Goal: Communication & Community: Answer question/provide support

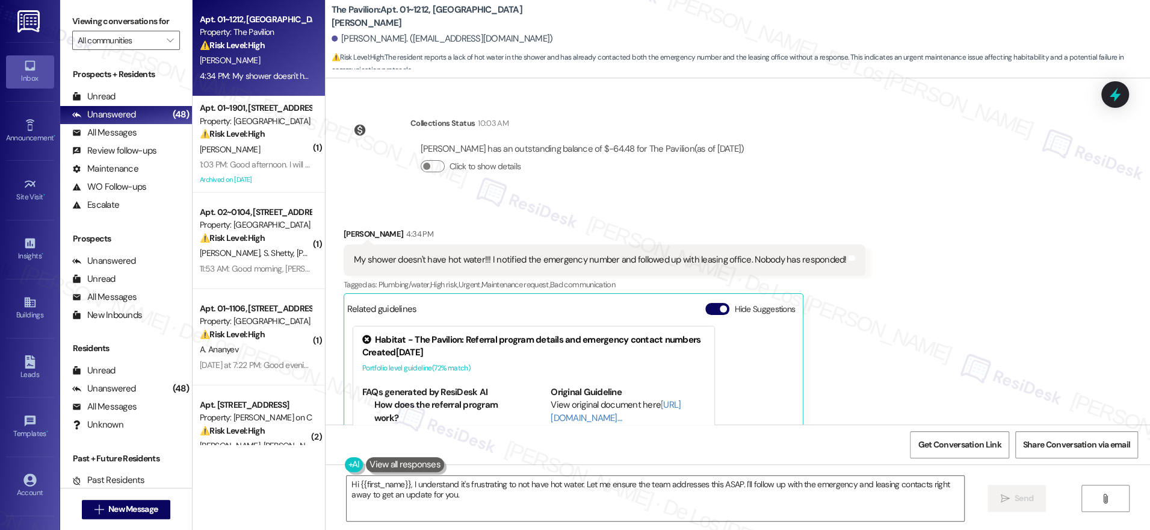
scroll to position [2211, 0]
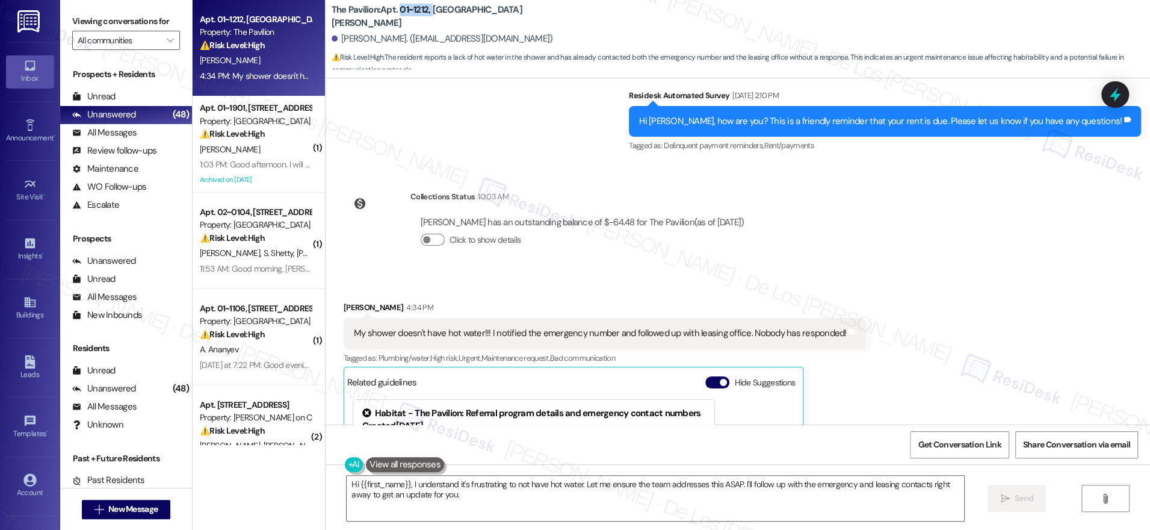
drag, startPoint x: 421, startPoint y: 15, endPoint x: 391, endPoint y: 16, distance: 30.1
click at [389, 16] on b "The Pavilion: Apt. 01~1212, [GEOGRAPHIC_DATA][PERSON_NAME]" at bounding box center [452, 17] width 241 height 26
copy b "01~1212,"
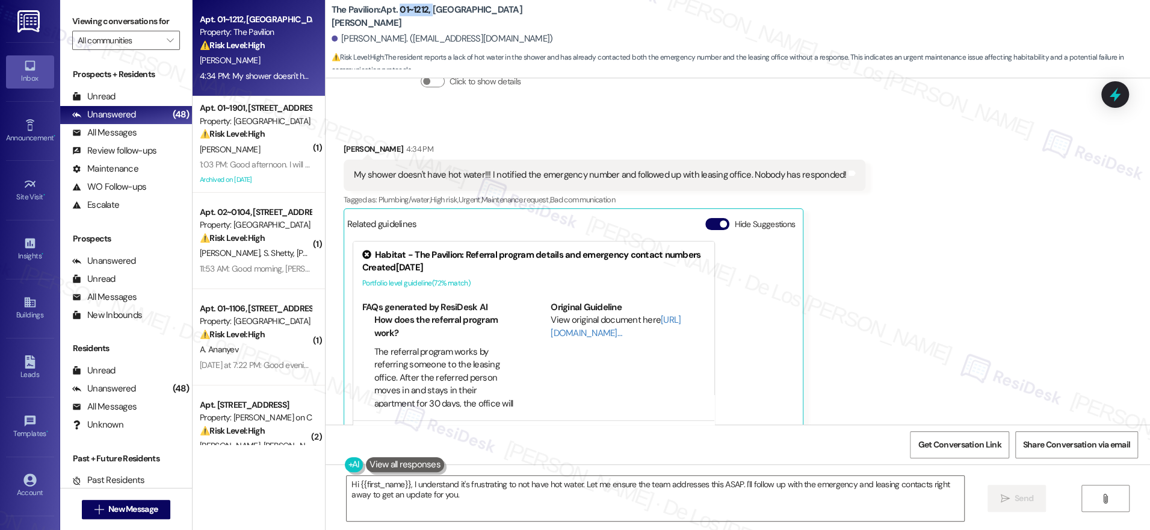
scroll to position [2378, 0]
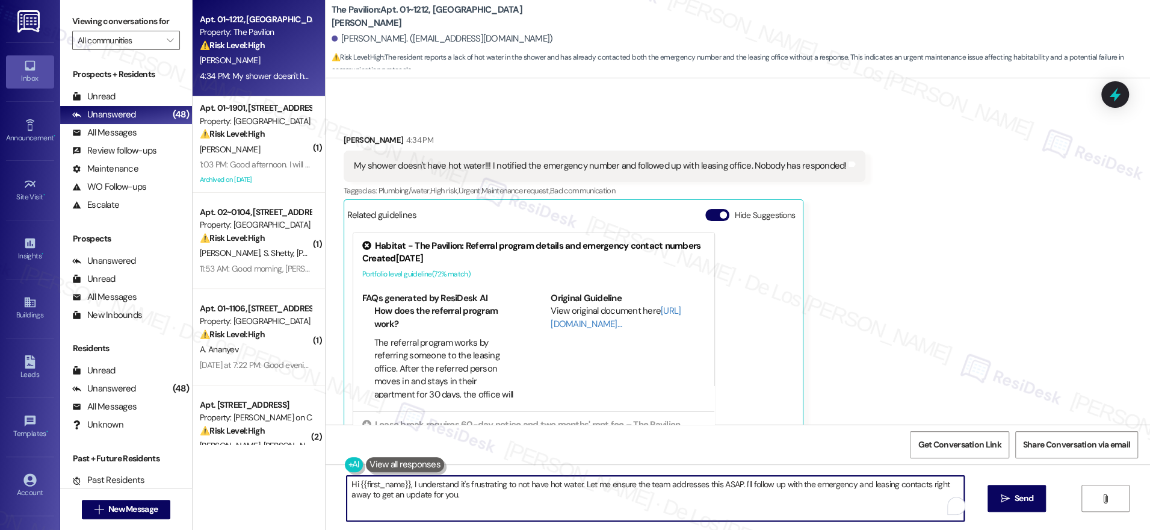
drag, startPoint x: 496, startPoint y: 486, endPoint x: 463, endPoint y: 480, distance: 33.5
click at [459, 481] on textarea "Hi {{first_name}}, I understand it's frustrating to not have hot water. Let me …" at bounding box center [655, 497] width 617 height 45
drag, startPoint x: 575, startPoint y: 478, endPoint x: 605, endPoint y: 505, distance: 40.5
click at [605, 505] on textarea "Hi {{first_name}}, I understand it's concerning to not have hot water. Let me e…" at bounding box center [651, 497] width 617 height 45
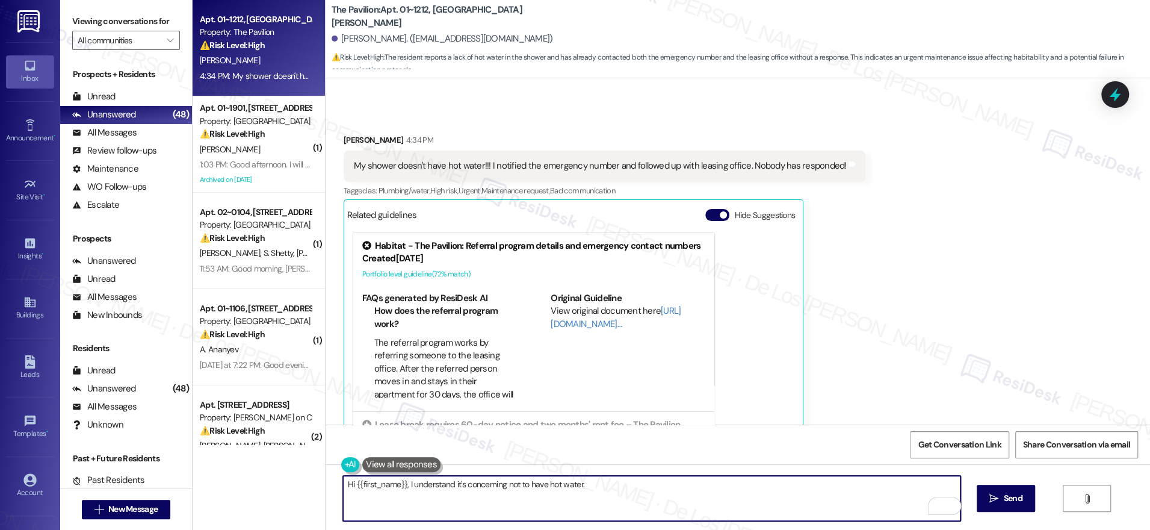
click at [599, 483] on textarea "Hi {{first_name}}, I understand it's concerning not to have hot water." at bounding box center [651, 497] width 617 height 45
click at [443, 484] on textarea "Hi {{first_name}}, I understand it's concerning not to have hot water." at bounding box center [651, 497] width 617 height 45
drag, startPoint x: 646, startPoint y: 483, endPoint x: 799, endPoint y: 487, distance: 153.5
click at [799, 487] on textarea "Hi {{first_name}}, I understand you called the office but no one responded rega…" at bounding box center [651, 497] width 617 height 45
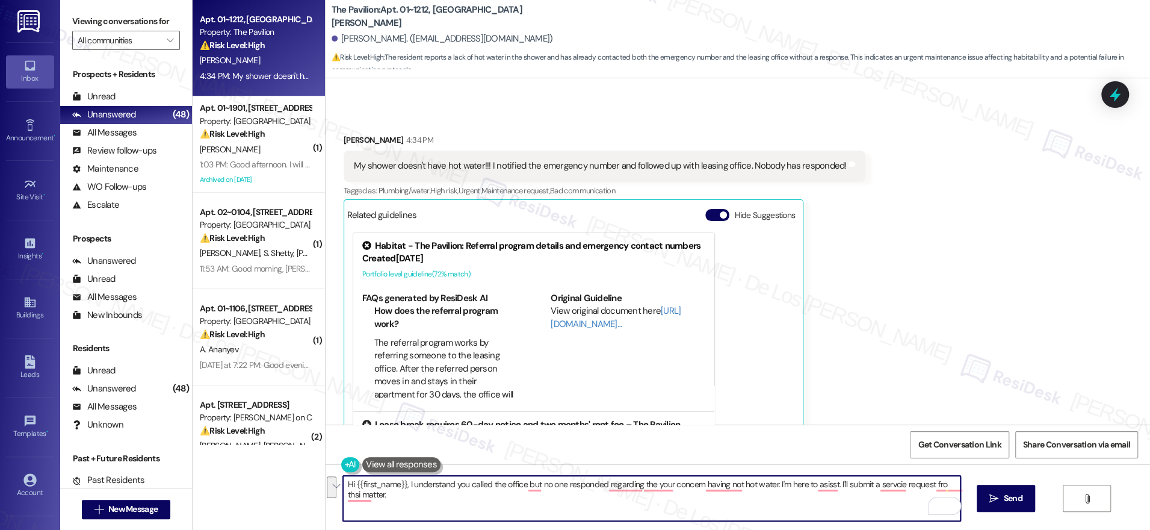
paste textarea "tried calling the office but weren’t able to reach anyone about your hot water …"
paste textarea "Do we have your permission to enter if you’re not home? Also, do you have any p…"
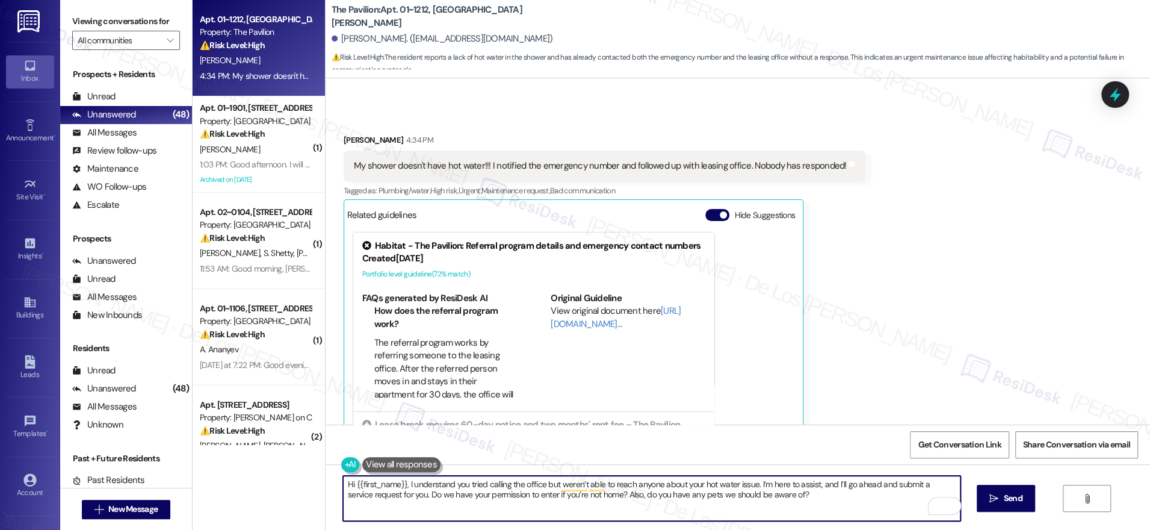
click at [791, 495] on textarea "Hi {{first_name}}, I understand you tried calling the office but weren’t able t…" at bounding box center [651, 497] width 617 height 45
type textarea "Hi {{first_name}}, I understand you tried calling the office but weren’t able t…"
click at [560, 304] on link "[URL][DOMAIN_NAME]…" at bounding box center [616, 316] width 130 height 25
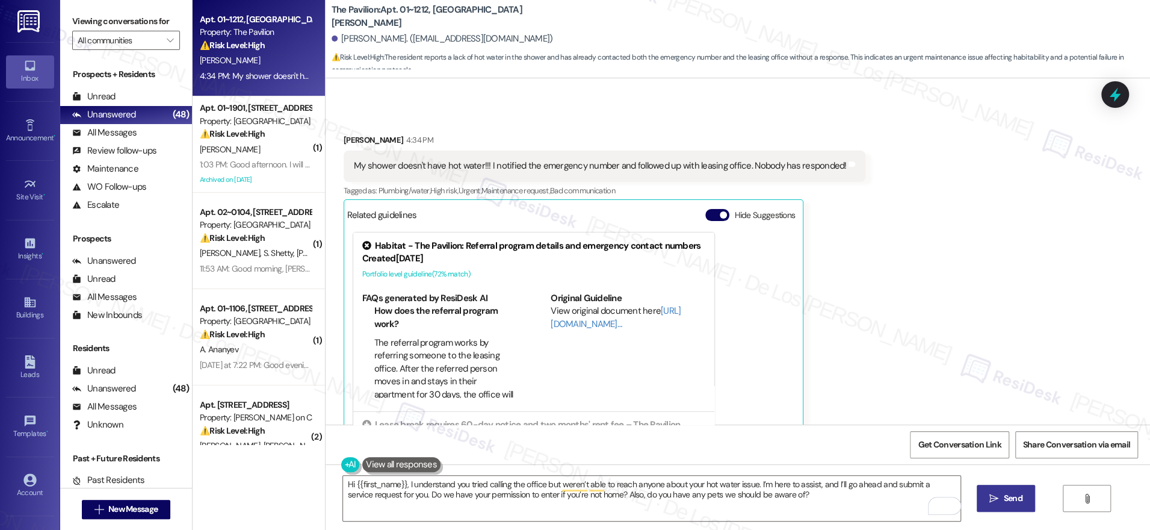
click at [993, 489] on button " Send" at bounding box center [1006, 497] width 58 height 27
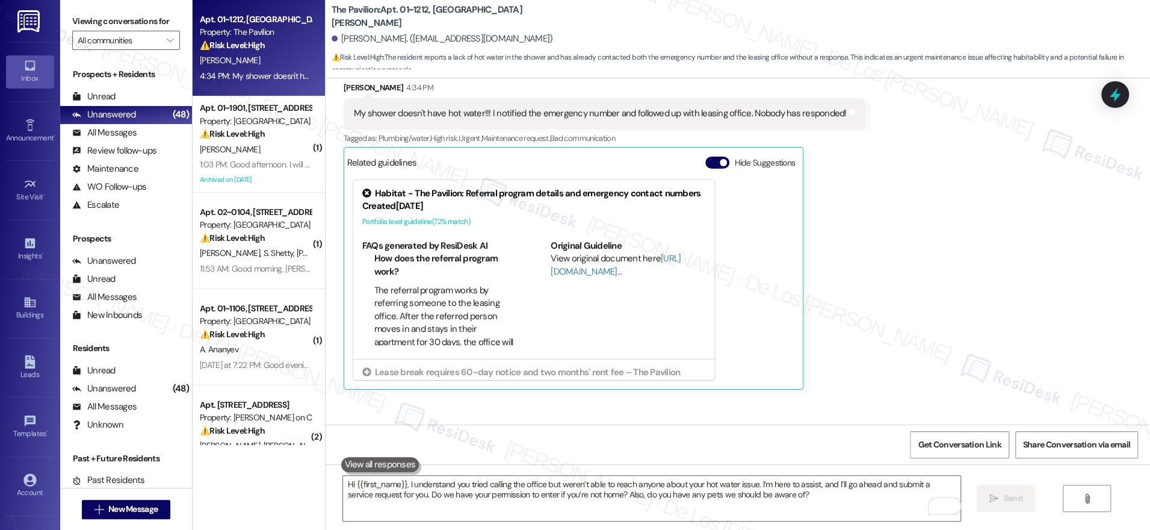
scroll to position [2475, 0]
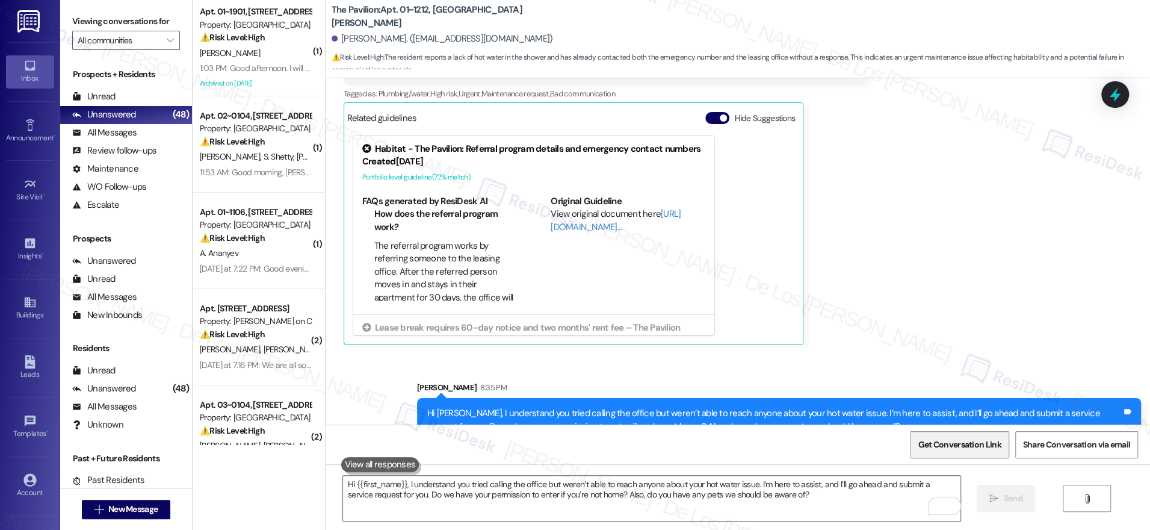
click at [947, 448] on span "Get Conversation Link" at bounding box center [959, 444] width 83 height 13
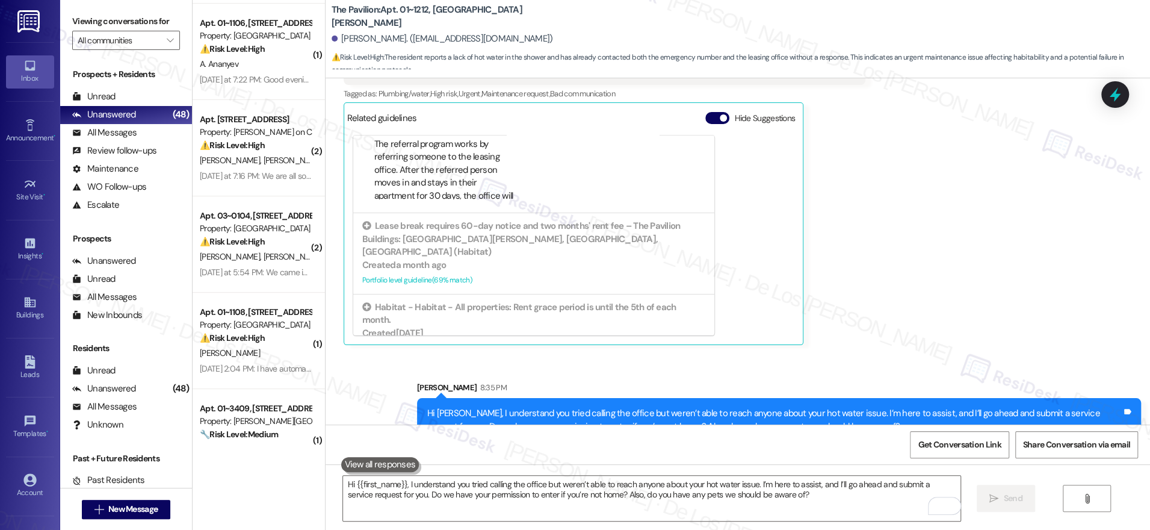
scroll to position [419, 0]
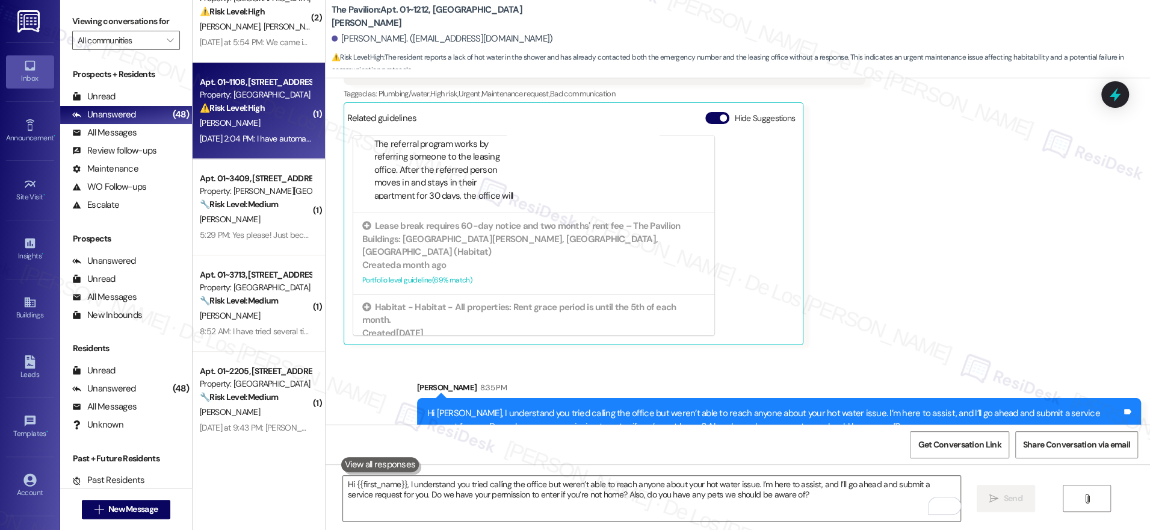
click at [259, 129] on div "[PERSON_NAME]" at bounding box center [256, 123] width 114 height 15
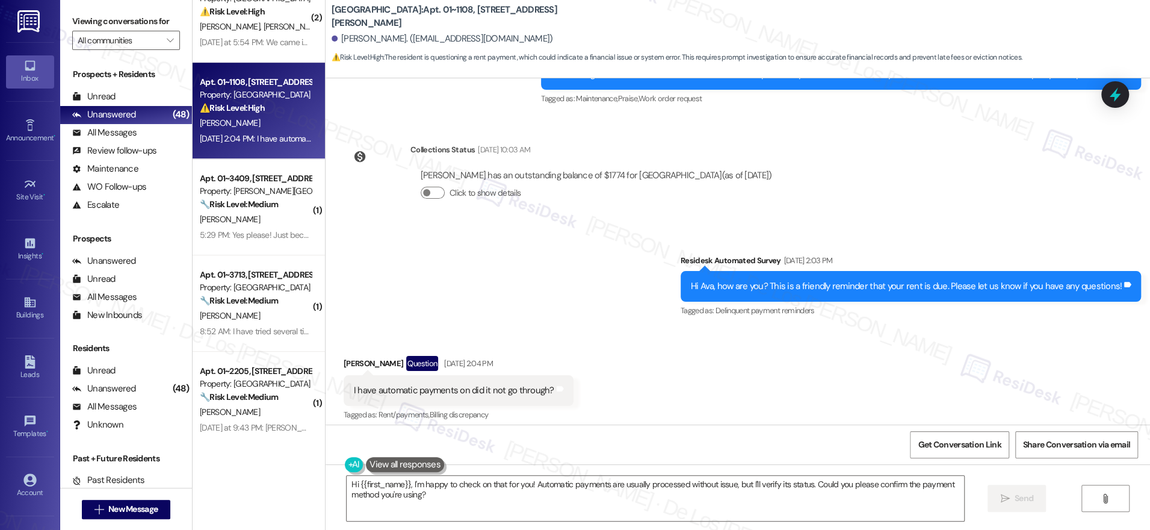
scroll to position [2273, 0]
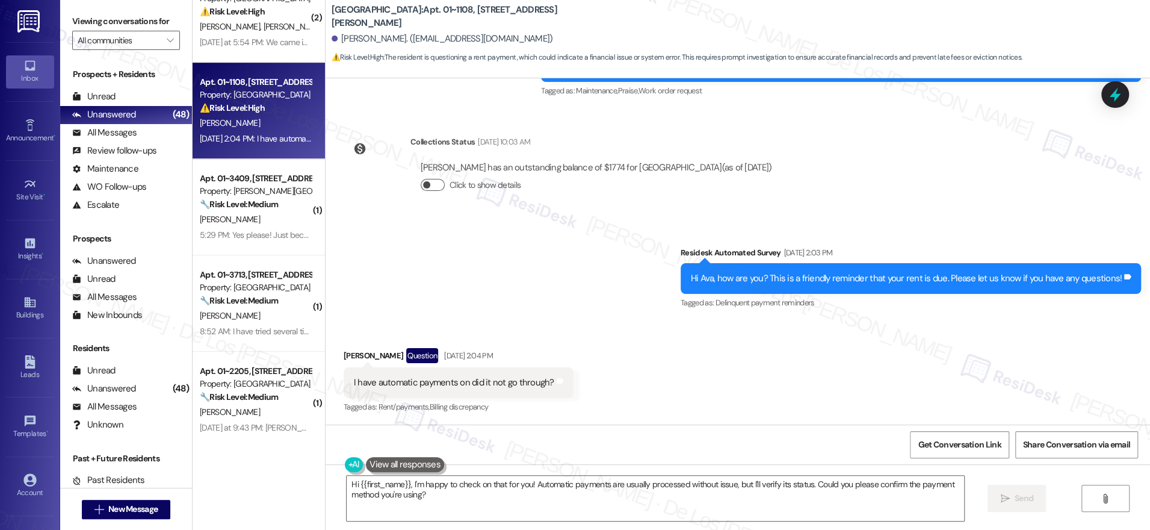
click at [423, 184] on span "button" at bounding box center [426, 184] width 7 height 7
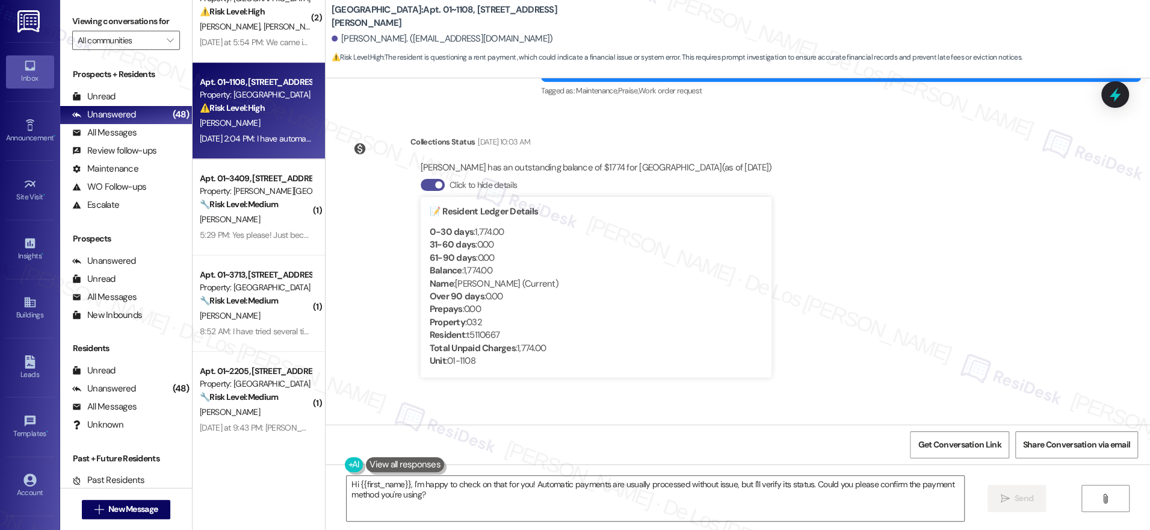
click at [421, 184] on button "Click to hide details" at bounding box center [433, 185] width 24 height 12
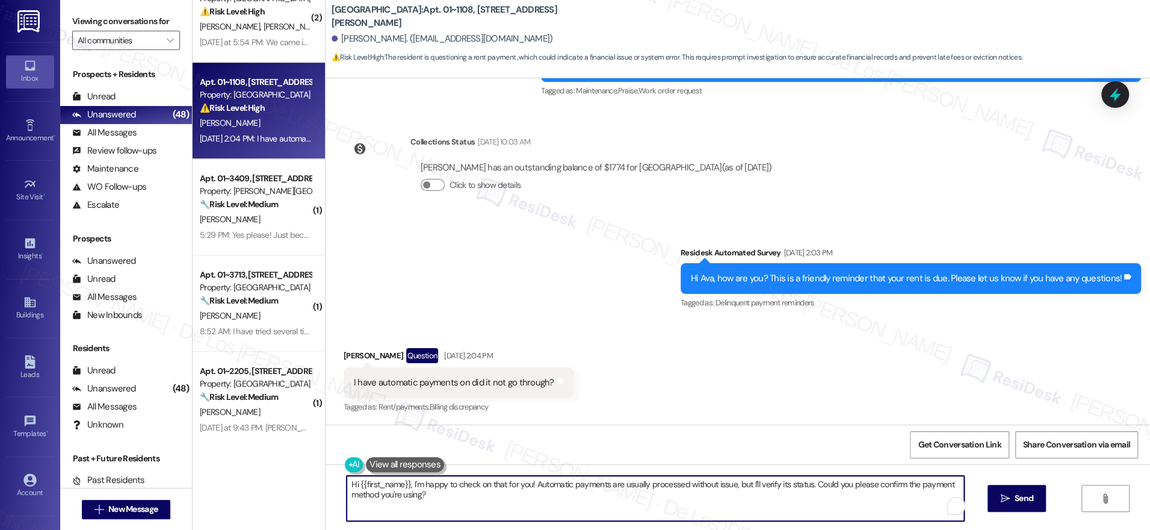
drag, startPoint x: 528, startPoint y: 483, endPoint x: 599, endPoint y: 509, distance: 75.8
click at [599, 509] on textarea "Hi {{first_name}}, I'm happy to check on that for you! Automatic payments are u…" at bounding box center [655, 497] width 617 height 45
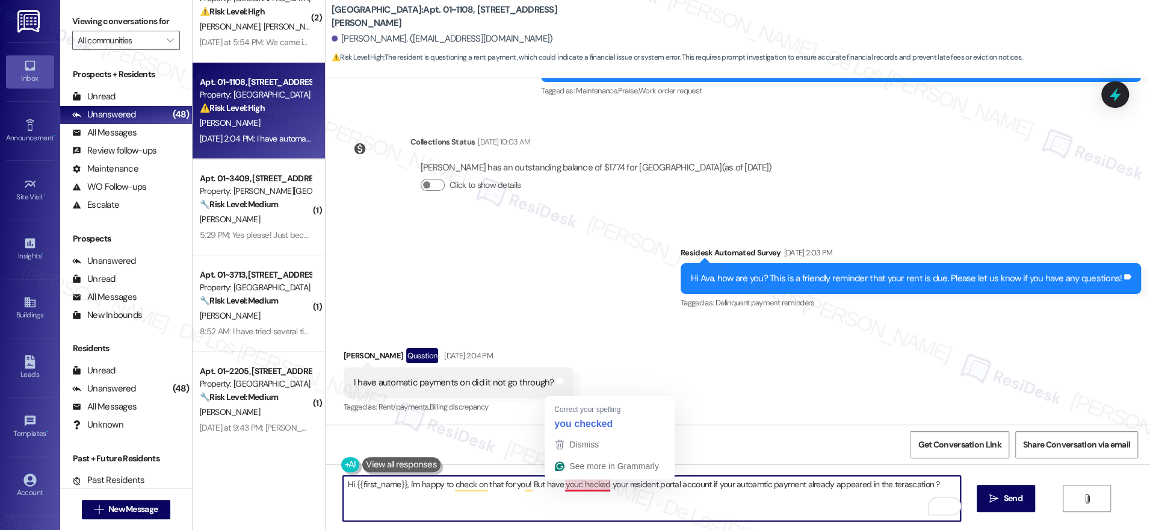
click at [591, 487] on textarea "Hi {{first_name}}, I'm happy to check on that for you! But have youc hecked you…" at bounding box center [651, 497] width 617 height 45
paste textarea "’d be happy to check if your automatic payment went through! In the meantime, h…"
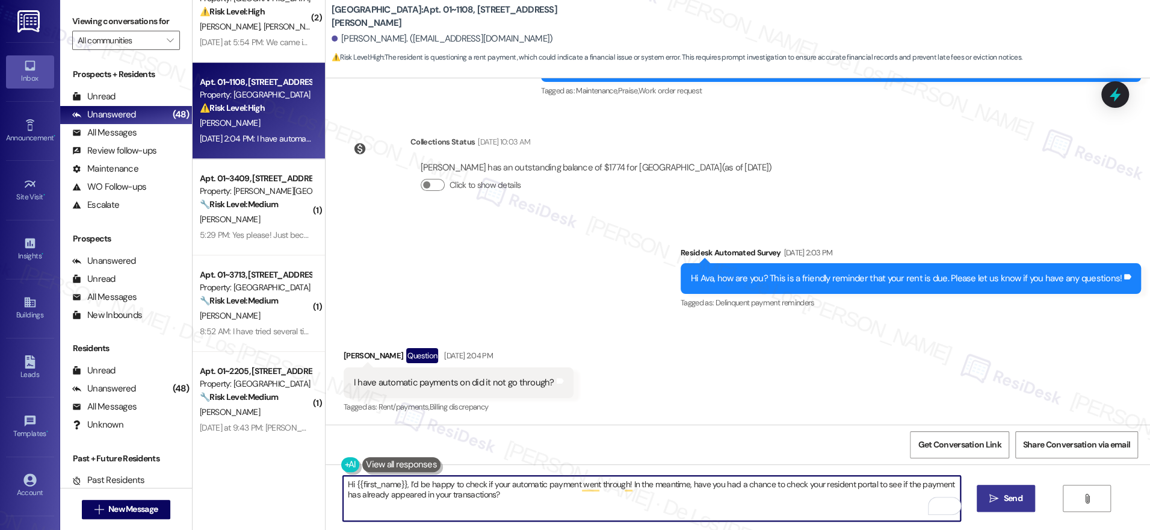
type textarea "Hi {{first_name}}, I’d be happy to check if your automatic payment went through…"
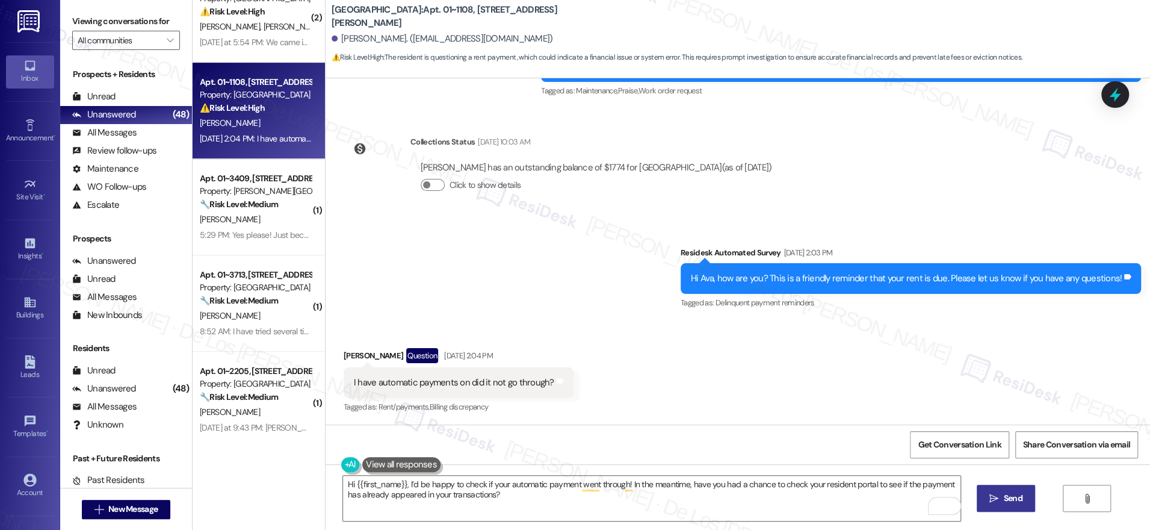
click at [1010, 502] on span "Send" at bounding box center [1013, 498] width 19 height 13
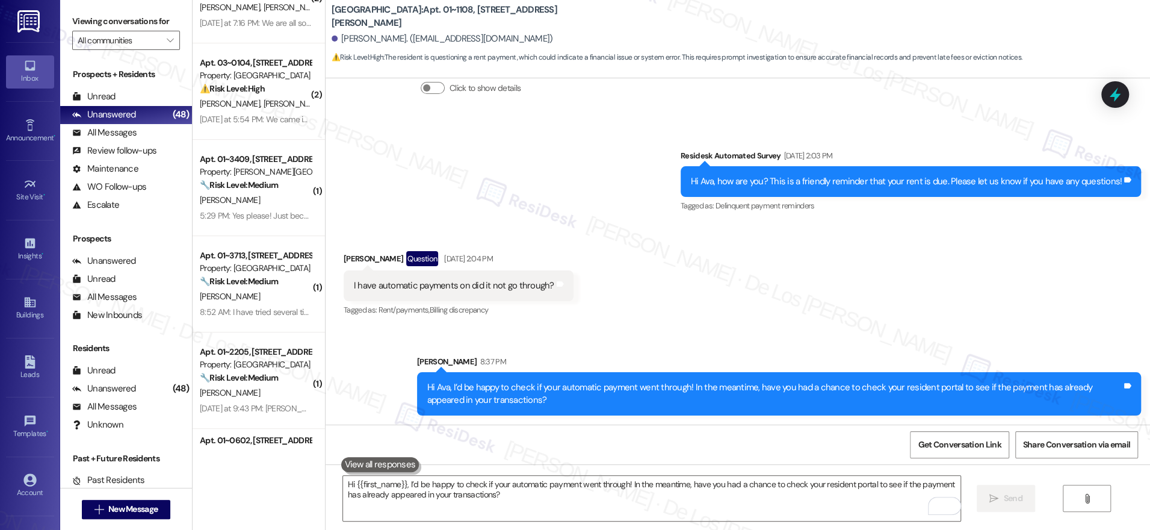
scroll to position [333, 0]
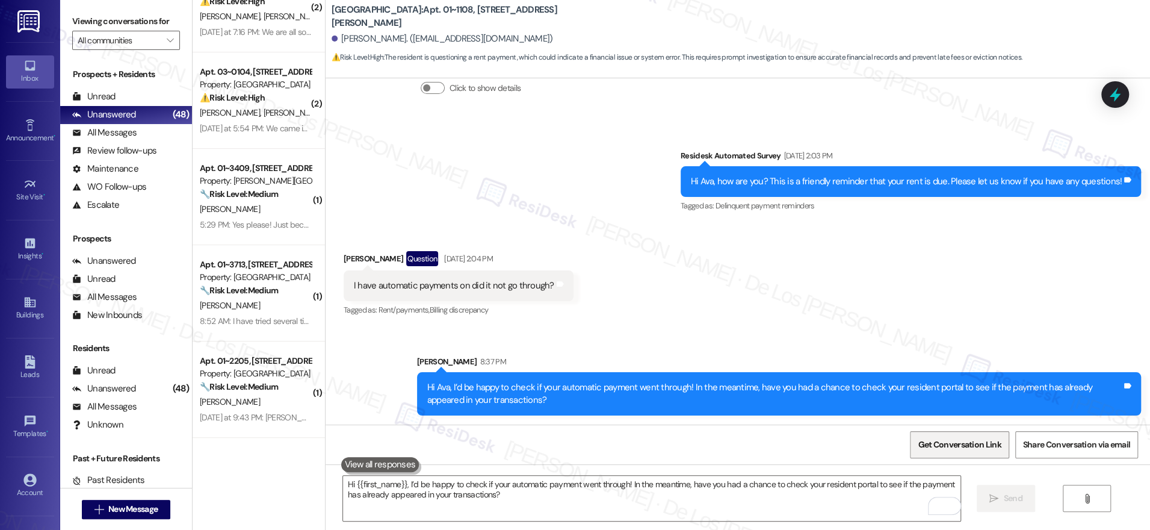
click at [930, 440] on span "Get Conversation Link" at bounding box center [959, 444] width 83 height 13
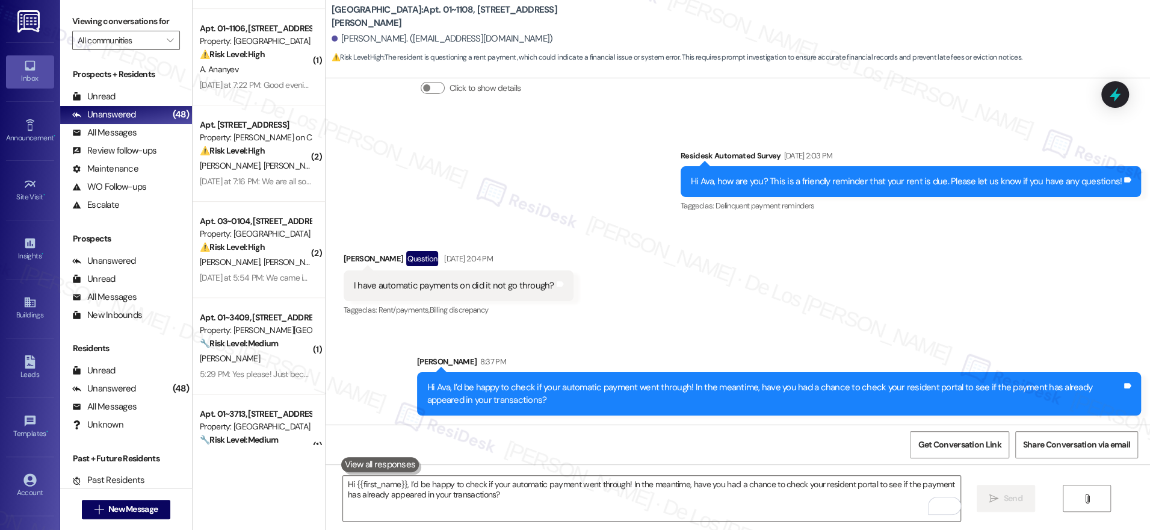
scroll to position [179, 0]
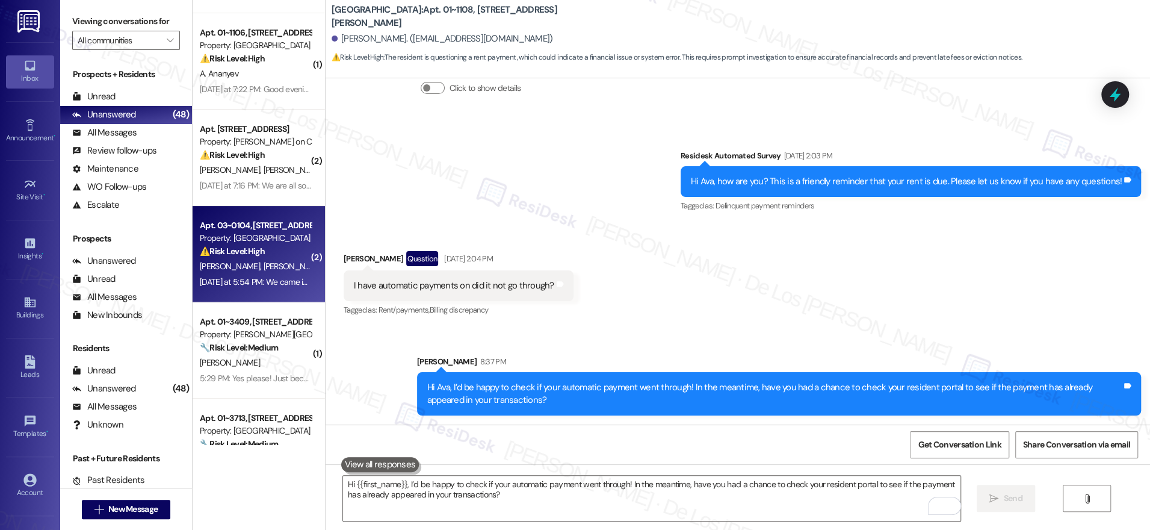
click at [262, 267] on div "[PERSON_NAME] [PERSON_NAME]" at bounding box center [256, 266] width 114 height 15
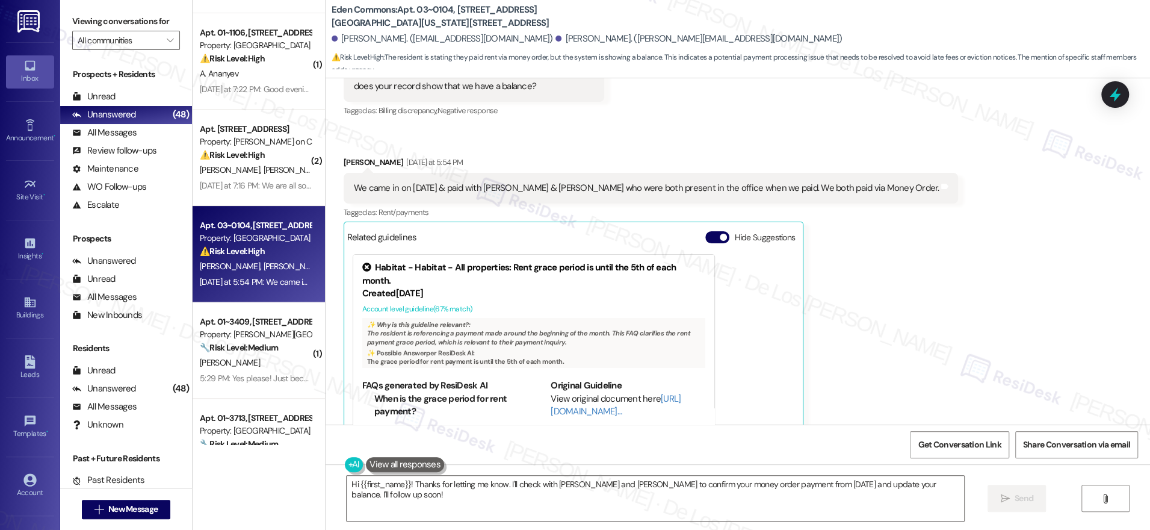
scroll to position [12196, 0]
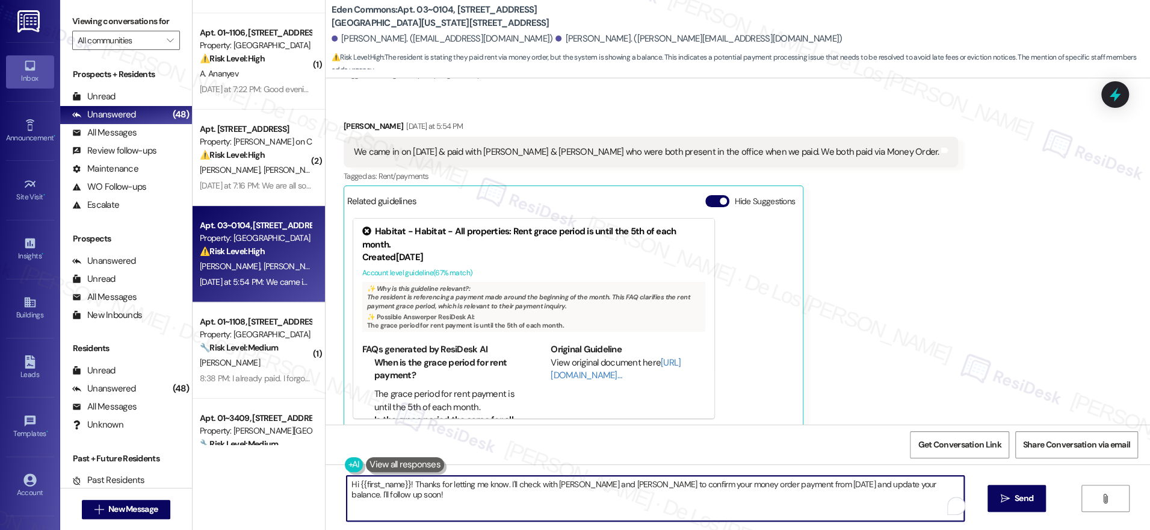
drag, startPoint x: 502, startPoint y: 480, endPoint x: 553, endPoint y: 504, distance: 56.5
click at [553, 504] on textarea "Hi {{first_name}}! Thanks for letting me know. I'll check with [PERSON_NAME] an…" at bounding box center [655, 497] width 617 height 45
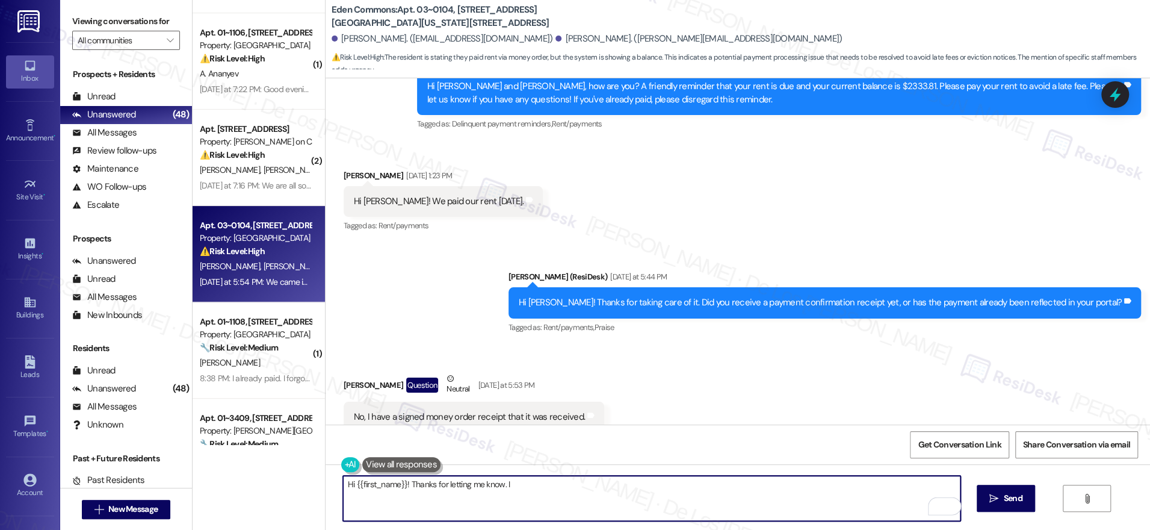
scroll to position [11779, 0]
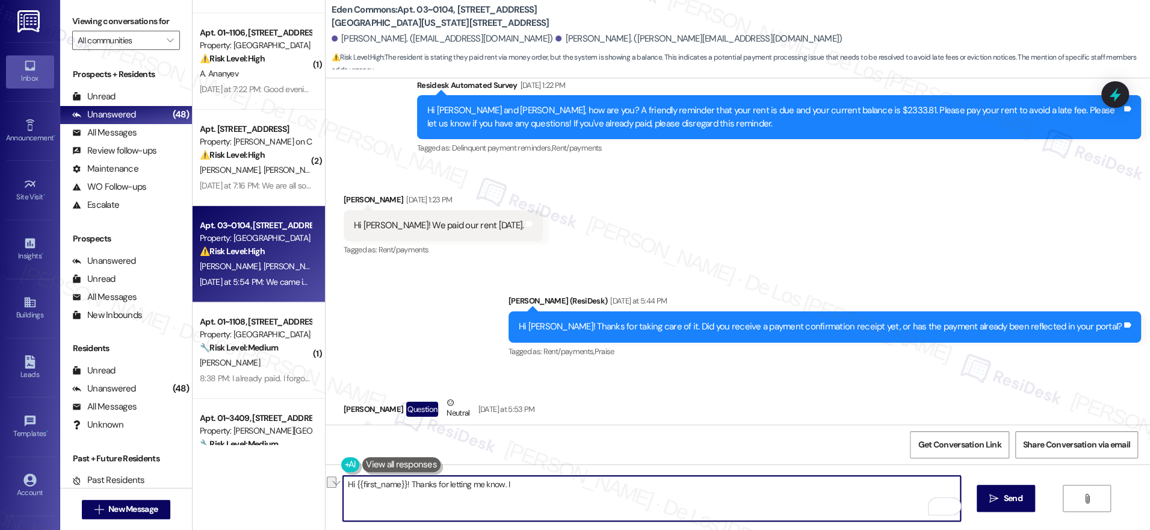
drag, startPoint x: 519, startPoint y: 485, endPoint x: 286, endPoint y: 481, distance: 232.3
click at [286, 481] on div "( 1 ) Apt. 01~1901, [STREET_ADDRESS][GEOGRAPHIC_DATA][US_STATE][STREET_ADDRESS]…" at bounding box center [671, 265] width 957 height 530
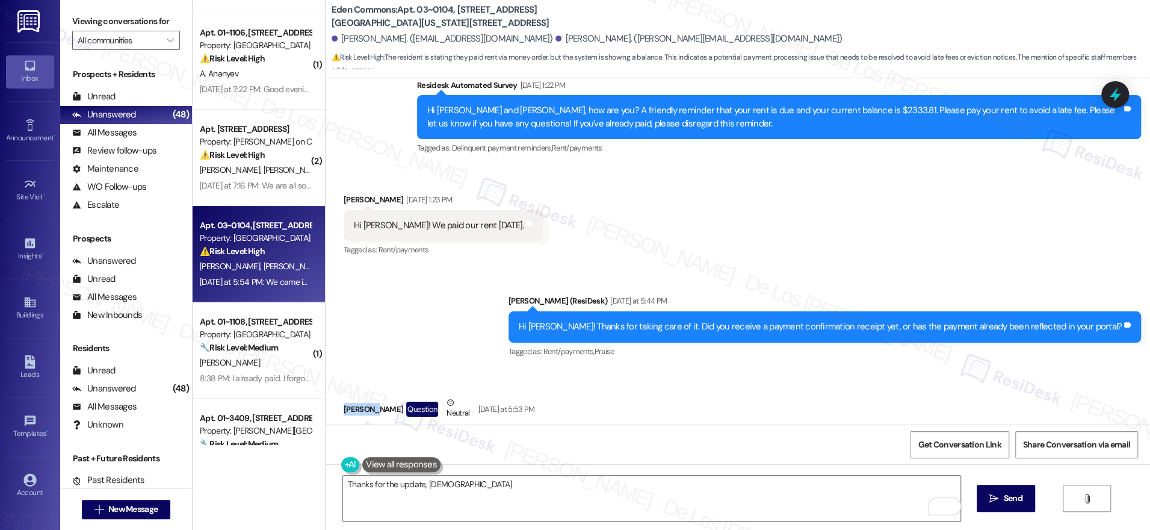
drag, startPoint x: 359, startPoint y: 284, endPoint x: 327, endPoint y: 285, distance: 32.5
click at [335, 387] on div "Received via SMS [PERSON_NAME] Question Neutral [DATE] at 5:53 PM No, I have a …" at bounding box center [474, 448] width 279 height 122
copy div "[PERSON_NAME]"
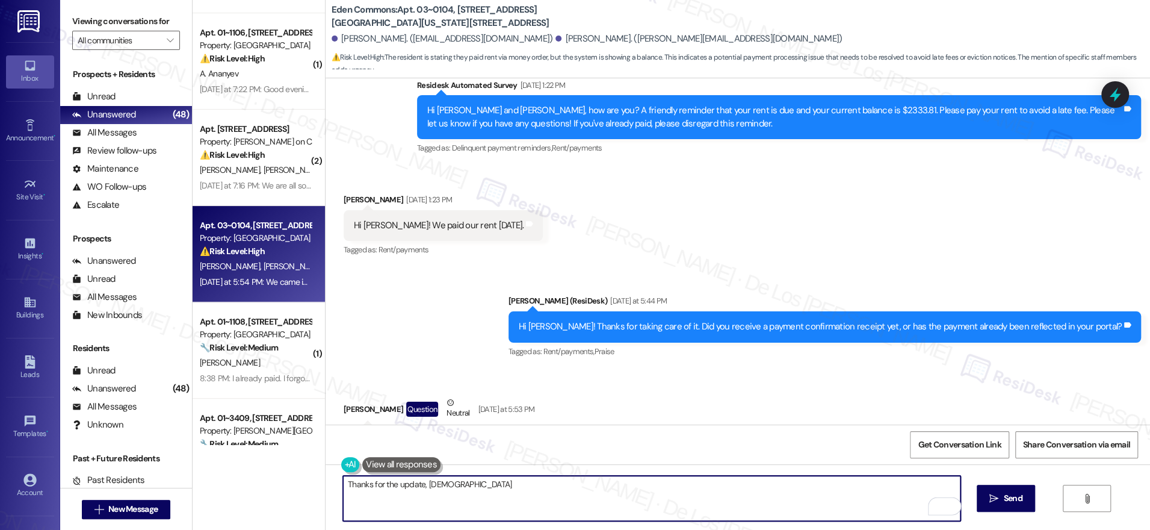
drag, startPoint x: 451, startPoint y: 485, endPoint x: 418, endPoint y: 479, distance: 33.0
click at [418, 479] on textarea "Thanks for the update, [DEMOGRAPHIC_DATA]" at bounding box center [651, 497] width 617 height 45
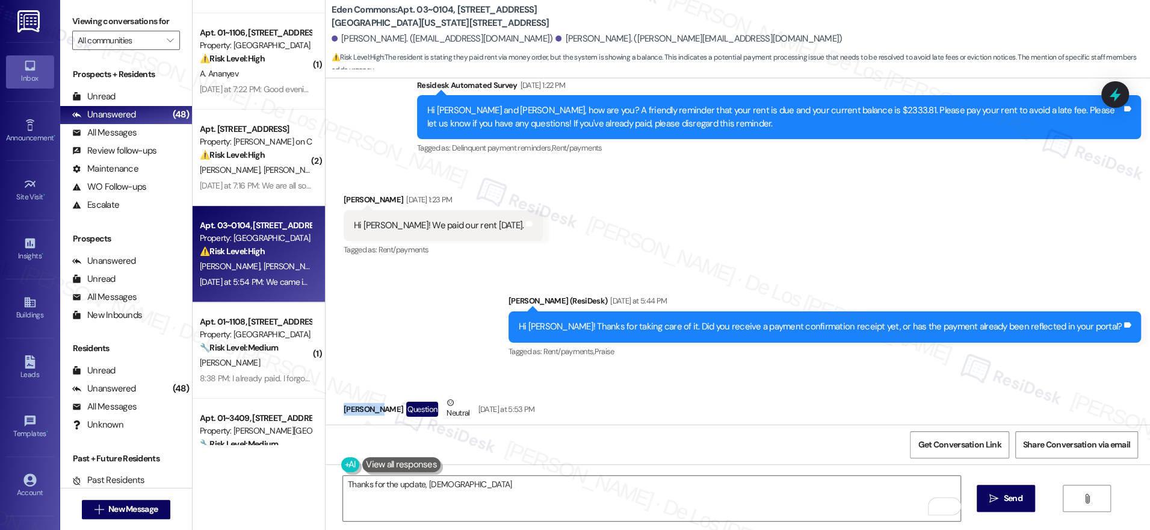
drag, startPoint x: 361, startPoint y: 284, endPoint x: 329, endPoint y: 282, distance: 32.5
click at [335, 387] on div "Received via SMS [PERSON_NAME] Question Neutral [DATE] at 5:53 PM No, I have a …" at bounding box center [474, 448] width 279 height 122
copy div "[PERSON_NAME]"
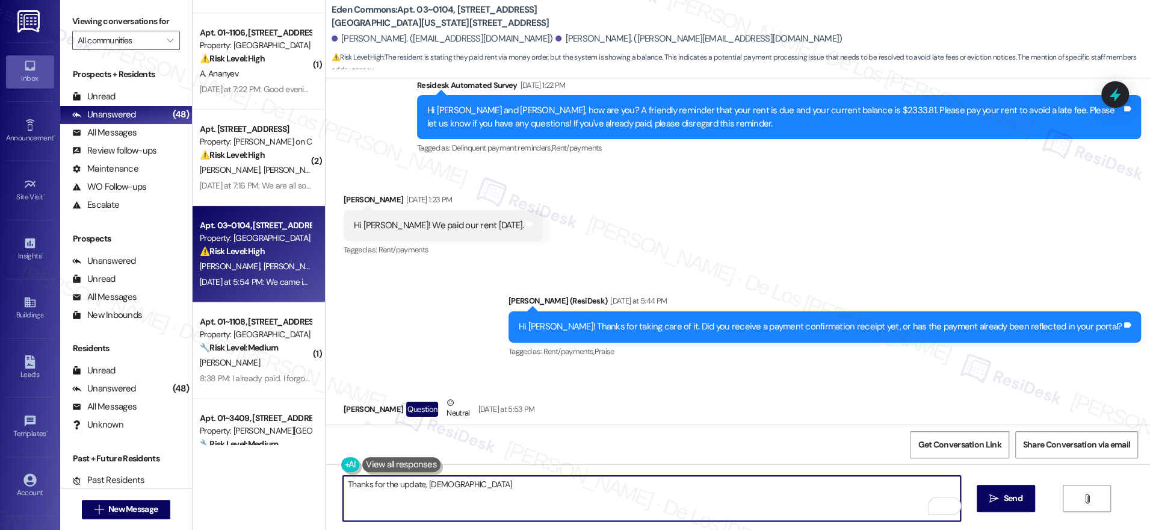
drag, startPoint x: 451, startPoint y: 483, endPoint x: 417, endPoint y: 485, distance: 33.8
click at [417, 485] on textarea "Thanks for the update, [DEMOGRAPHIC_DATA]" at bounding box center [651, 497] width 617 height 45
paste textarea "al"
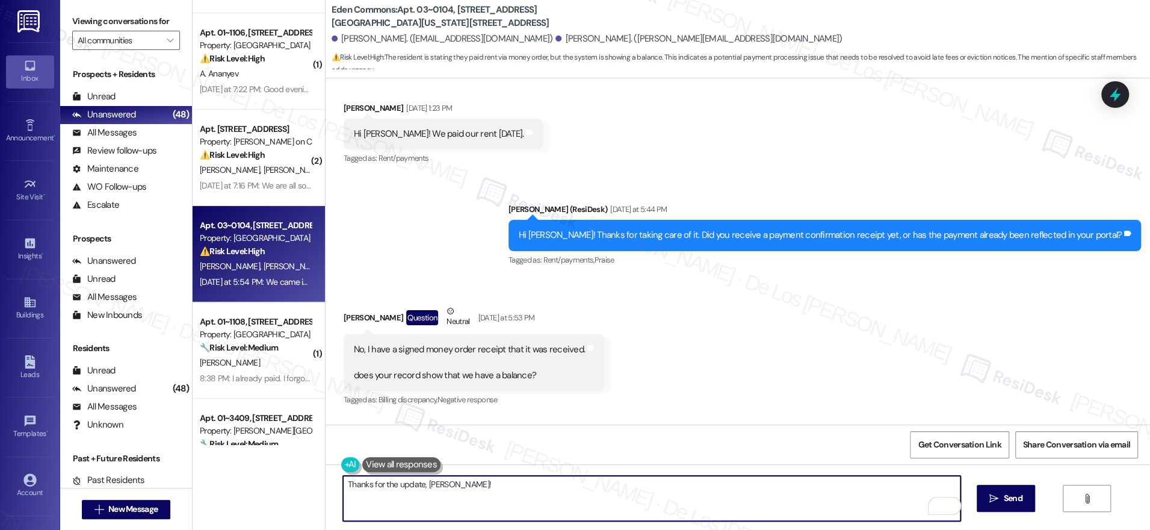
scroll to position [12196, 0]
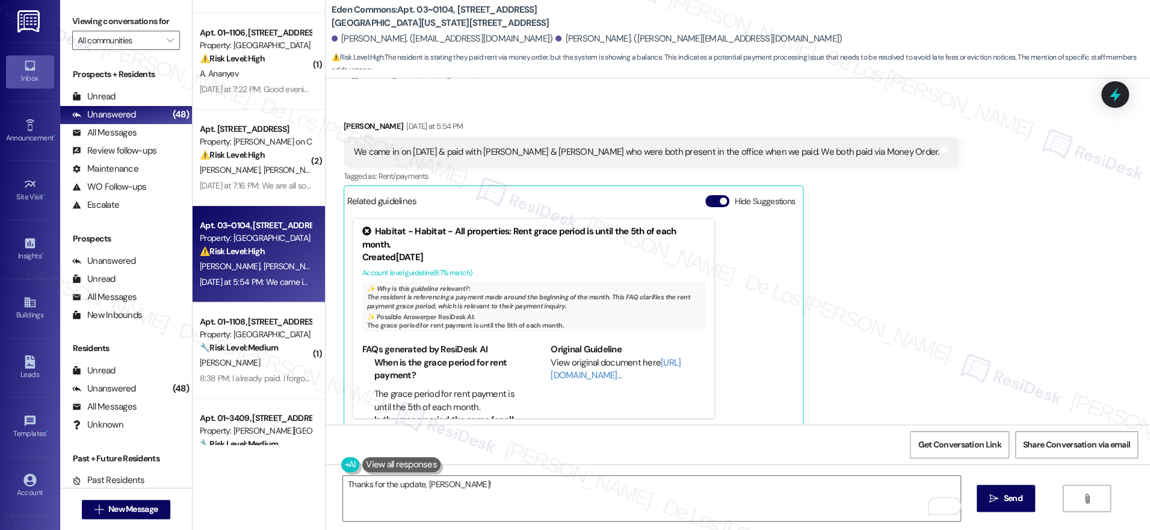
click at [423, 510] on span "button" at bounding box center [426, 513] width 7 height 7
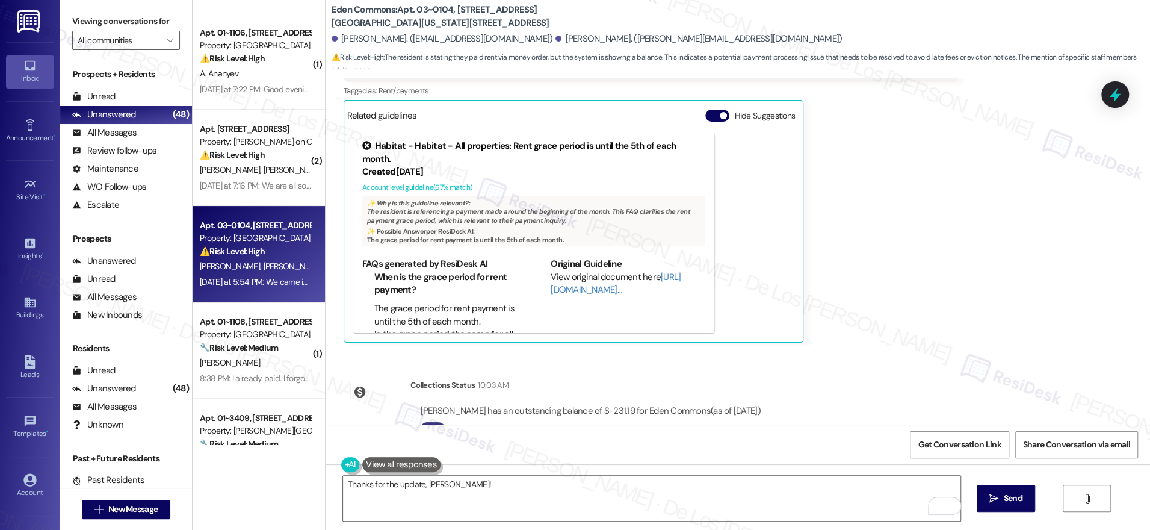
scroll to position [12376, 0]
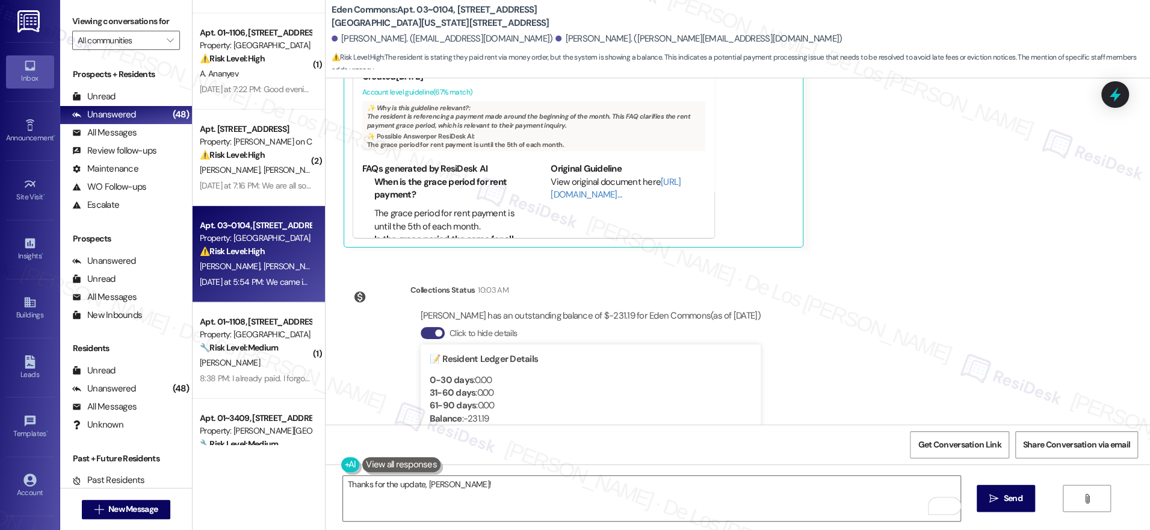
click at [817, 312] on div "WO Opened request: Kitchen sink [DATE] 8:00 PM Status : Call Show details Surve…" at bounding box center [738, 251] width 824 height 346
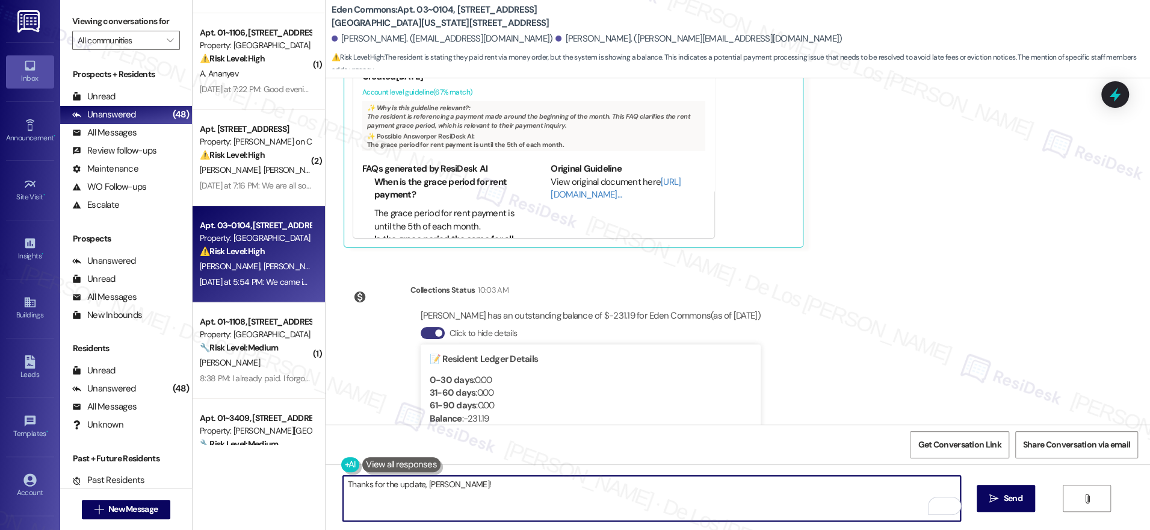
click at [490, 487] on textarea "Thanks for the update, [PERSON_NAME]!" at bounding box center [651, 497] width 617 height 45
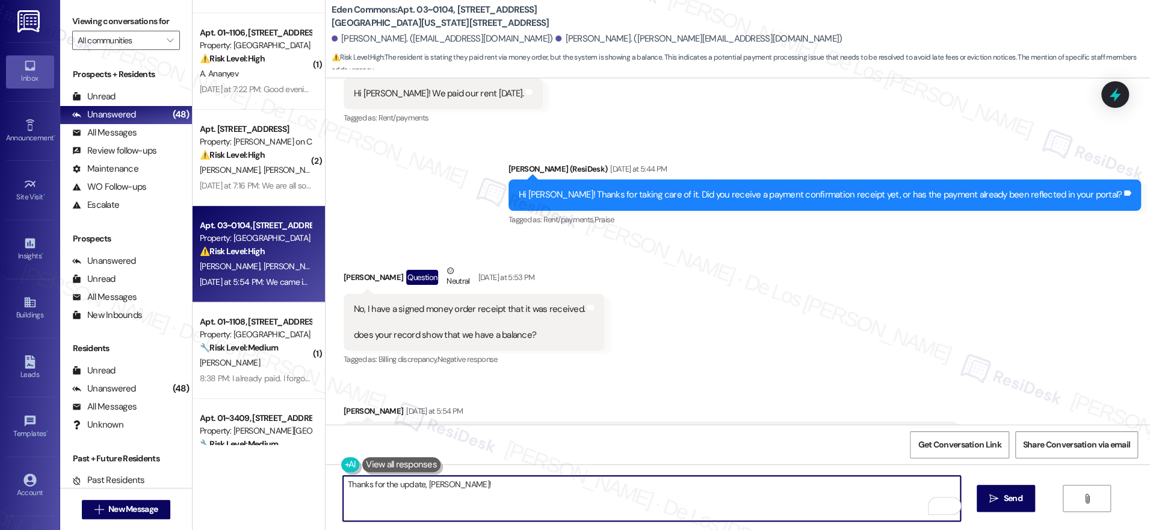
scroll to position [11887, 0]
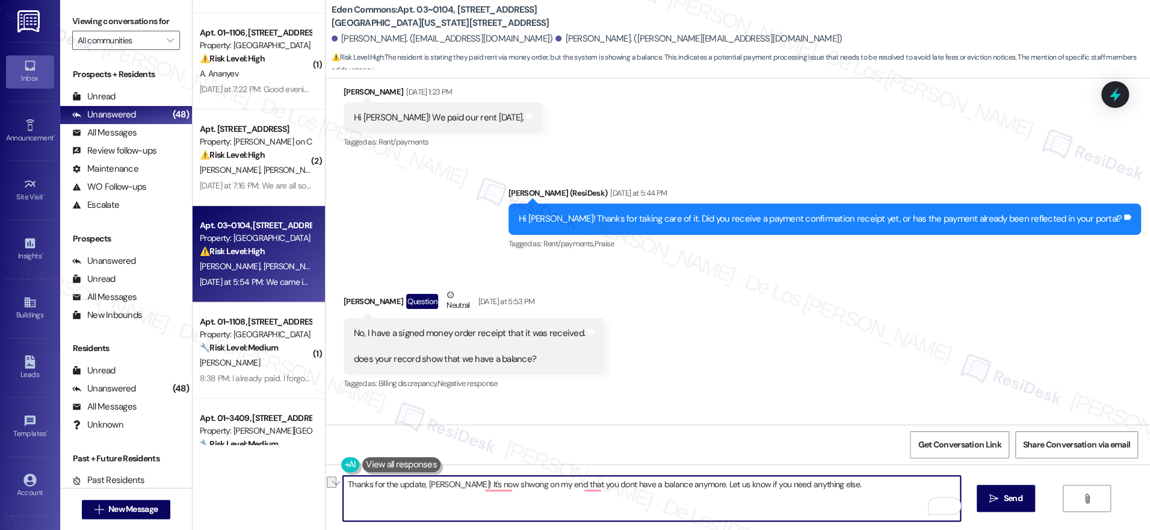
paste textarea "’s now showing on my end that you no longer have a balance. Please let us know …"
click at [875, 490] on textarea "Thanks for the update, [PERSON_NAME]! It’s now showing on my end that you no lo…" at bounding box center [651, 497] width 617 height 45
type textarea "Thanks for the update, [PERSON_NAME]! It’s now showing on my end that you no lo…"
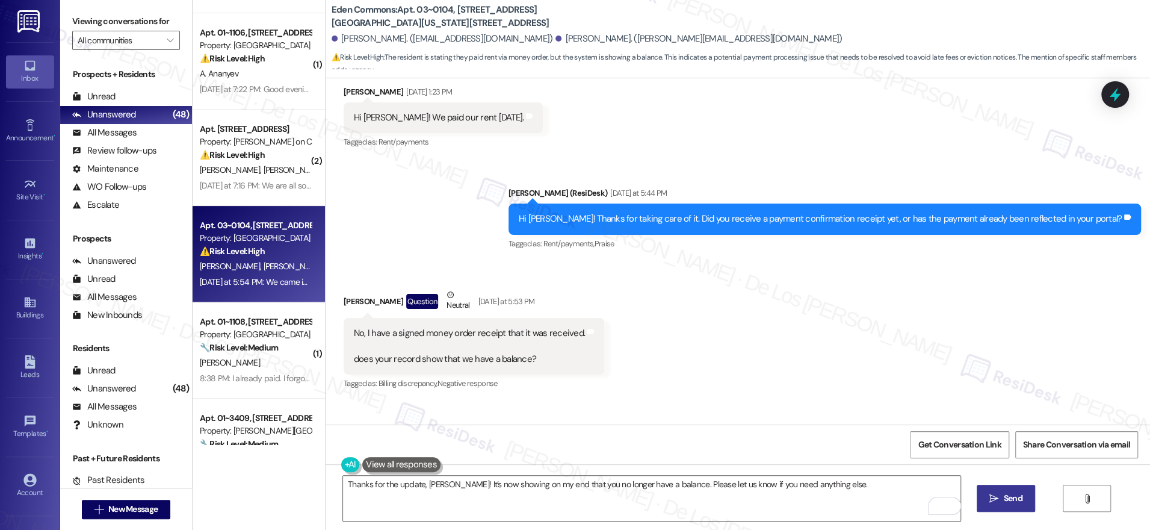
click at [993, 497] on icon "" at bounding box center [993, 498] width 9 height 10
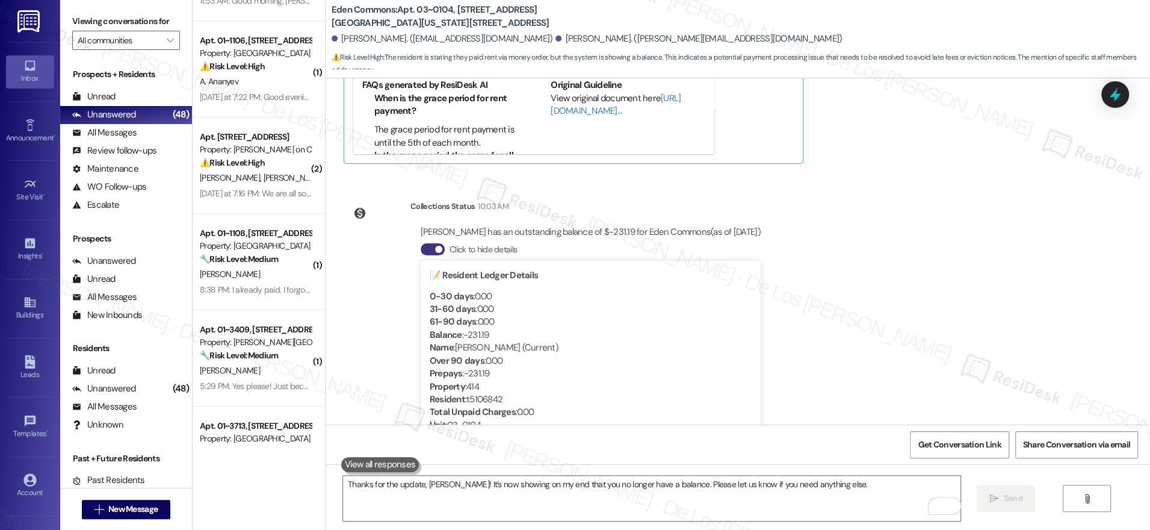
scroll to position [99, 0]
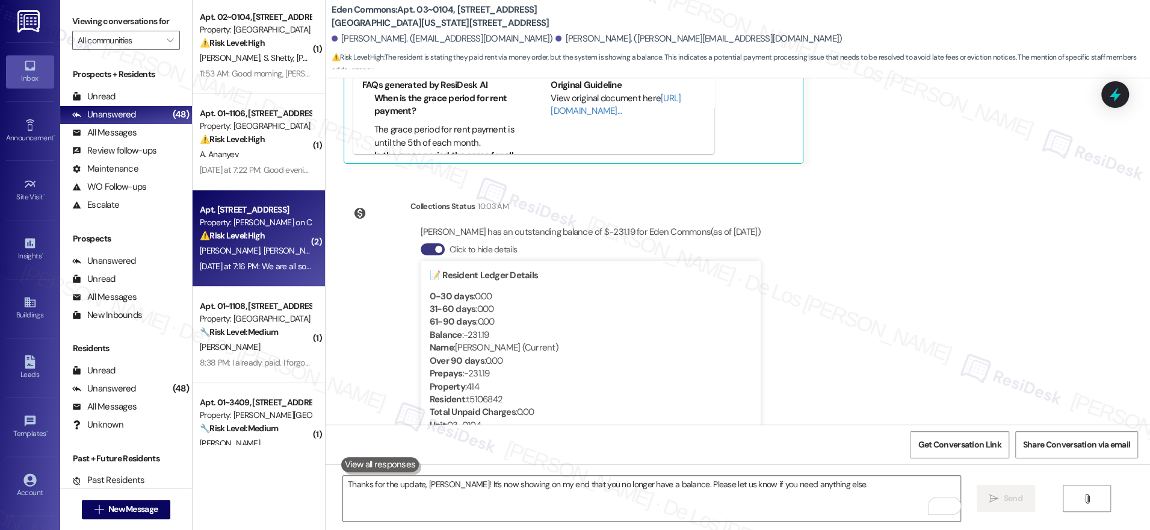
click at [268, 257] on div "[PERSON_NAME] [PERSON_NAME]" at bounding box center [256, 250] width 114 height 15
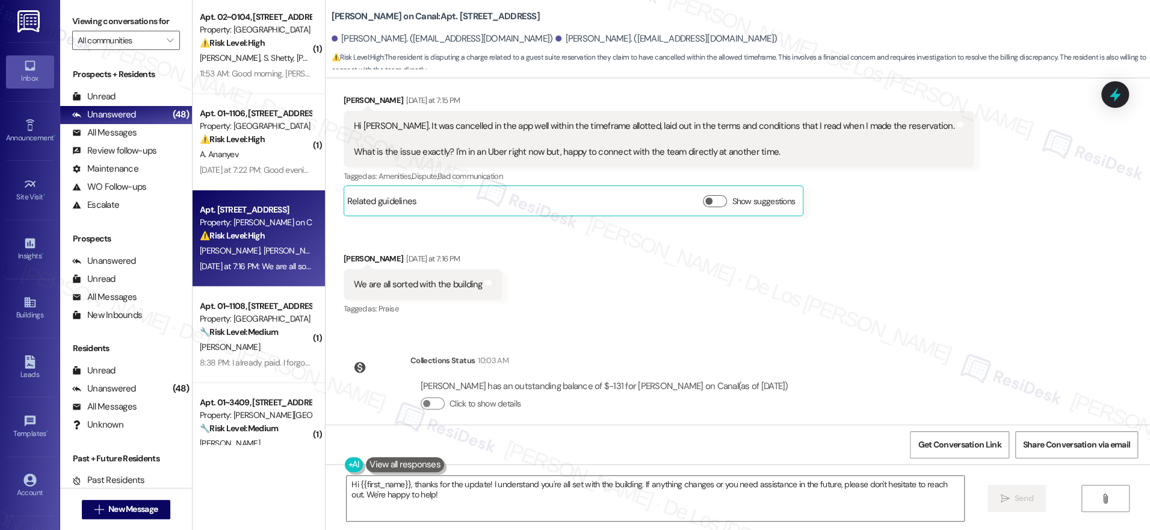
scroll to position [914, 0]
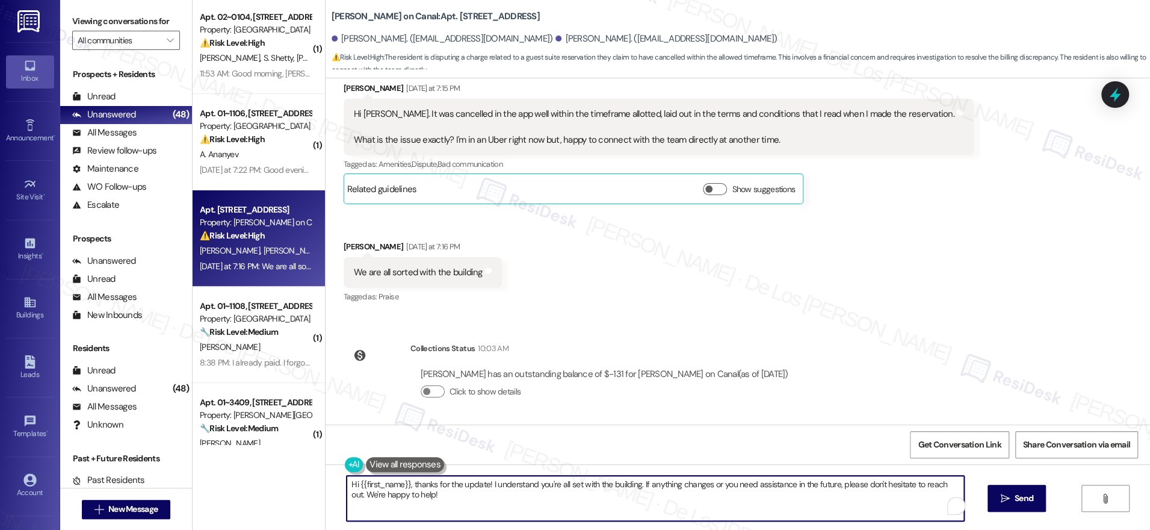
click at [718, 502] on textarea "Hi {{first_name}}, thanks for the update! I understand you're all set with the …" at bounding box center [655, 497] width 617 height 45
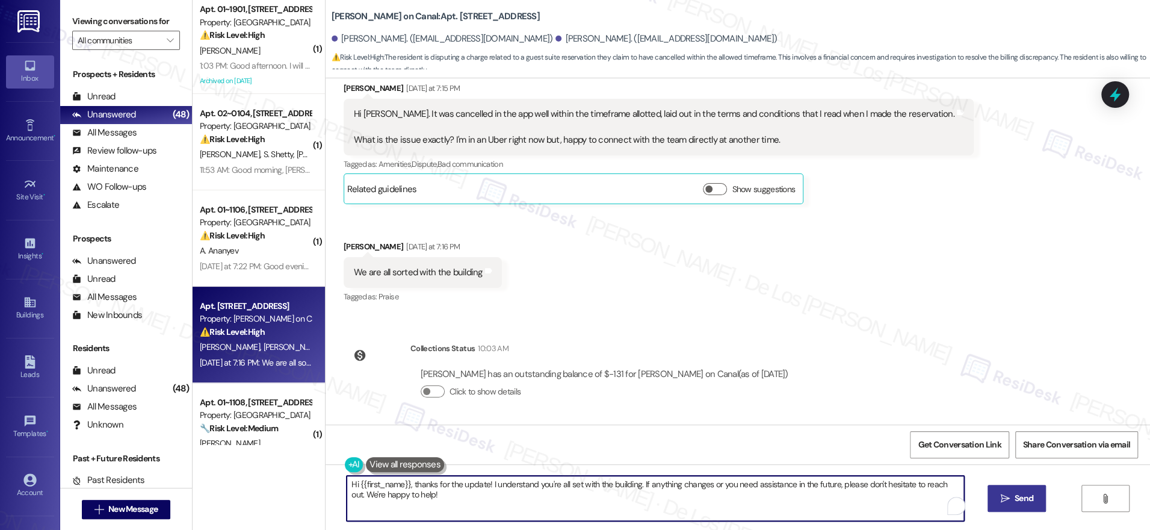
click at [1002, 501] on icon "" at bounding box center [1004, 498] width 9 height 10
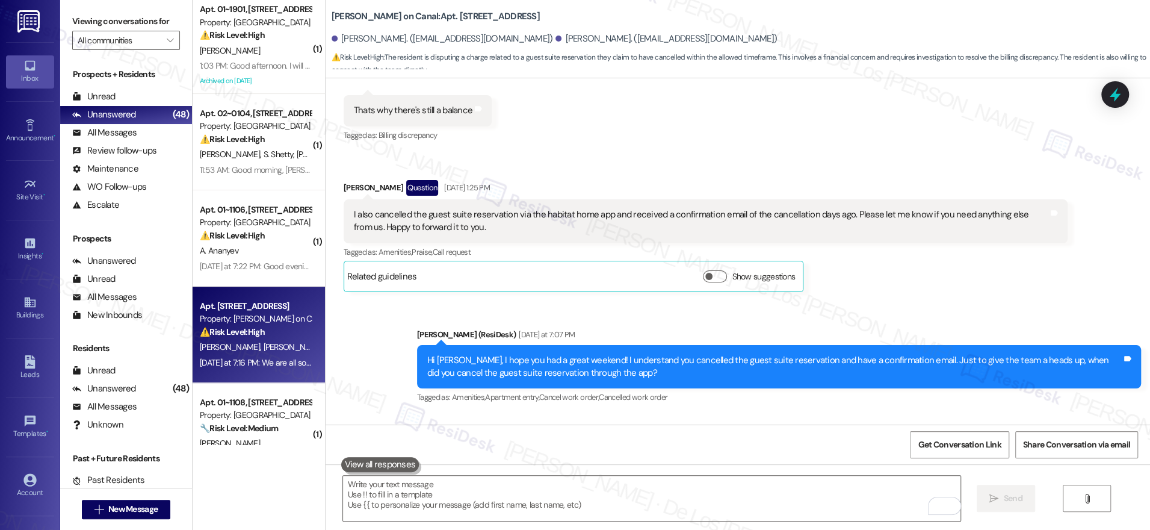
scroll to position [549, 0]
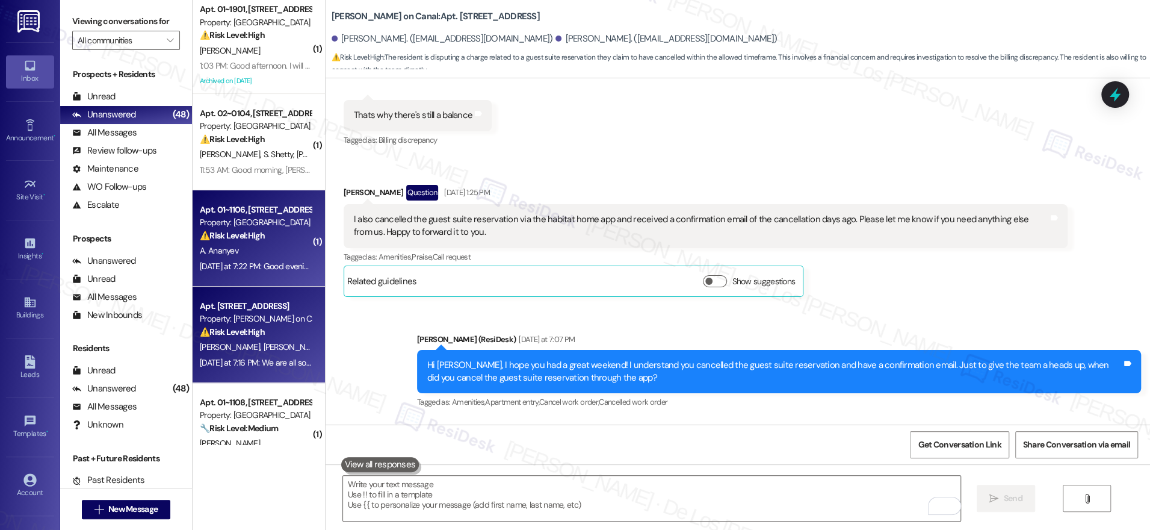
click at [276, 255] on div "A. Ananyev" at bounding box center [256, 250] width 114 height 15
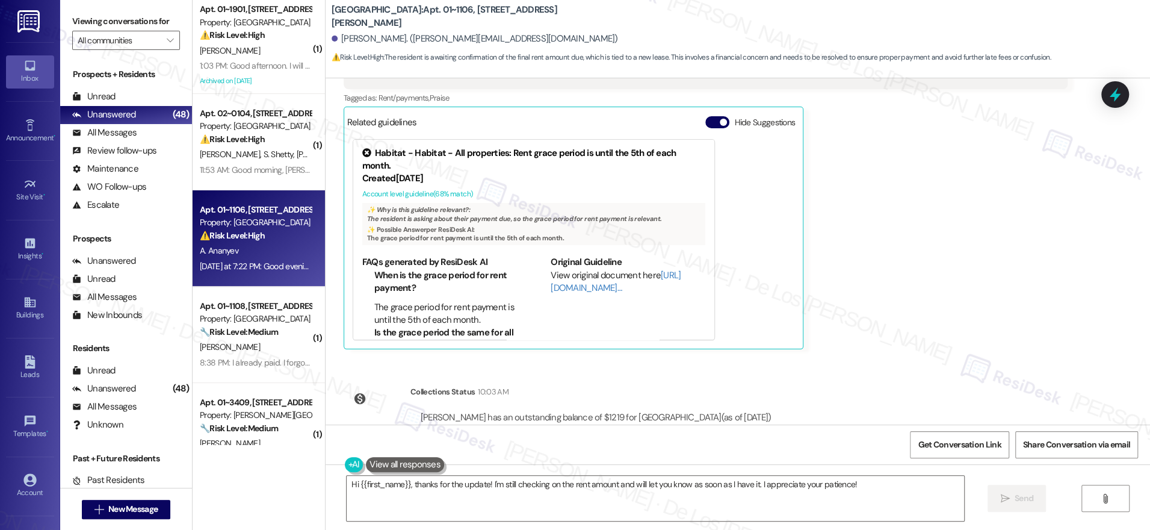
scroll to position [0, 0]
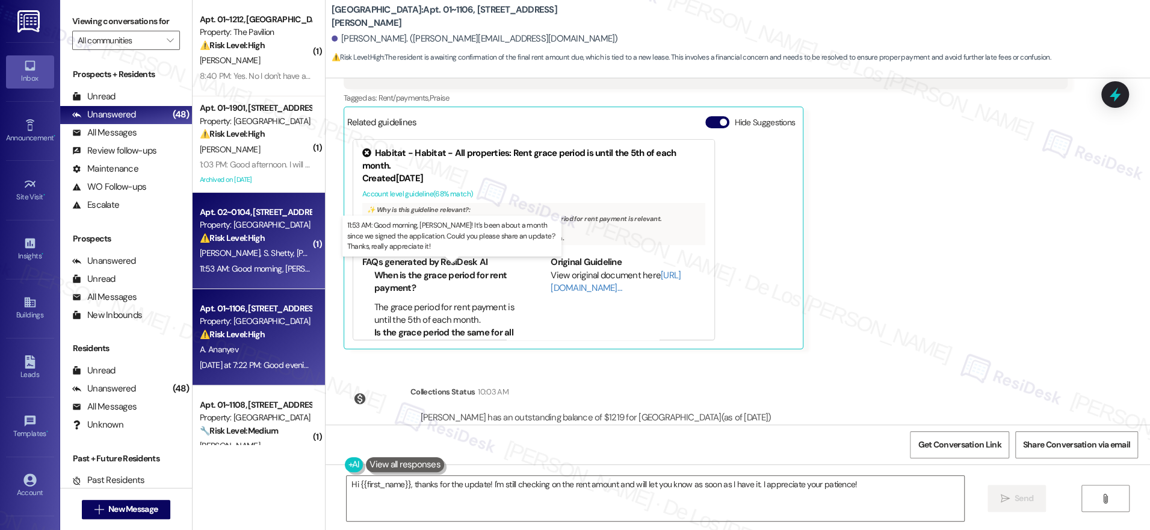
click at [261, 263] on div "11:53 AM: Good morning, [PERSON_NAME]! It’s been about a month since we signed …" at bounding box center [485, 268] width 570 height 11
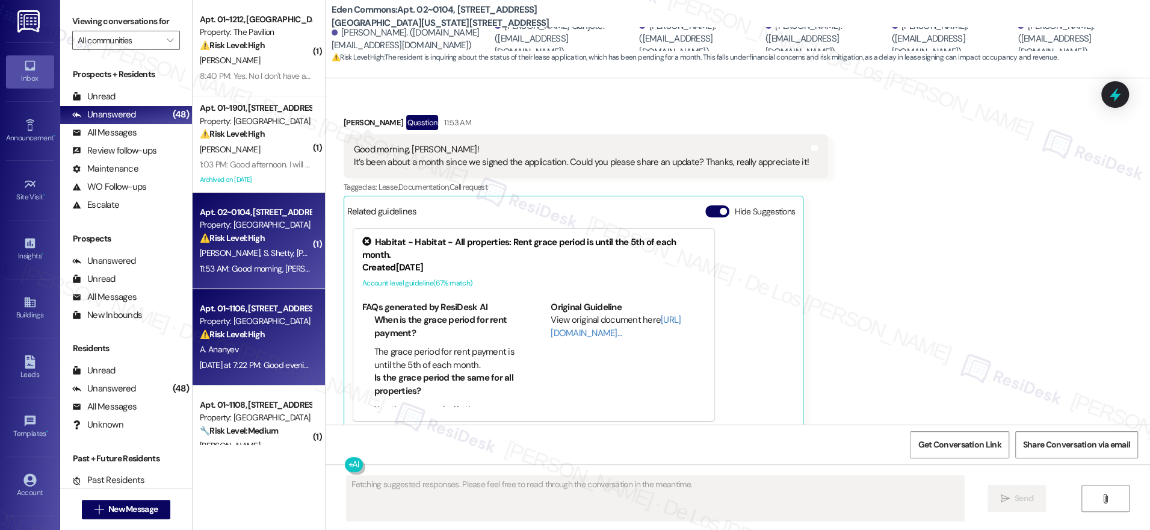
scroll to position [844, 0]
click at [267, 346] on div "A. Ananyev" at bounding box center [256, 349] width 114 height 15
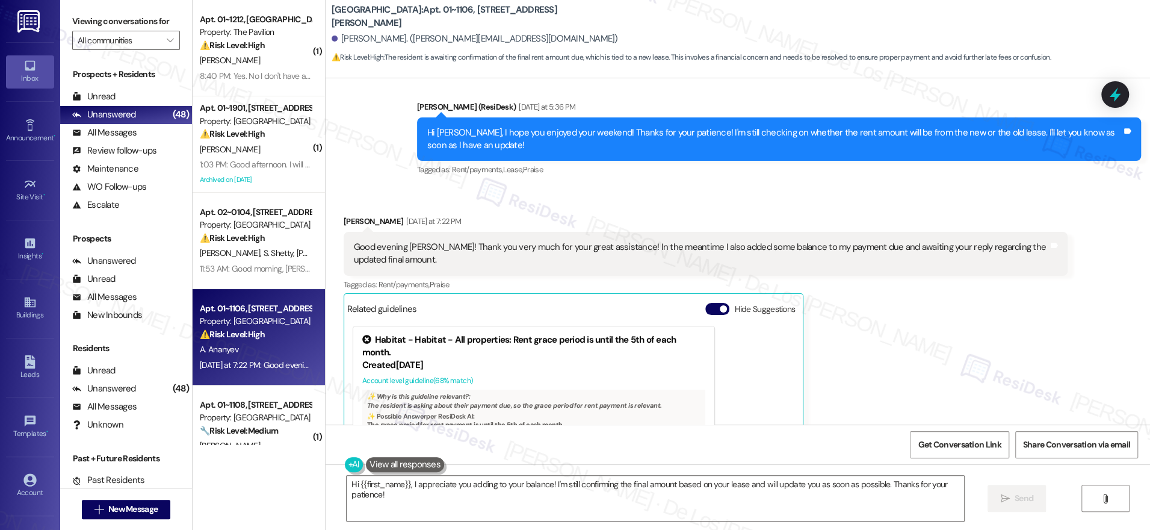
scroll to position [7155, 0]
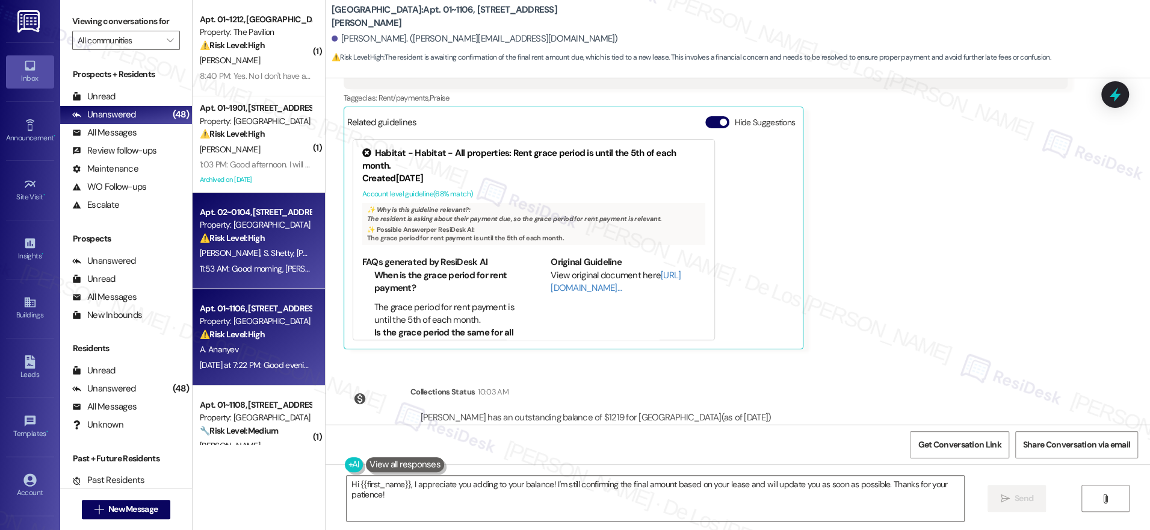
click at [297, 249] on span "[PERSON_NAME]" at bounding box center [329, 252] width 64 height 11
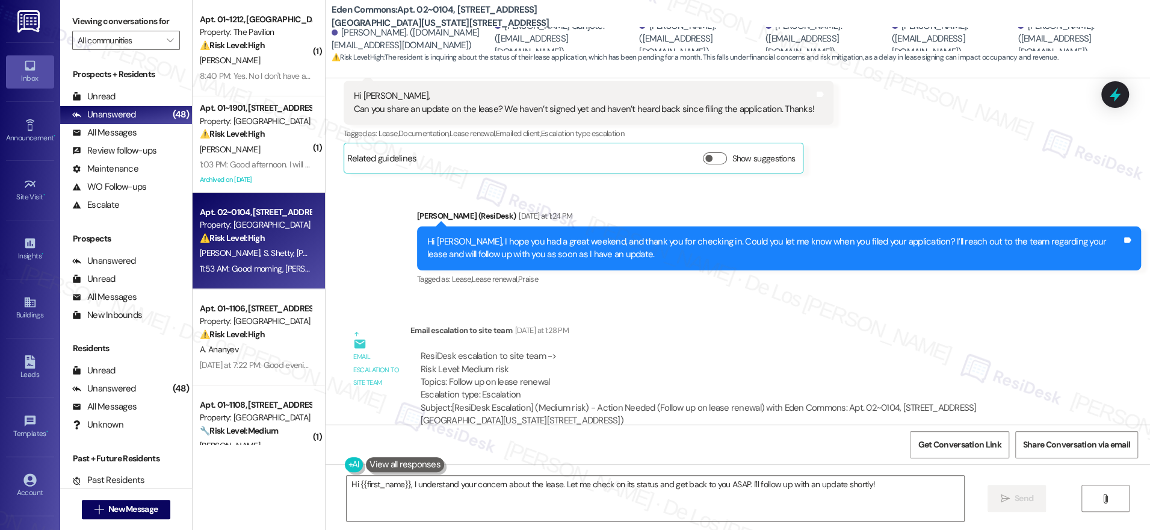
scroll to position [774, 0]
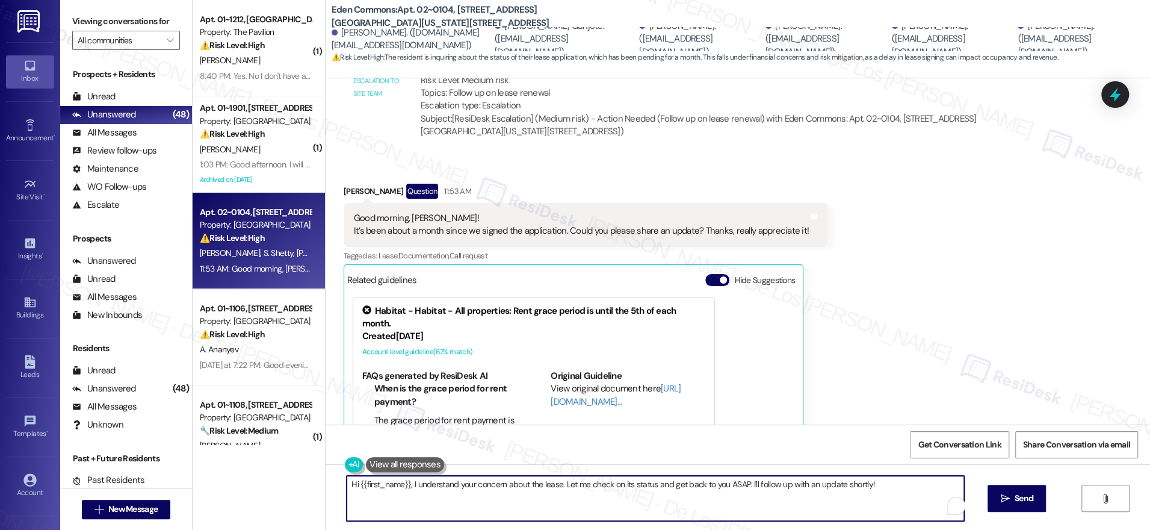
drag, startPoint x: 582, startPoint y: 485, endPoint x: 885, endPoint y: 498, distance: 303.6
click at [885, 499] on textarea "Hi {{first_name}}, I understand your concern about the lease. Let me check on i…" at bounding box center [655, 497] width 617 height 45
paste textarea "I’ll follow up with the team and get back to you as soon as I have an update. W…"
click at [548, 484] on textarea "Hi {{first_name}}, I understand your concern about the lease. I’ll follow up wi…" at bounding box center [651, 497] width 617 height 45
type textarea "Hi {{first_name}}, I understand your concern about your application. I’ll follo…"
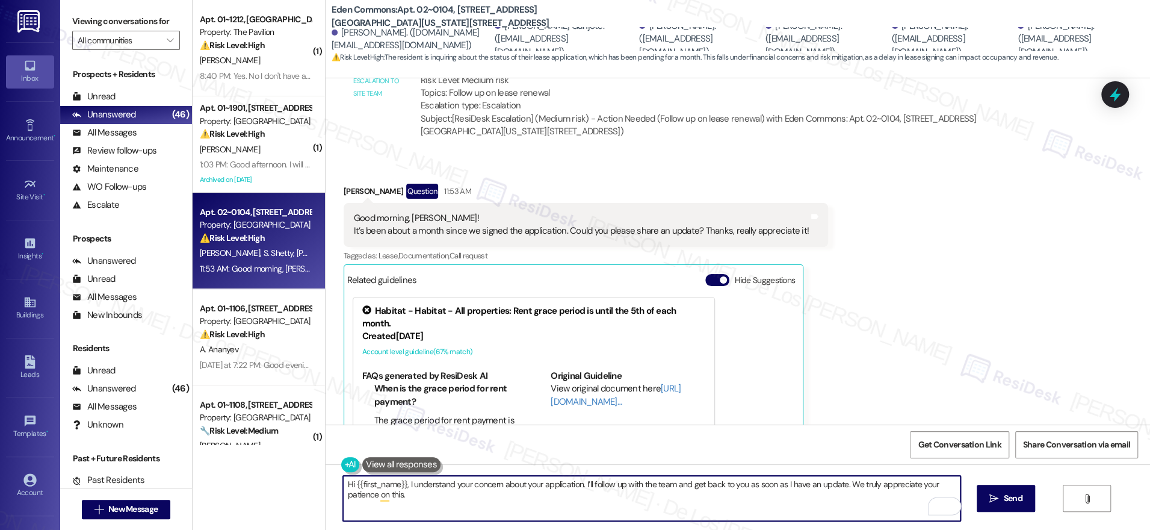
click at [687, 502] on textarea "Hi {{first_name}}, I understand your concern about your application. I’ll follo…" at bounding box center [651, 497] width 617 height 45
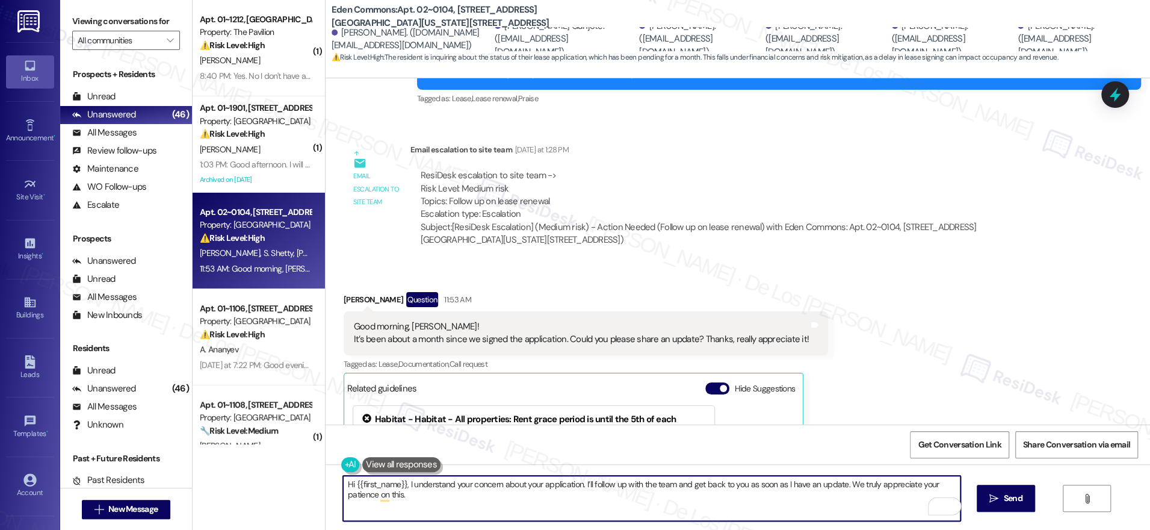
scroll to position [655, 0]
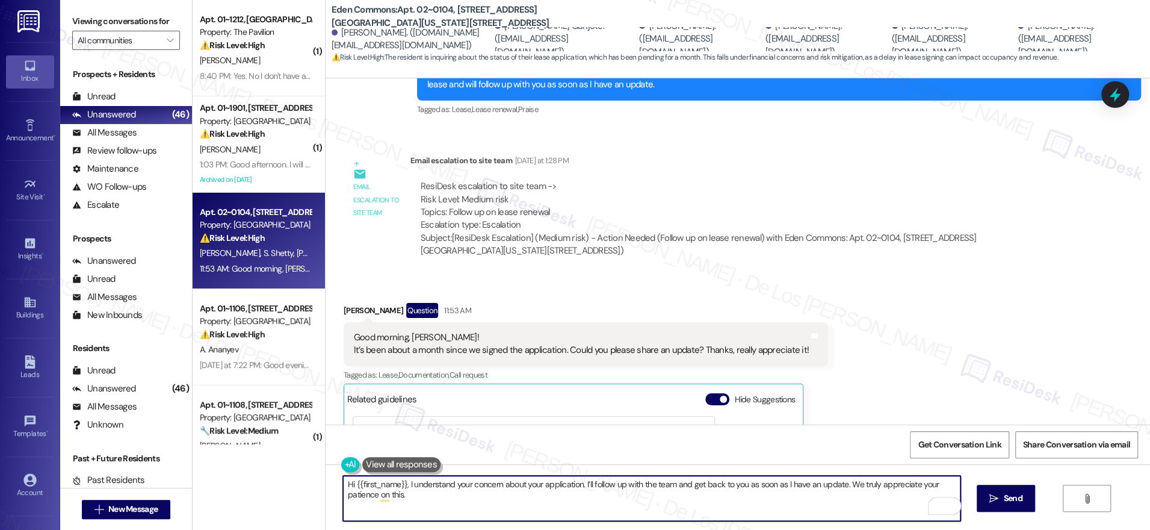
click at [582, 486] on textarea "Hi {{first_name}}, I understand your concern about your application. I’ll follo…" at bounding box center [651, 497] width 617 height 45
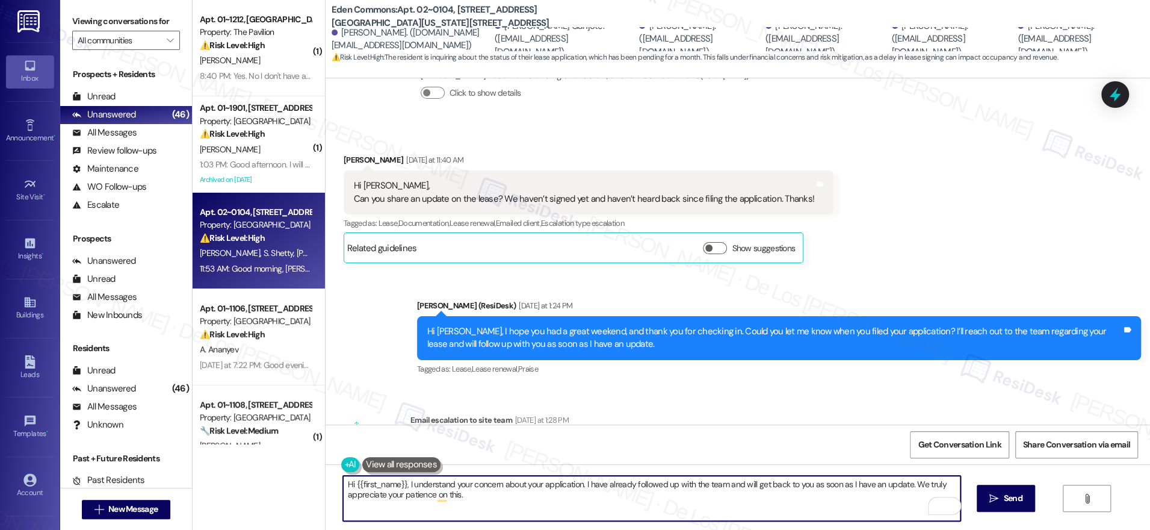
scroll to position [844, 0]
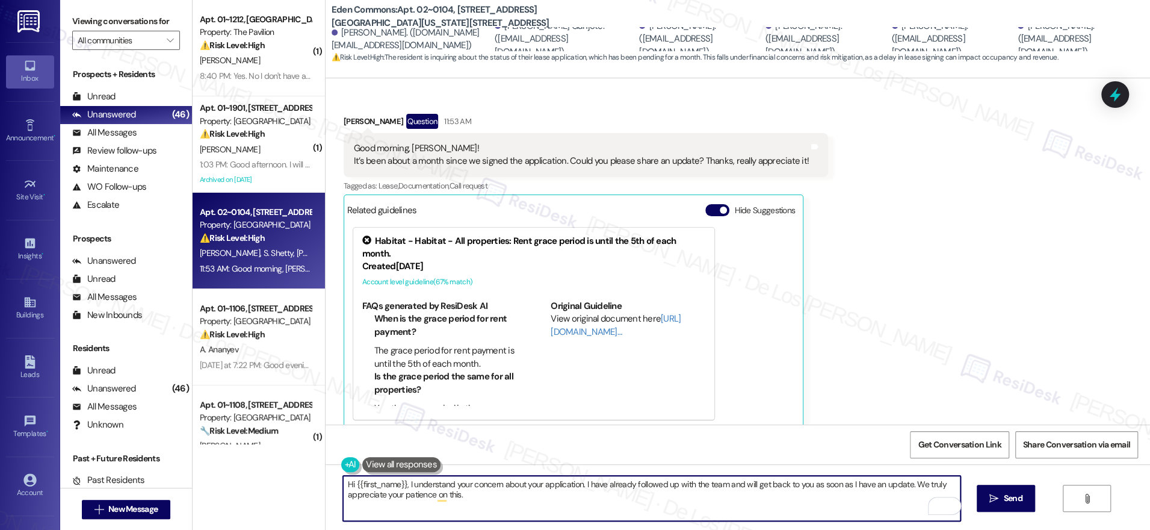
click at [610, 505] on textarea "Hi {{first_name}}, I understand your concern about your application. I have alr…" at bounding box center [651, 497] width 617 height 45
type textarea "Hi {{first_name}}, I understand your concern about your application. I have alr…"
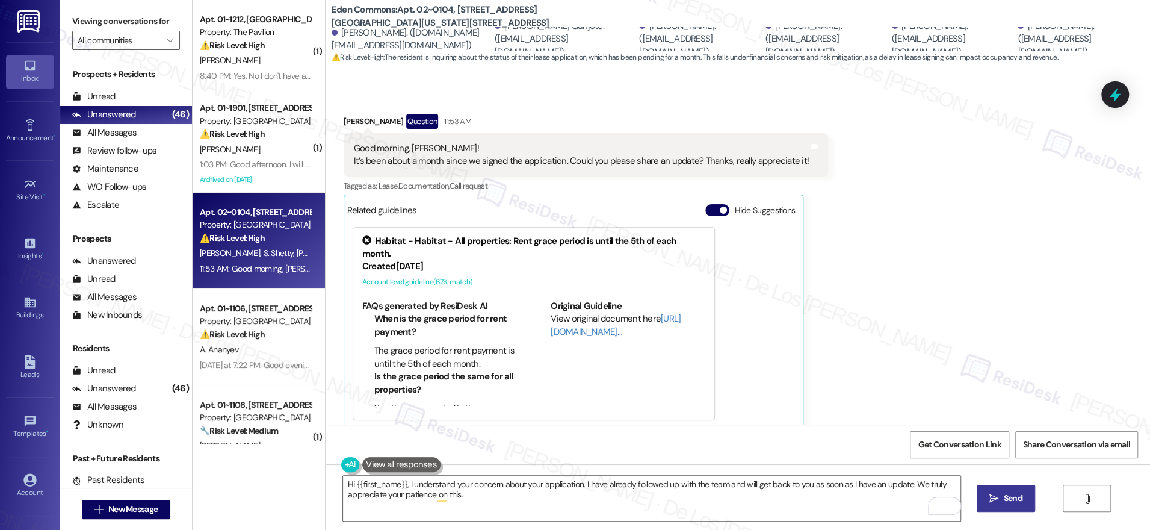
click at [1012, 493] on span "Send" at bounding box center [1013, 498] width 19 height 13
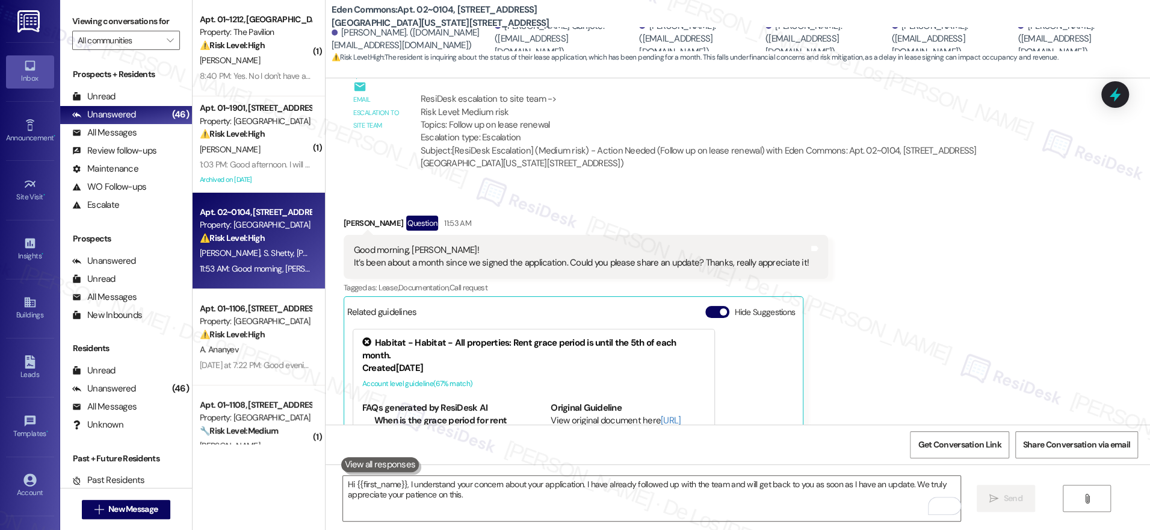
scroll to position [724, 0]
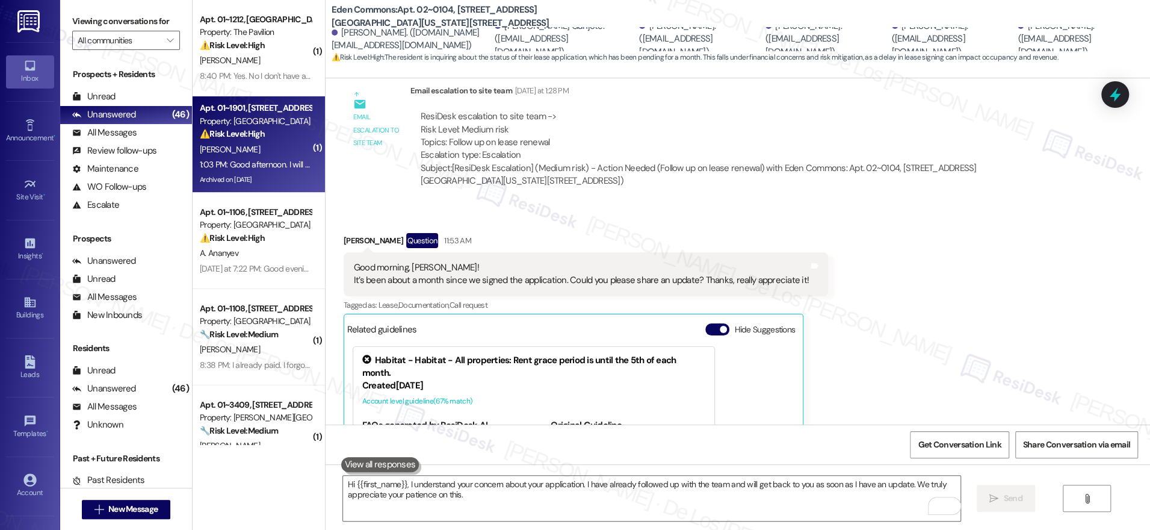
click at [283, 165] on div "1:03 PM: Good afternoon. I will have rent on Thursday. 1:03 PM: Good afternoon.…" at bounding box center [282, 164] width 164 height 11
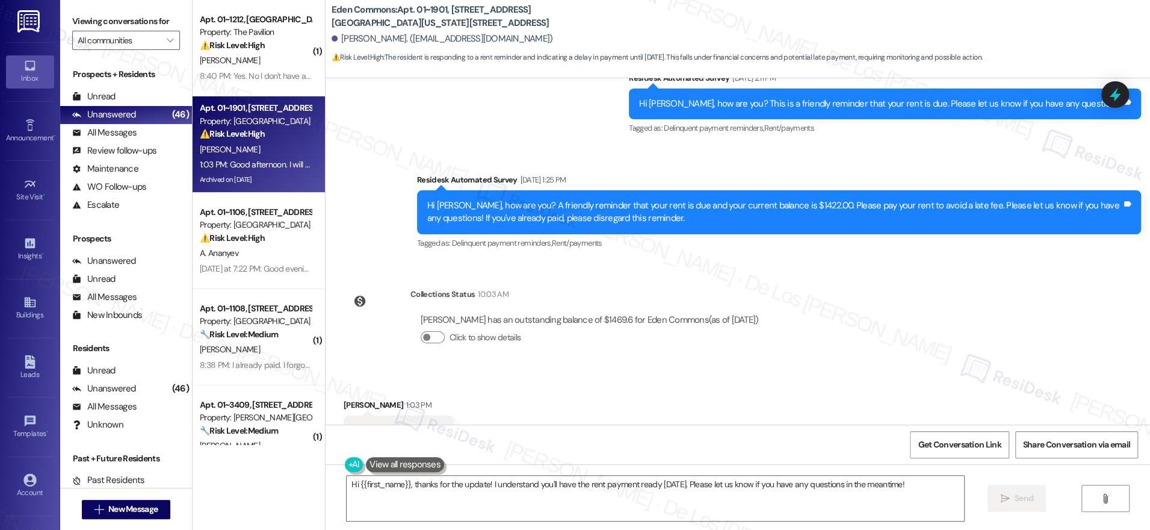
scroll to position [8069, 0]
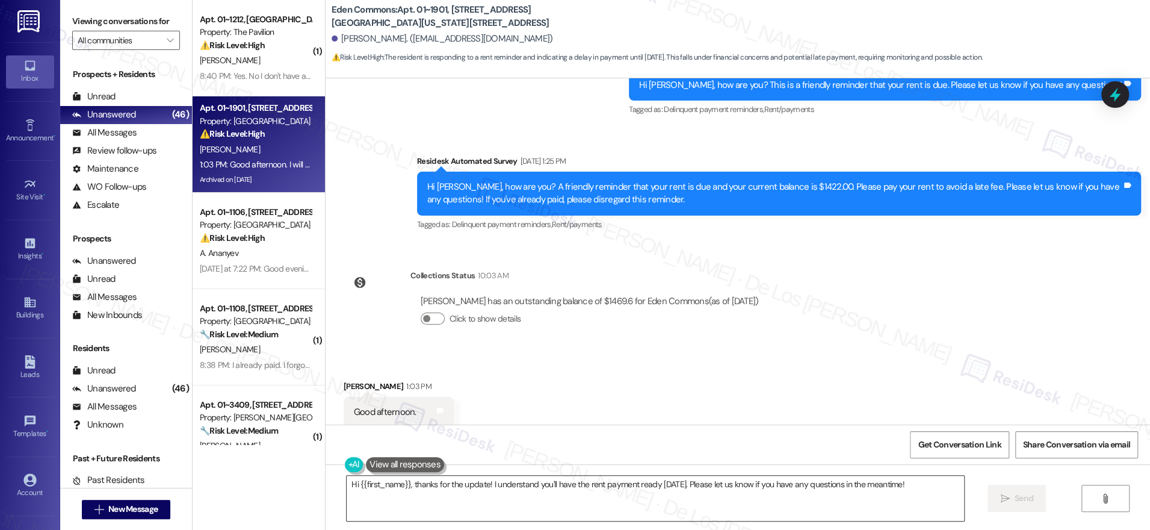
click at [697, 484] on textarea "Hi {{first_name}}, thanks for the update! I understand you'll have the rent pay…" at bounding box center [655, 497] width 617 height 45
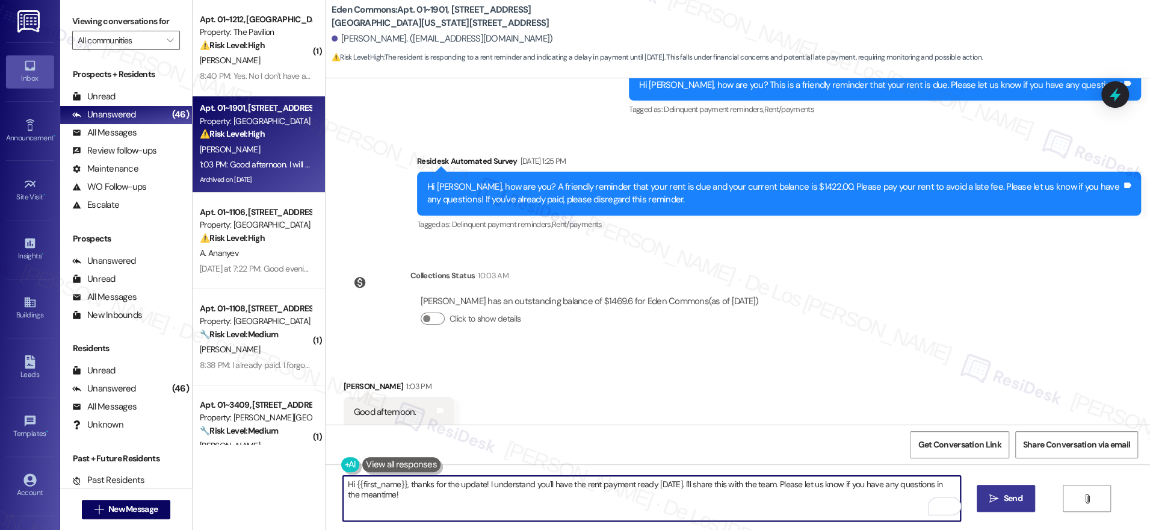
type textarea "Hi {{first_name}}, thanks for the update! I understand you'll have the rent pay…"
click at [1008, 499] on span "Send" at bounding box center [1013, 498] width 19 height 13
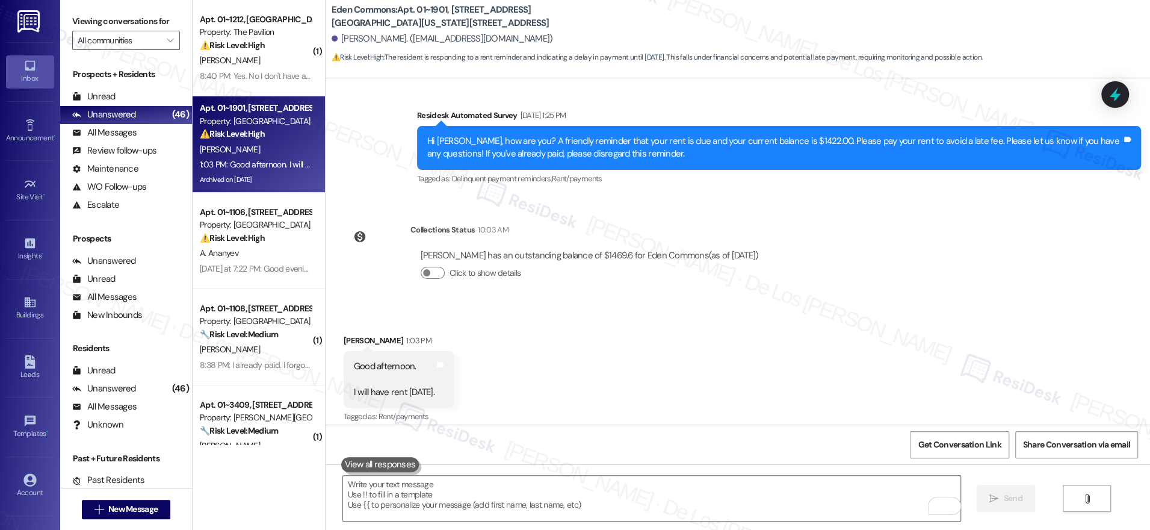
scroll to position [8153, 0]
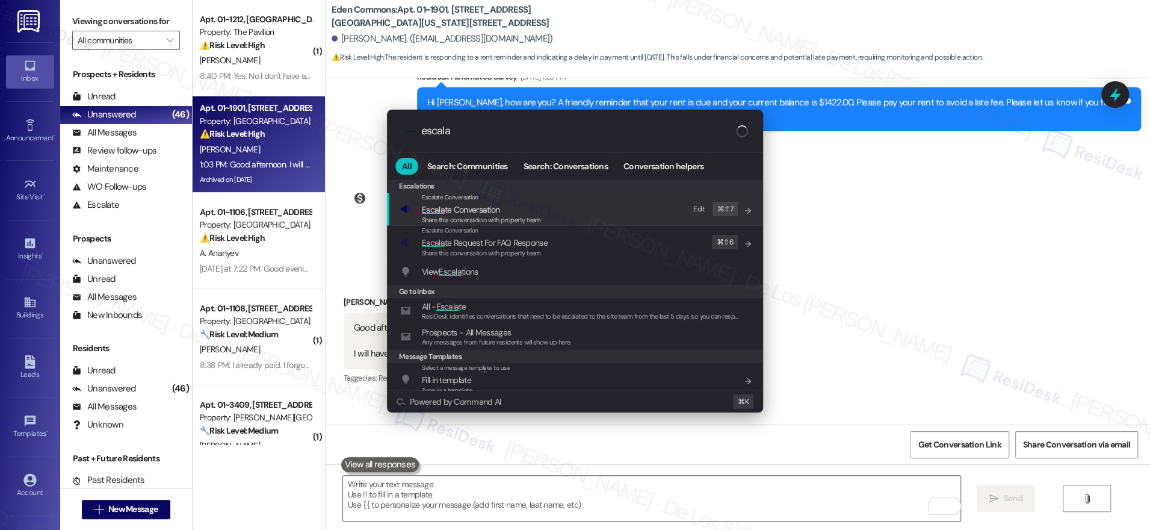
type input "escala"
click at [525, 207] on span "Escala te Conversation" at bounding box center [481, 209] width 119 height 13
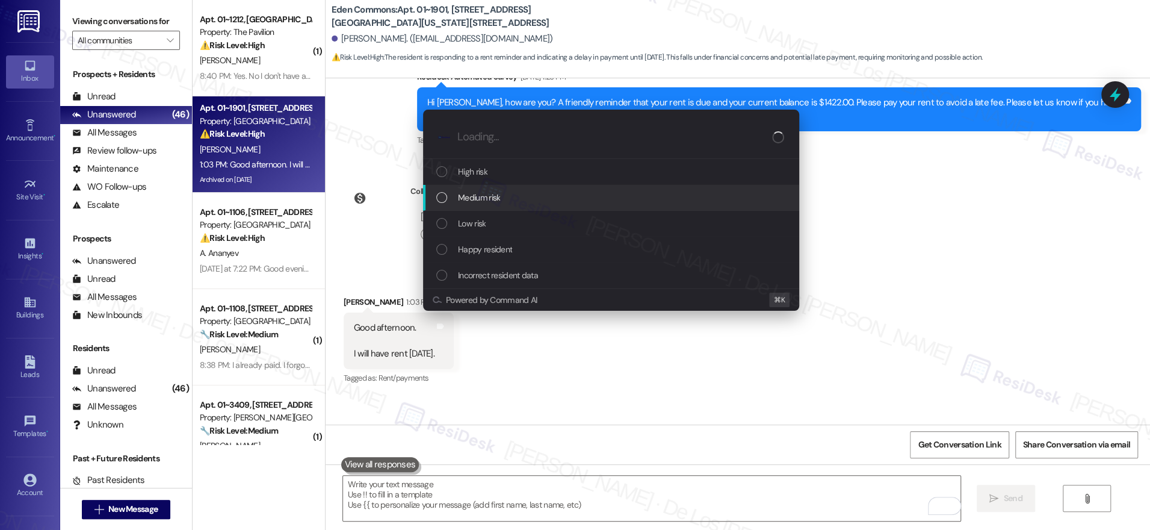
click at [557, 200] on div "Medium risk" at bounding box center [612, 197] width 352 height 13
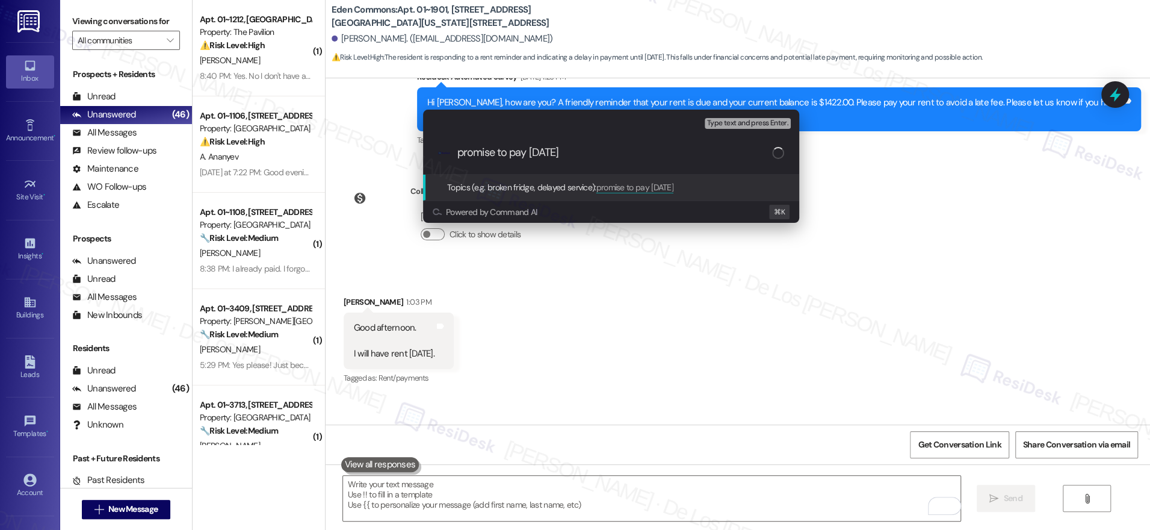
click at [463, 153] on input "promise to pay on Thursday" at bounding box center [614, 152] width 315 height 13
type input "Promise to pay on Thursday"
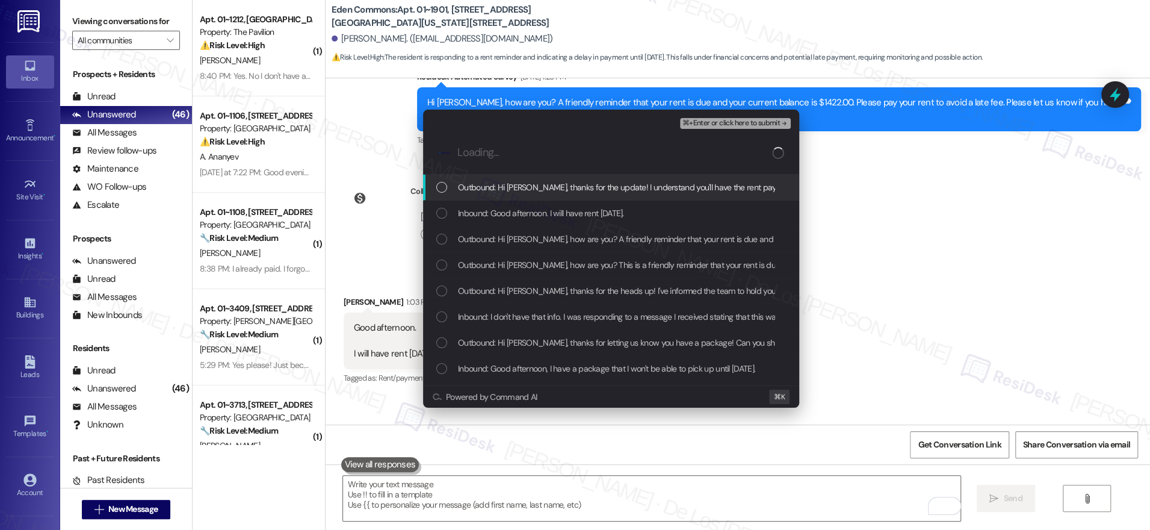
click at [518, 199] on div "Outbound: Hi Allen, thanks for the update! I understand you'll have the rent pa…" at bounding box center [611, 188] width 376 height 26
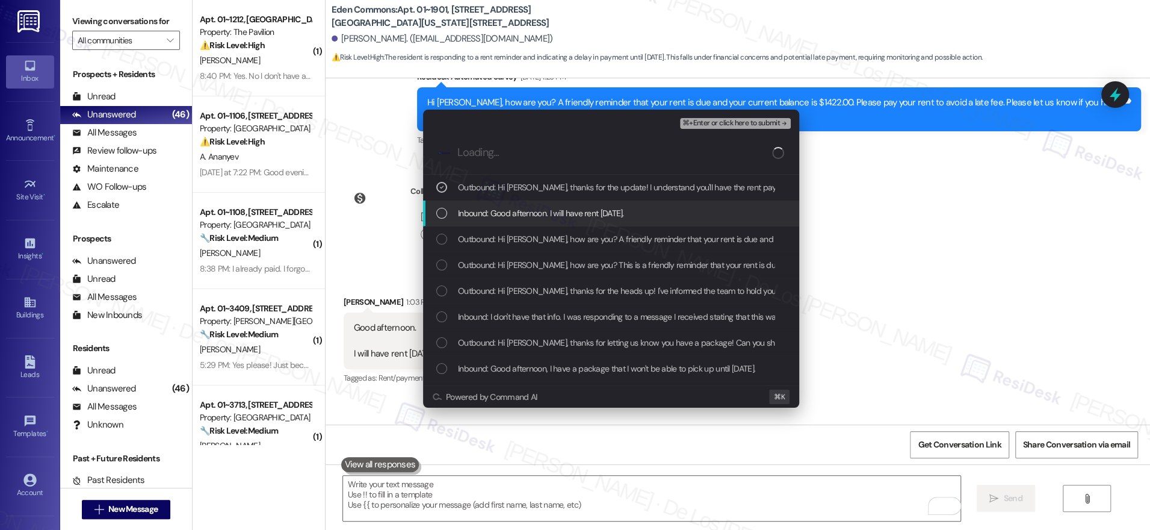
drag, startPoint x: 533, startPoint y: 210, endPoint x: 530, endPoint y: 205, distance: 6.5
click at [532, 209] on span "Inbound: Good afternoon. I will have rent on Thursday." at bounding box center [541, 212] width 166 height 13
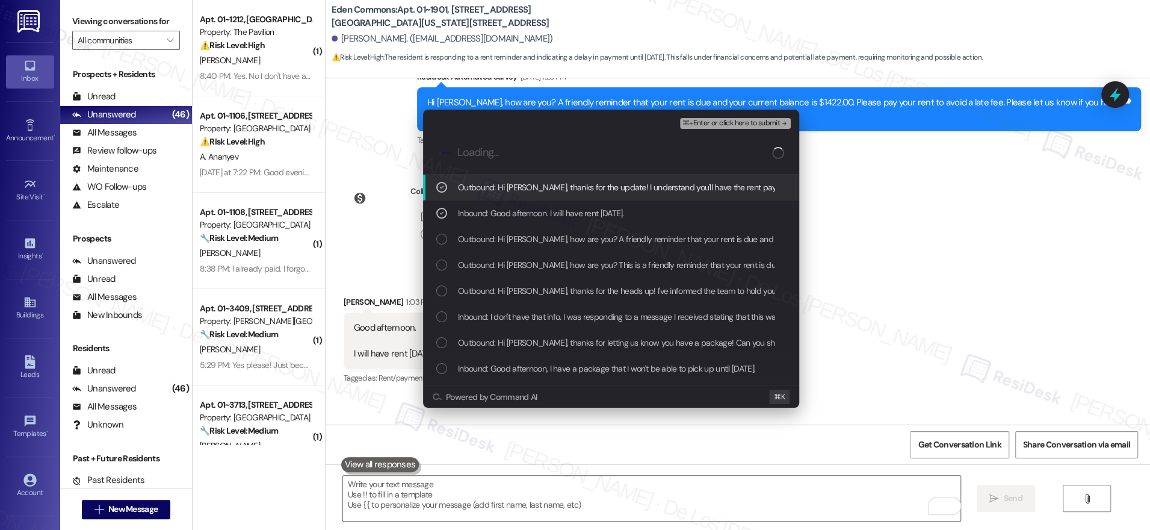
click at [530, 188] on span "Outbound: Hi Allen, thanks for the update! I understand you'll have the rent pa…" at bounding box center [806, 187] width 696 height 13
click at [729, 123] on span "⌘+Enter or click here to submit" at bounding box center [730, 123] width 97 height 8
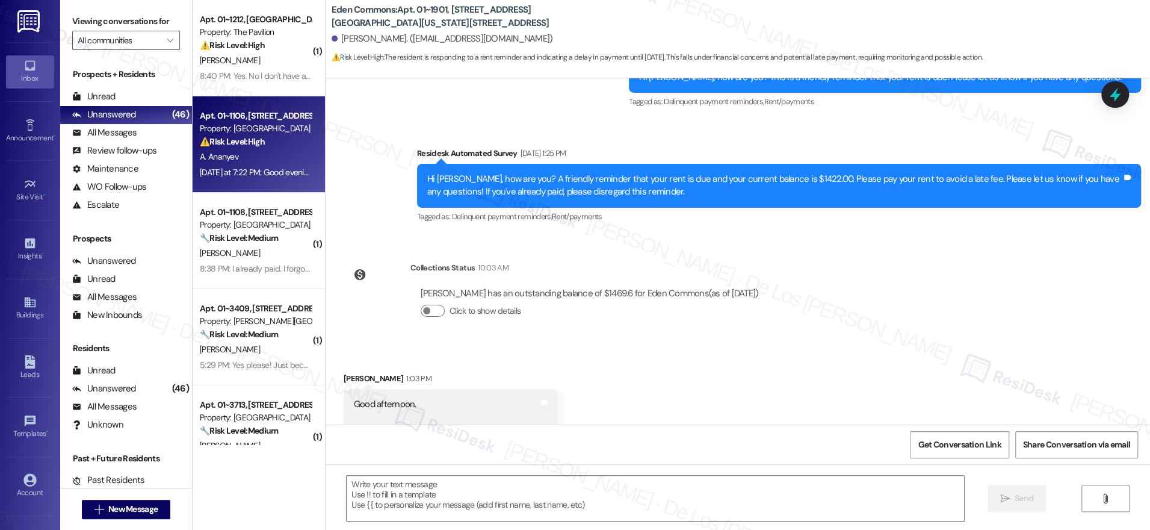
type textarea "Fetching suggested responses. Please feel free to read through the conversation…"
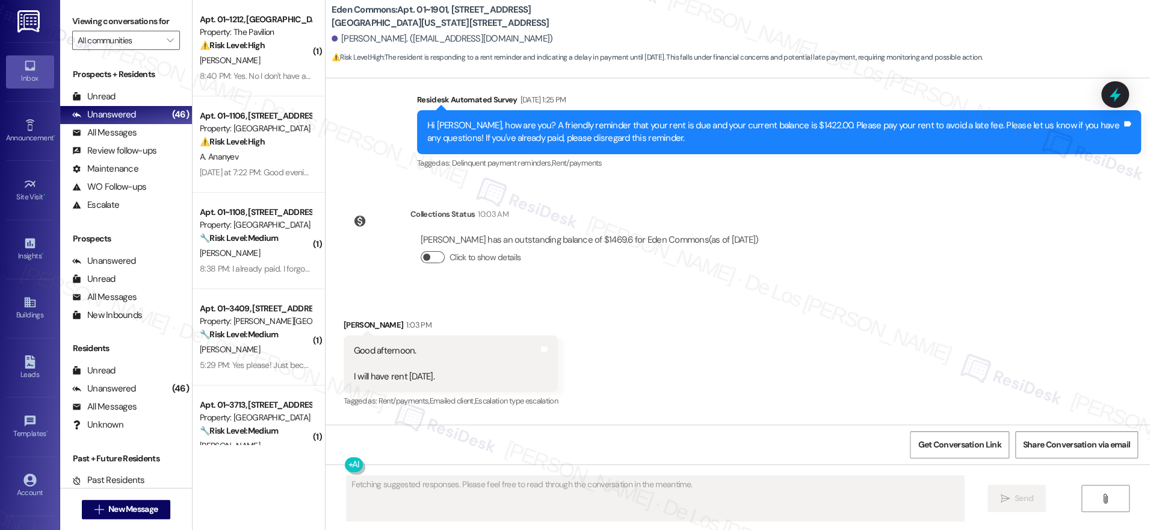
scroll to position [8171, 0]
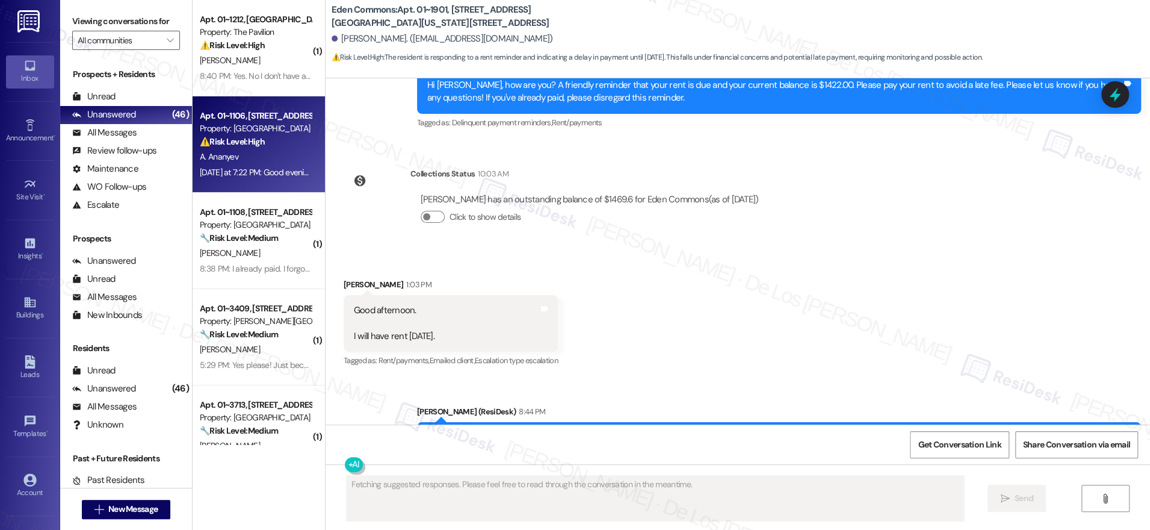
click at [241, 146] on strong "⚠️ Risk Level: High" at bounding box center [232, 141] width 65 height 11
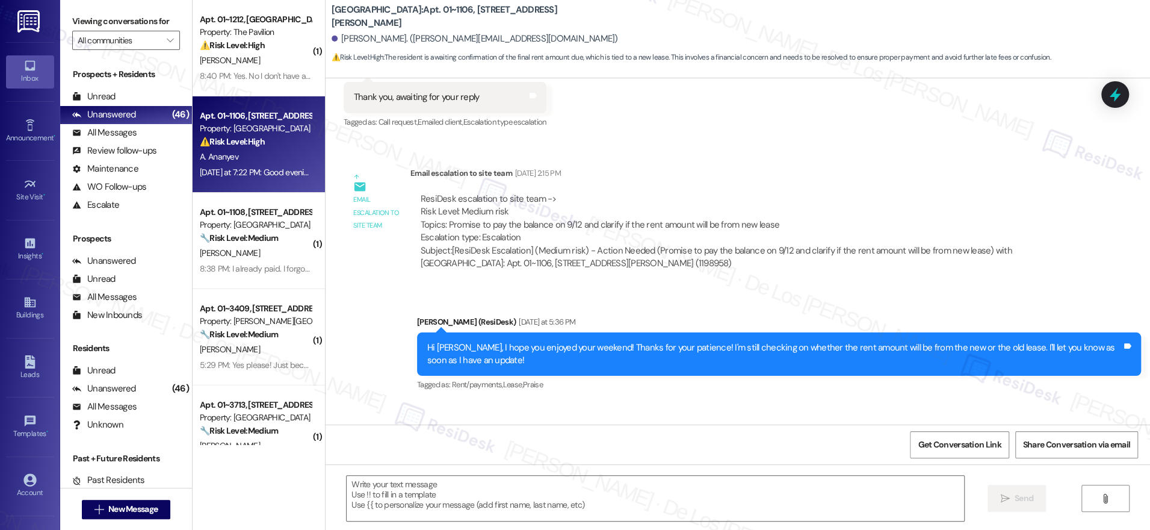
type textarea "Fetching suggested responses. Please feel free to read through the conversation…"
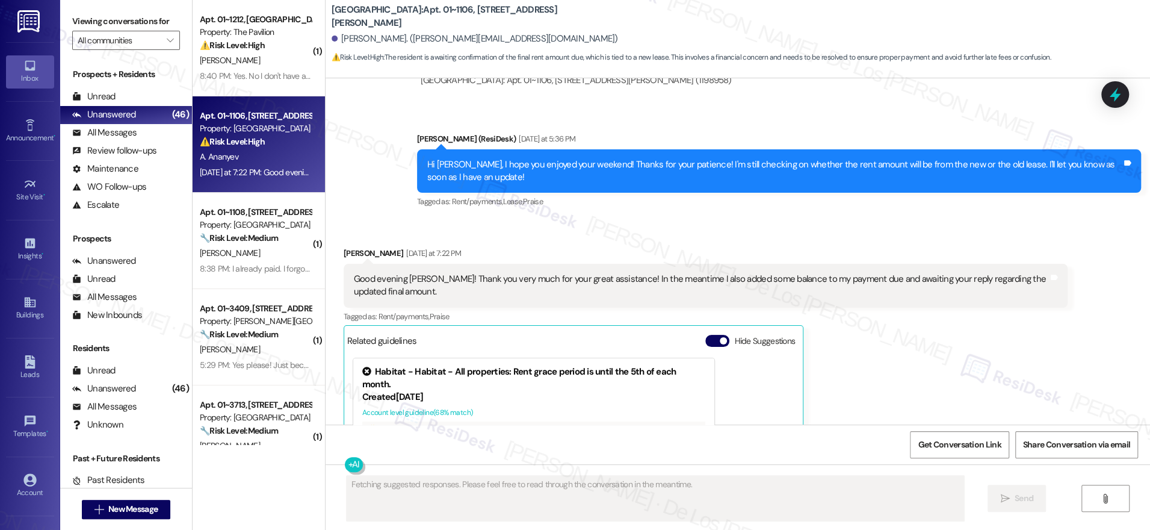
scroll to position [6913, 0]
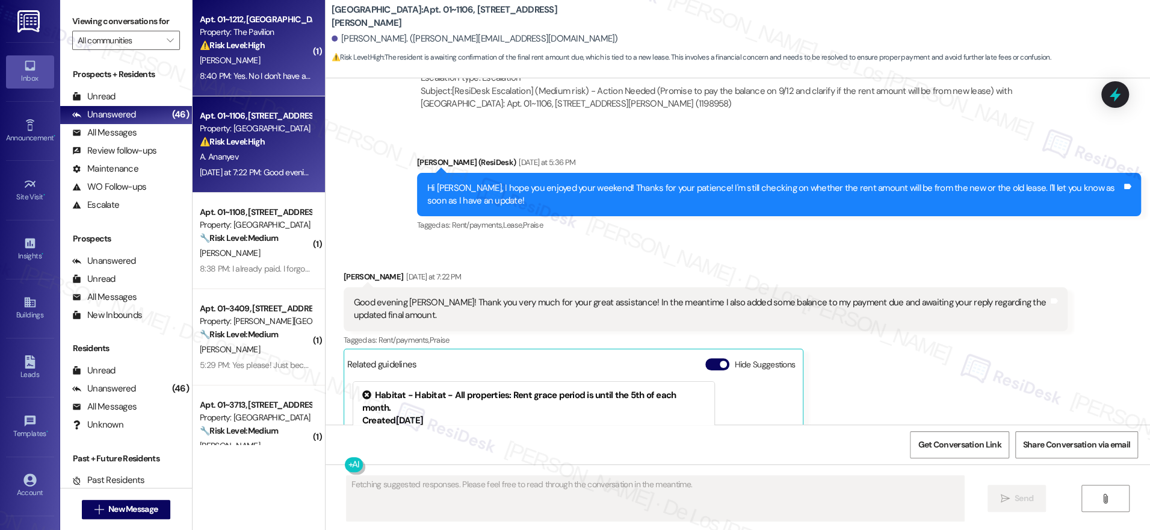
click at [261, 75] on div "8:40 PM: Yes. No I don't have any pets 8:40 PM: Yes. No I don't have any pets" at bounding box center [266, 75] width 132 height 11
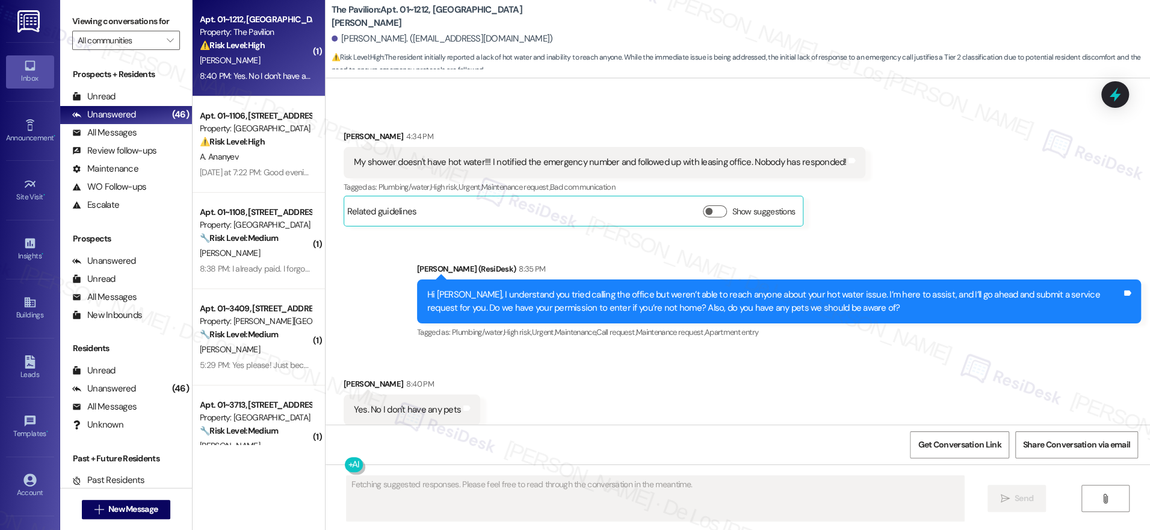
scroll to position [2382, 0]
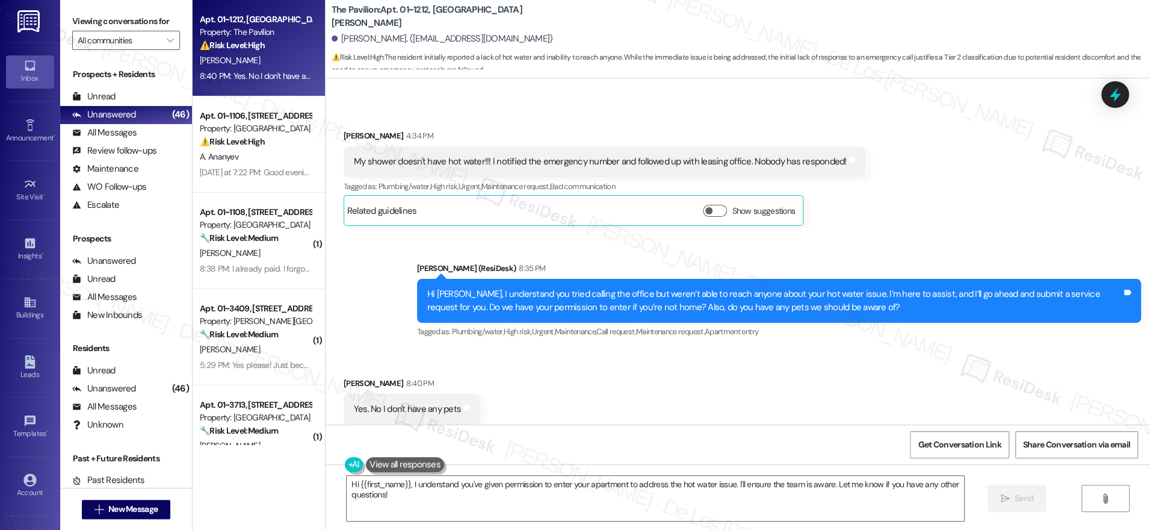
click at [452, 155] on div "My shower doesn't have hot water!!! I notified the emergency number and followe…" at bounding box center [600, 161] width 493 height 13
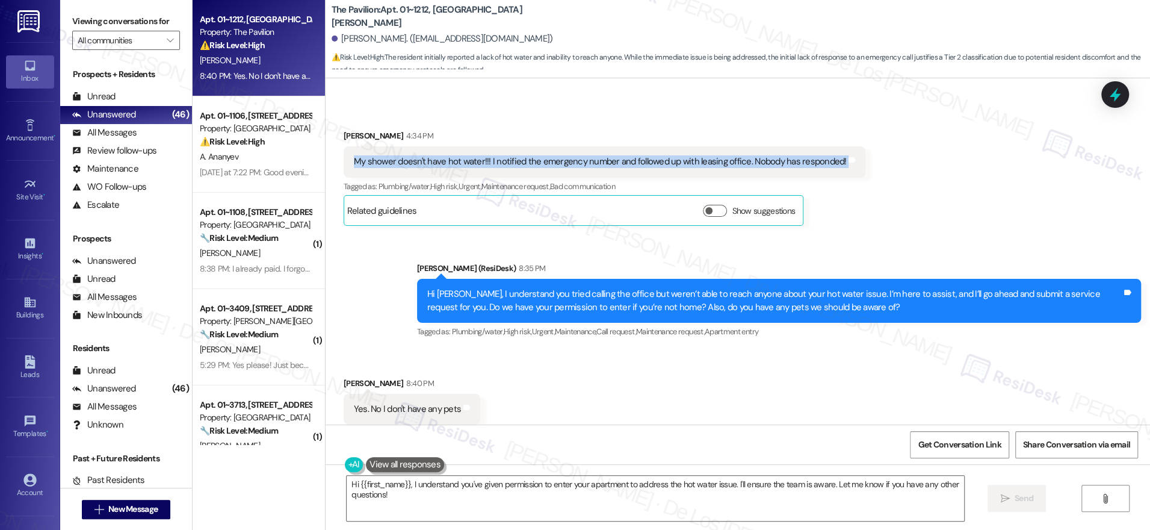
click at [452, 155] on div "My shower doesn't have hot water!!! I notified the emergency number and followe…" at bounding box center [600, 161] width 493 height 13
copy div "My shower doesn't have hot water!!! I notified the emergency number and followe…"
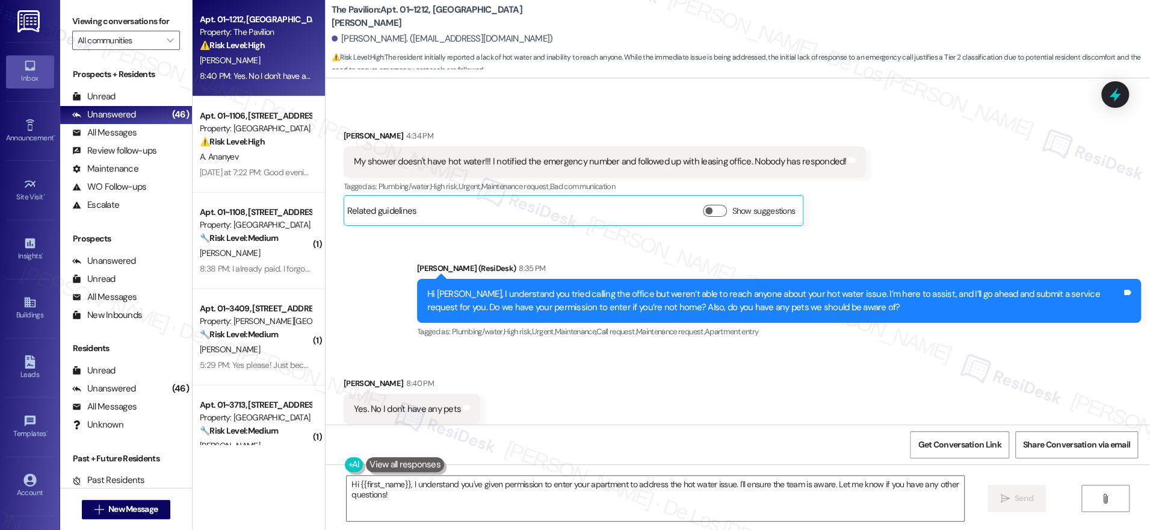
click at [460, 155] on div "My shower doesn't have hot water!!! I notified the emergency number and followe…" at bounding box center [600, 161] width 493 height 13
drag, startPoint x: 472, startPoint y: 132, endPoint x: 358, endPoint y: 138, distance: 113.9
click at [358, 155] on div "My shower doesn't have hot water!!! I notified the emergency number and followe…" at bounding box center [600, 161] width 493 height 13
copy div "shower doesn't have hot water!"
click at [413, 403] on div "Yes. No I don't have any pets" at bounding box center [407, 409] width 107 height 13
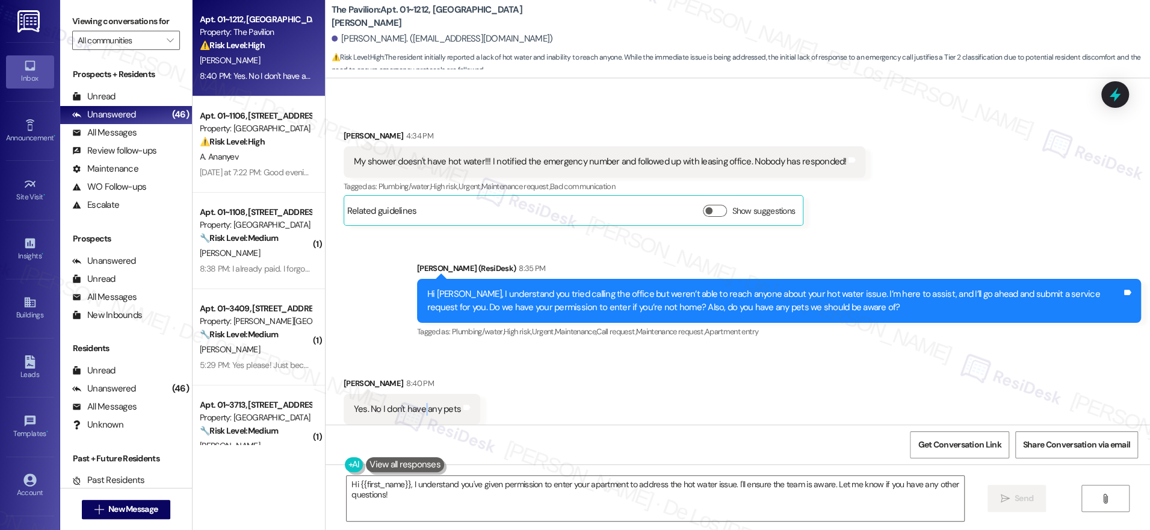
click at [413, 403] on div "Yes. No I don't have any pets" at bounding box center [407, 409] width 107 height 13
copy div "Yes. No I don't have any pets Tags and notes"
click at [465, 496] on textarea "Hi {{first_name}}, I understand you've given permission to enter your apartment…" at bounding box center [655, 497] width 617 height 45
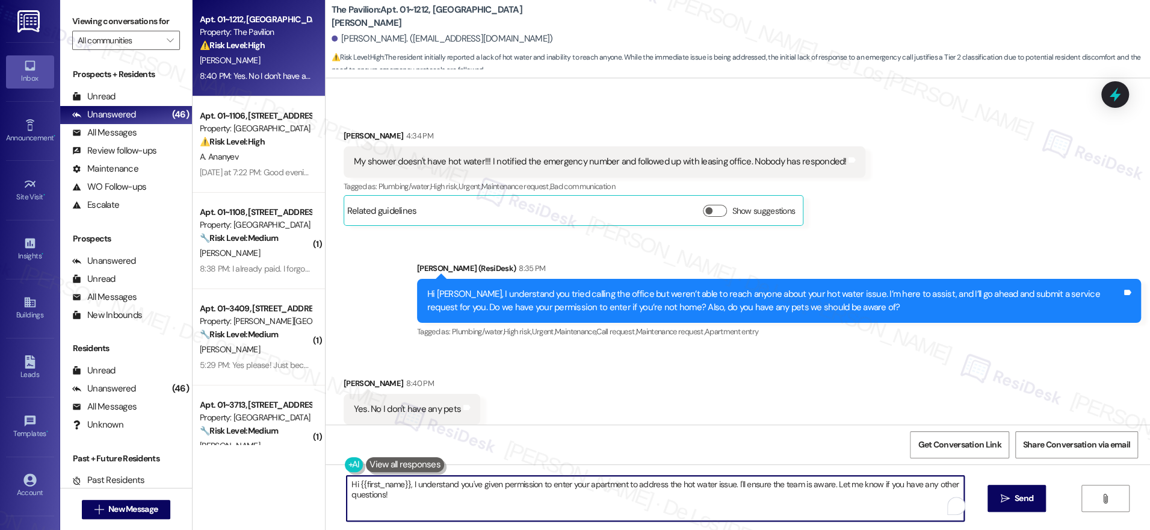
click at [465, 496] on textarea "Hi {{first_name}}, I understand you've given permission to enter your apartment…" at bounding box center [655, 497] width 617 height 45
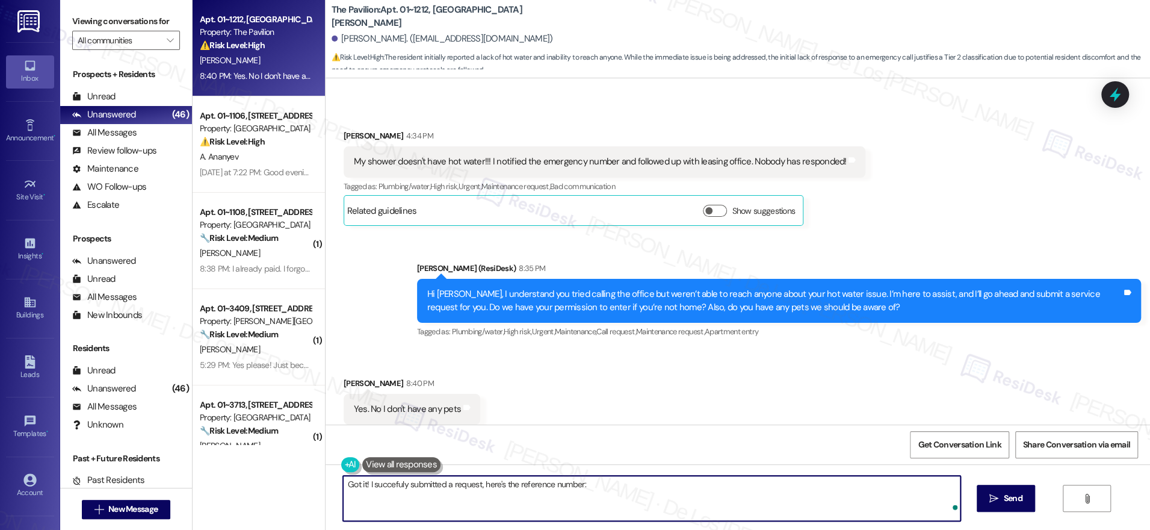
paste textarea "Work Order #1775425"
drag, startPoint x: 617, startPoint y: 487, endPoint x: 579, endPoint y: 488, distance: 37.3
click at [579, 485] on textarea "Got it! I succefuly submitted a request, here's the reference number: Work Orde…" at bounding box center [651, 497] width 617 height 45
click at [631, 486] on textarea "Got it! I succefuly submitted a request, here's the reference number: #1775425" at bounding box center [651, 497] width 617 height 45
paste textarea "ssfully submitted the request—here’s the reference number: #1775425. Let me kno…"
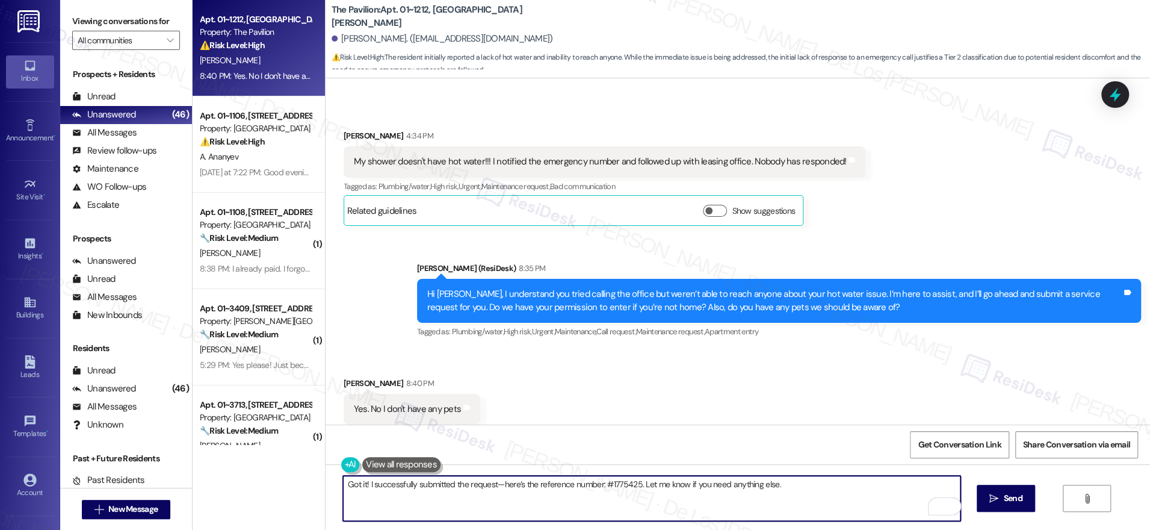
click at [496, 484] on textarea "Got it! I successfully submitted the request—here’s the reference number: #1775…" at bounding box center [651, 497] width 617 height 45
type textarea "Got it! I successfully submitted the request, here’s the reference number: #177…"
click at [1001, 495] on span "Send" at bounding box center [1012, 498] width 23 height 13
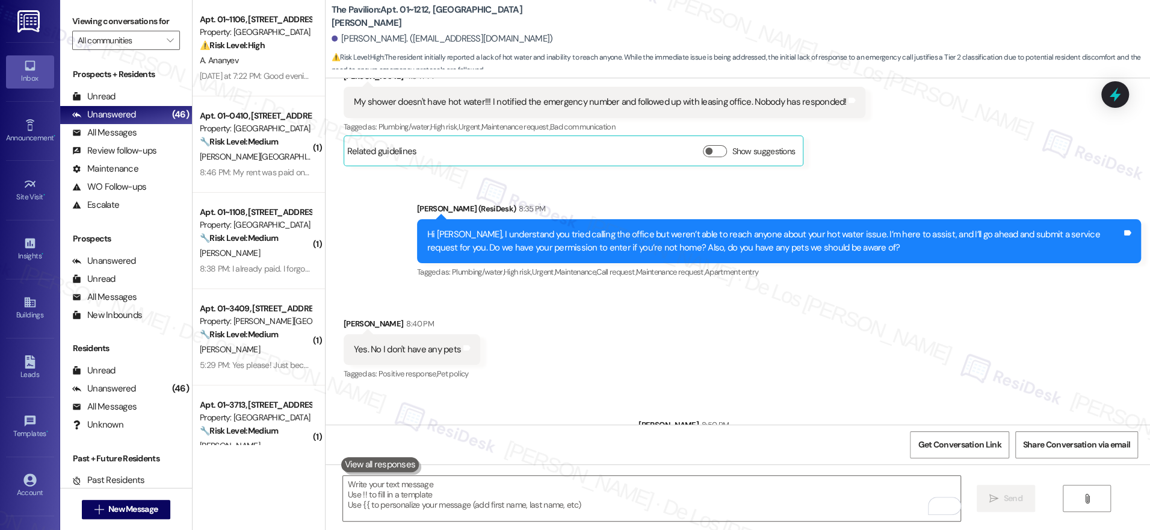
scroll to position [2466, 0]
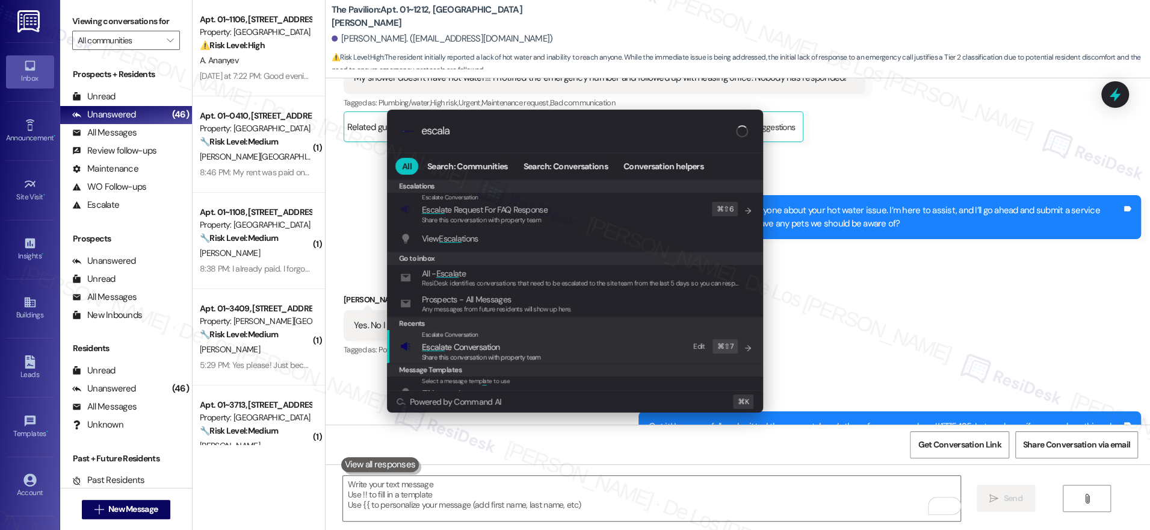
type input "escala"
drag, startPoint x: 559, startPoint y: 348, endPoint x: 542, endPoint y: 304, distance: 46.5
click at [559, 347] on div "Escalate Conversation Escala te Conversation Share this conversation with prope…" at bounding box center [576, 346] width 352 height 32
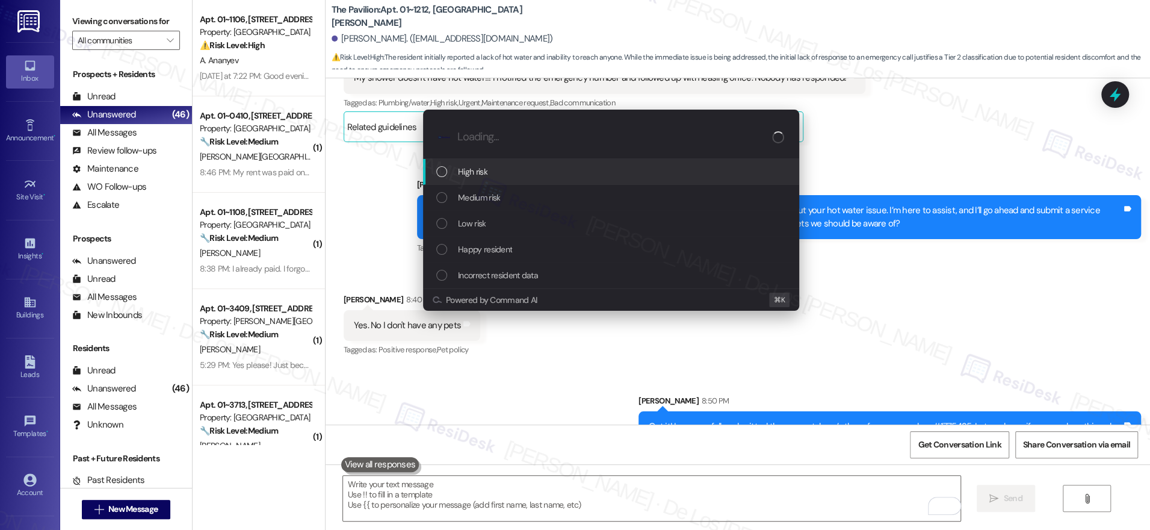
click at [490, 175] on div "High risk" at bounding box center [612, 171] width 352 height 13
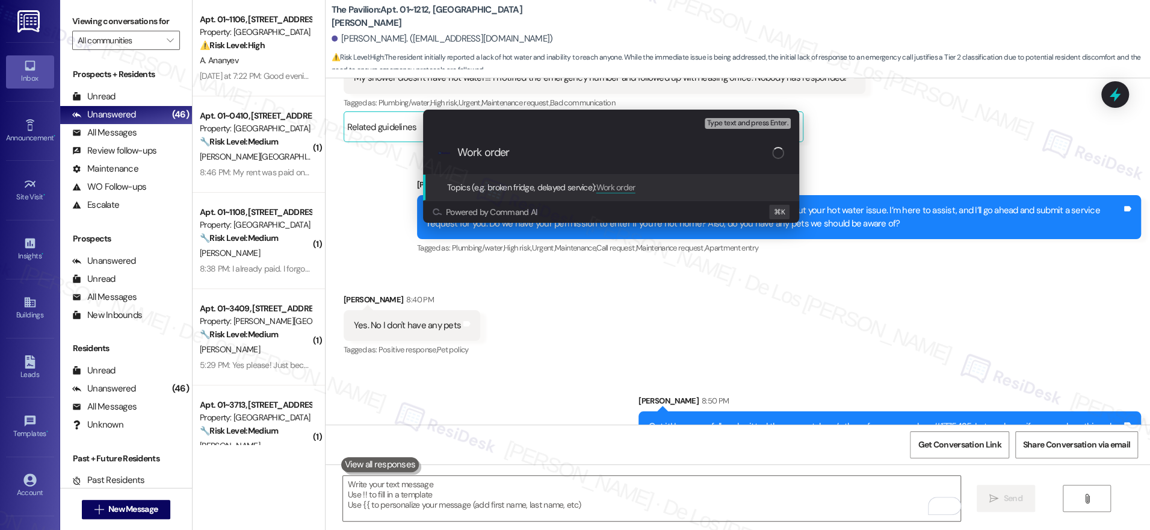
paste input "Work Order #1775425"
drag, startPoint x: 510, startPoint y: 146, endPoint x: 335, endPoint y: 164, distance: 176.0
click at [335, 164] on div "Escalate Conversation High risk Topics (e.g. broken fridge, delayed service) An…" at bounding box center [575, 265] width 1150 height 530
paste input "Topics (e.g. broken fridge, delayed service)"
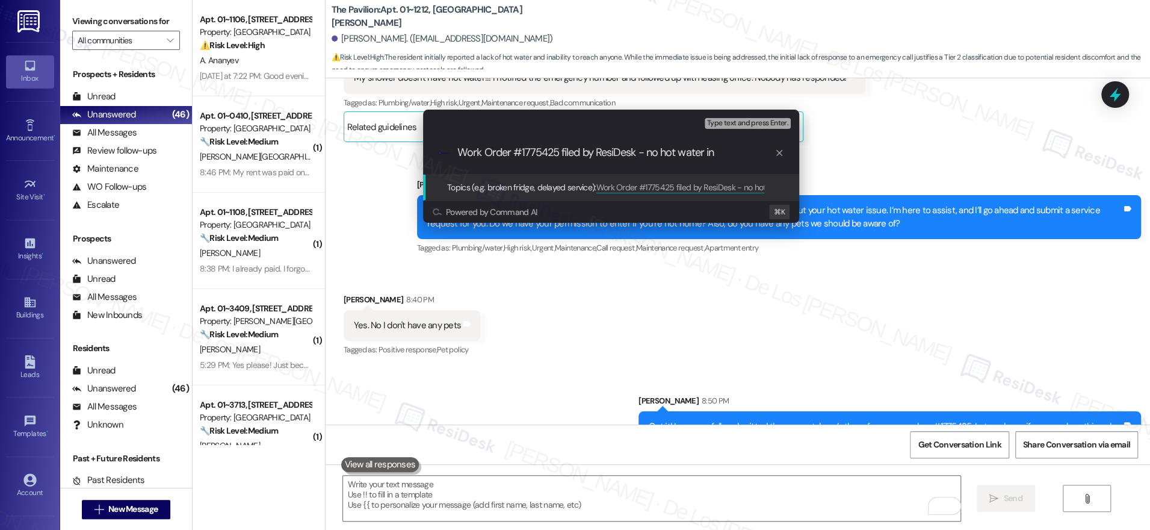
drag, startPoint x: 646, startPoint y: 155, endPoint x: 778, endPoint y: 167, distance: 132.3
click at [778, 167] on div ".cls-1{fill:#0a055f;}.cls-2{fill:#0cc4c4;} resideskLogoBlueOrange Work Order #1…" at bounding box center [611, 152] width 376 height 43
paste input "shower doesn't have hot water"
type input "Work Order #1775425 filed by ResiDesk - shower doesn't have hot water"
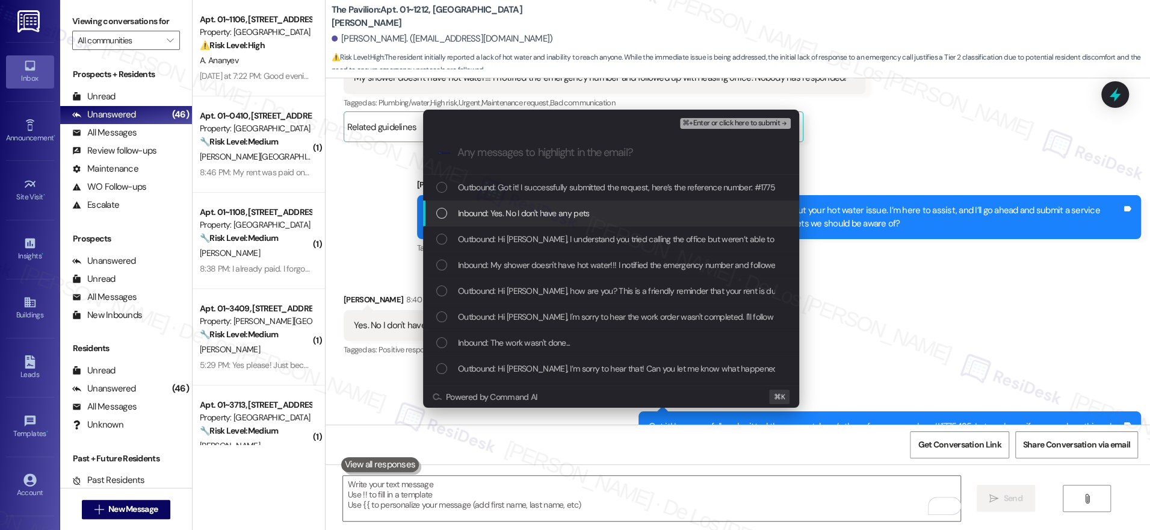
click at [608, 207] on div "Inbound: Yes. No I don't have any pets" at bounding box center [612, 212] width 352 height 13
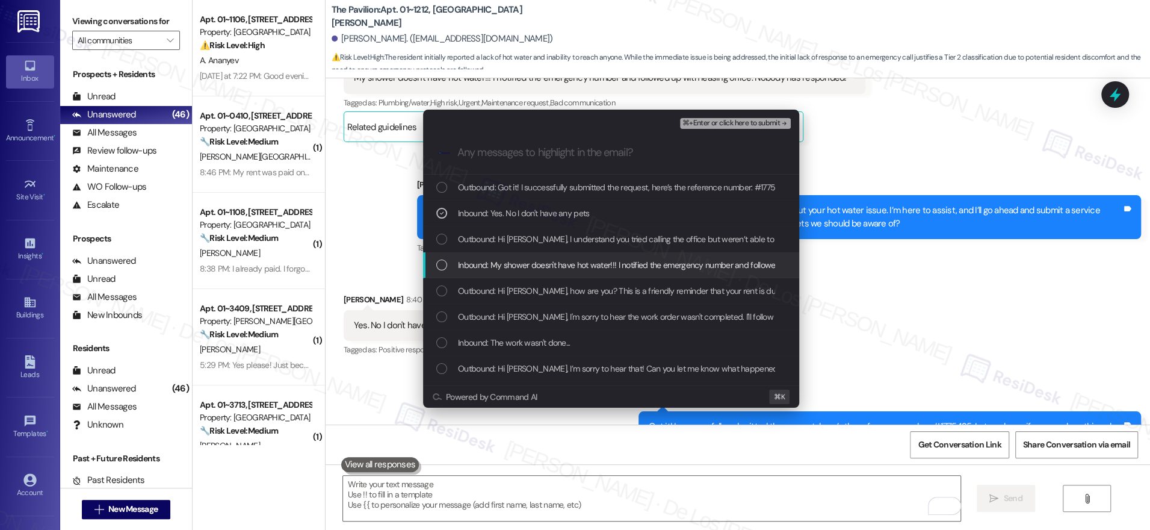
click at [562, 268] on span "Inbound: My shower doesn't have hot water!!! I notified the emergency number an…" at bounding box center [702, 264] width 488 height 13
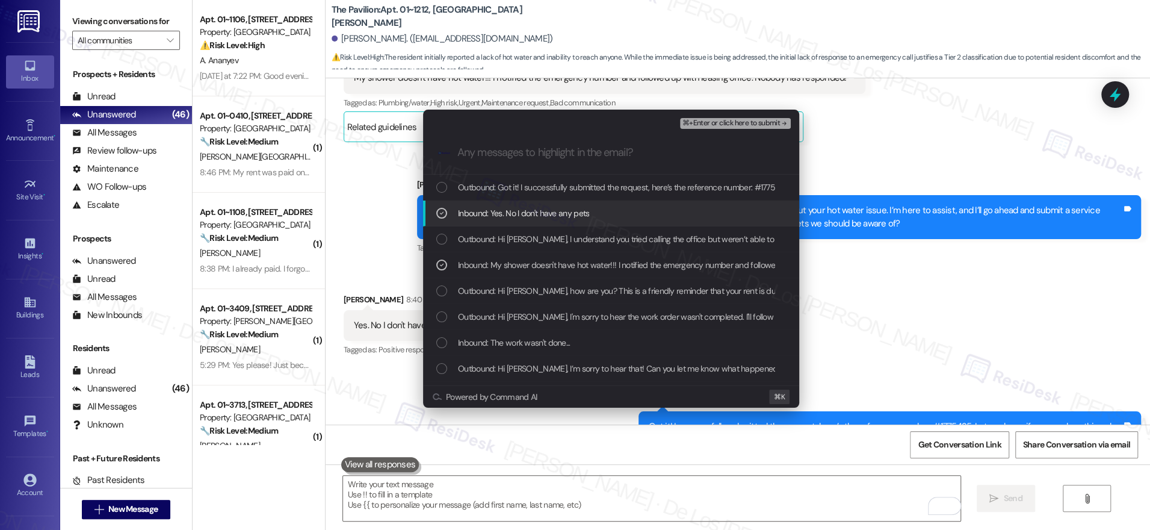
click at [713, 126] on span "⌘+Enter or click here to submit" at bounding box center [730, 123] width 97 height 8
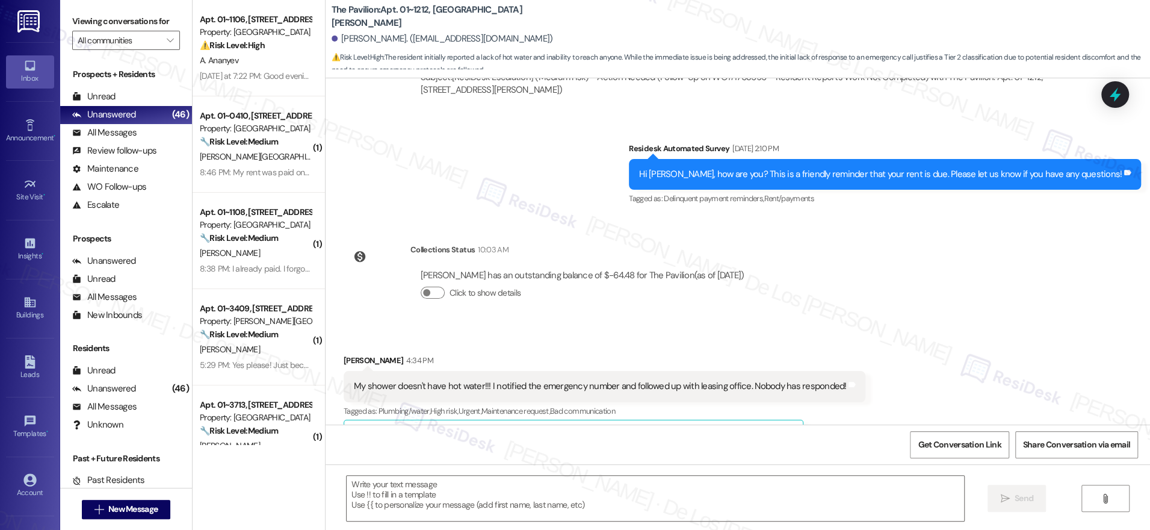
scroll to position [2484, 0]
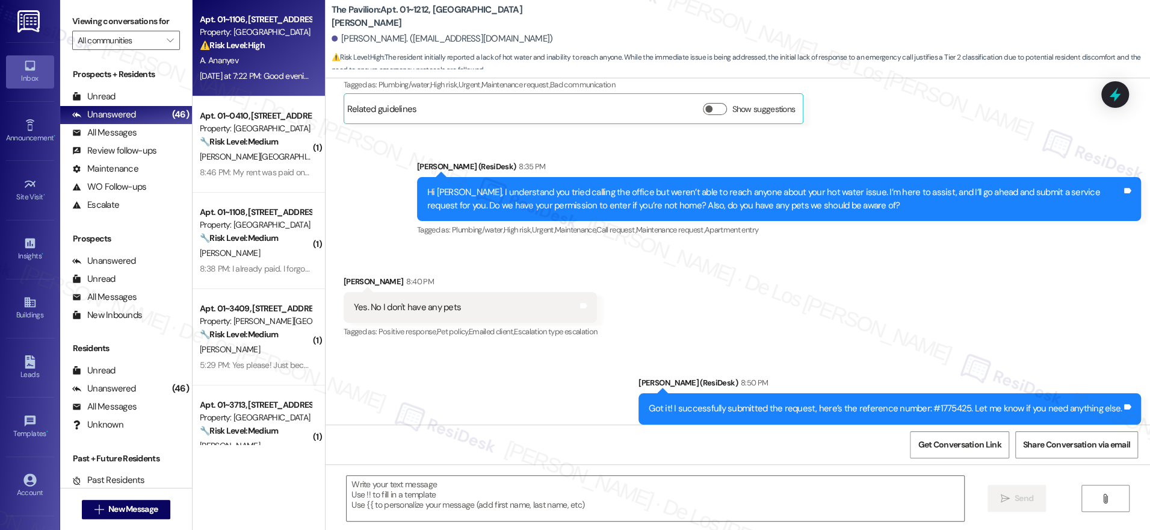
click at [270, 81] on div "Yesterday at 7:22 PM: Good evening Sarah! Thank you very much for your great as…" at bounding box center [591, 75] width 783 height 11
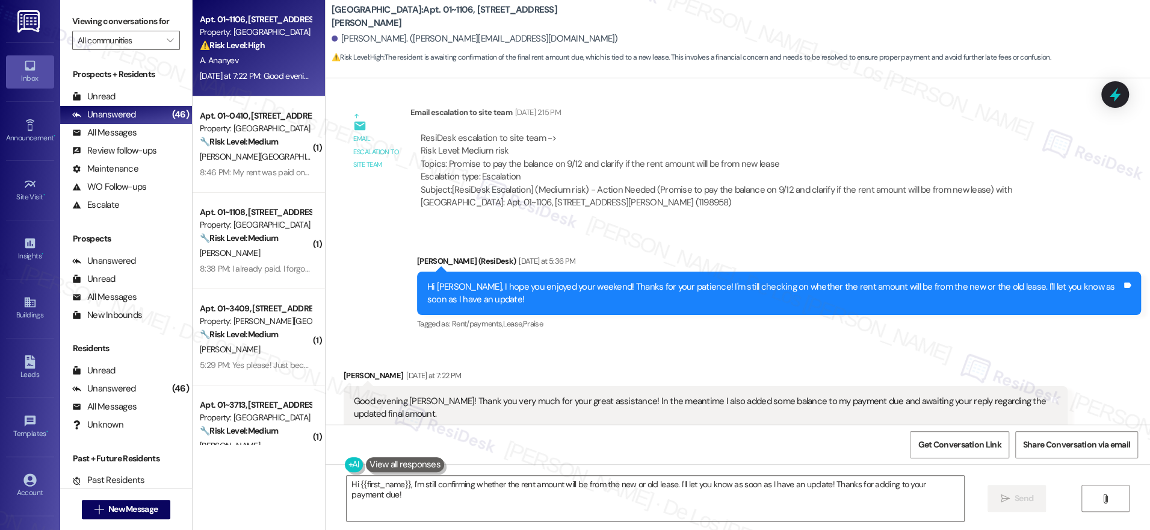
scroll to position [6789, 0]
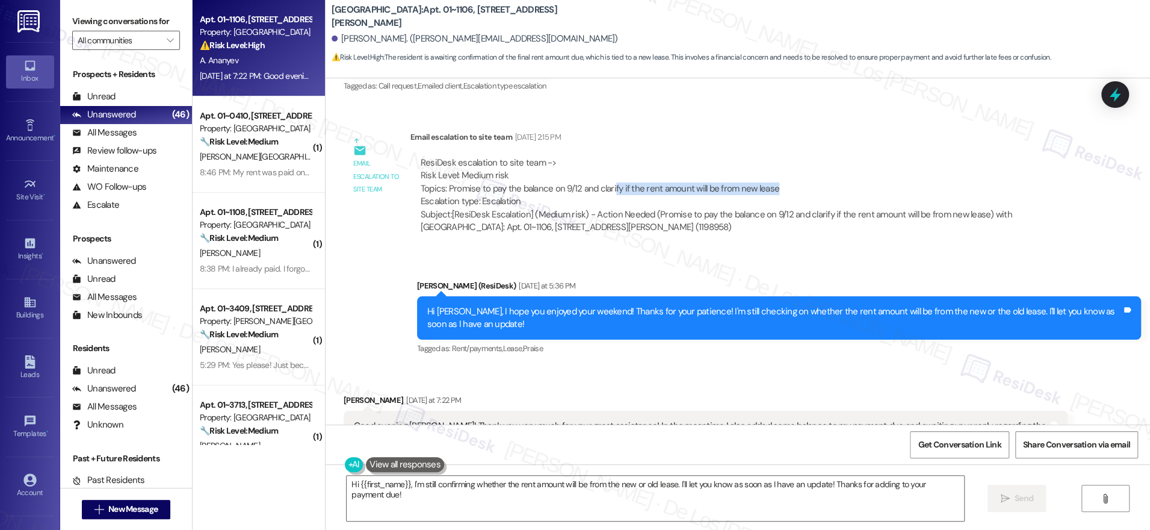
drag, startPoint x: 788, startPoint y: 141, endPoint x: 602, endPoint y: 150, distance: 185.5
click at [602, 156] on div "ResiDesk escalation to site team -> Risk Level: Medium risk Topics: Promise to …" at bounding box center [739, 182] width 637 height 52
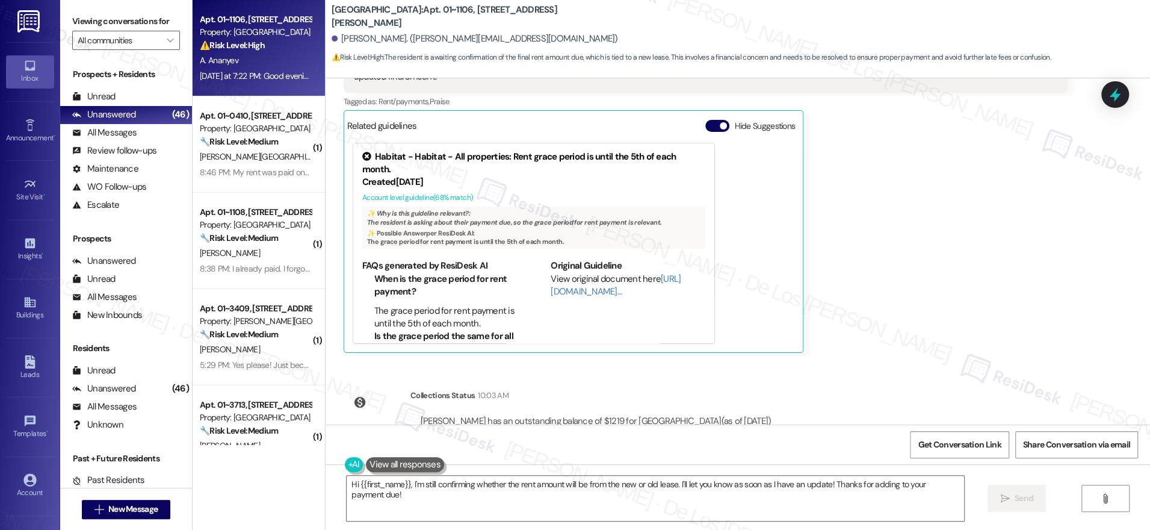
scroll to position [7155, 0]
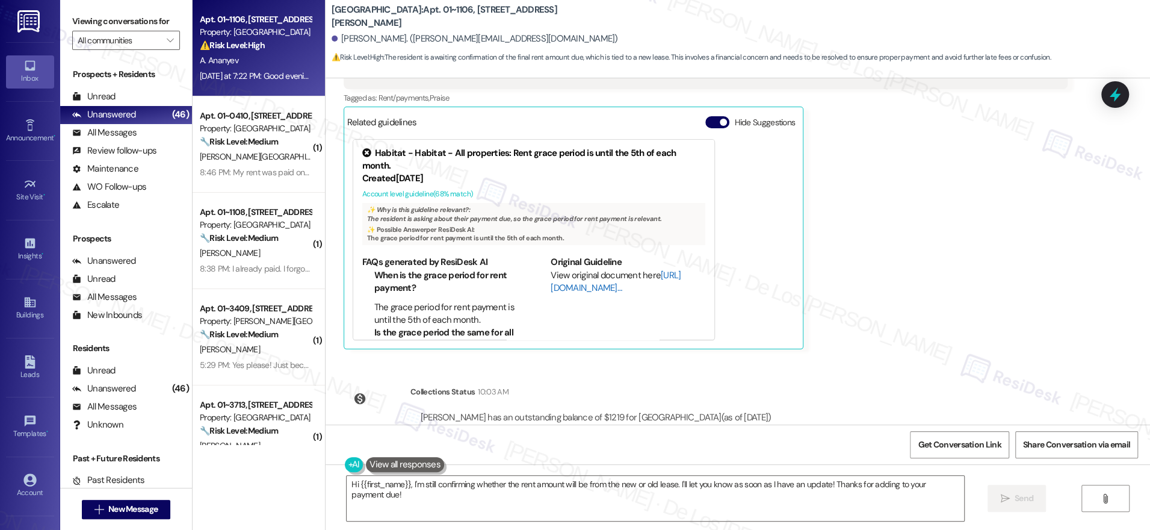
click at [560, 269] on link "[URL][DOMAIN_NAME]…" at bounding box center [616, 281] width 130 height 25
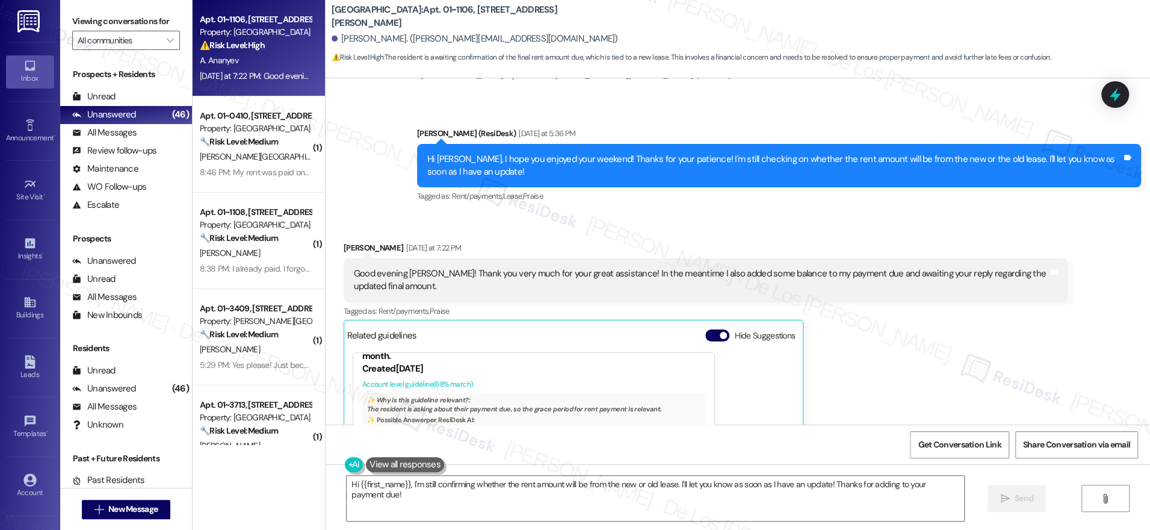
scroll to position [7013, 0]
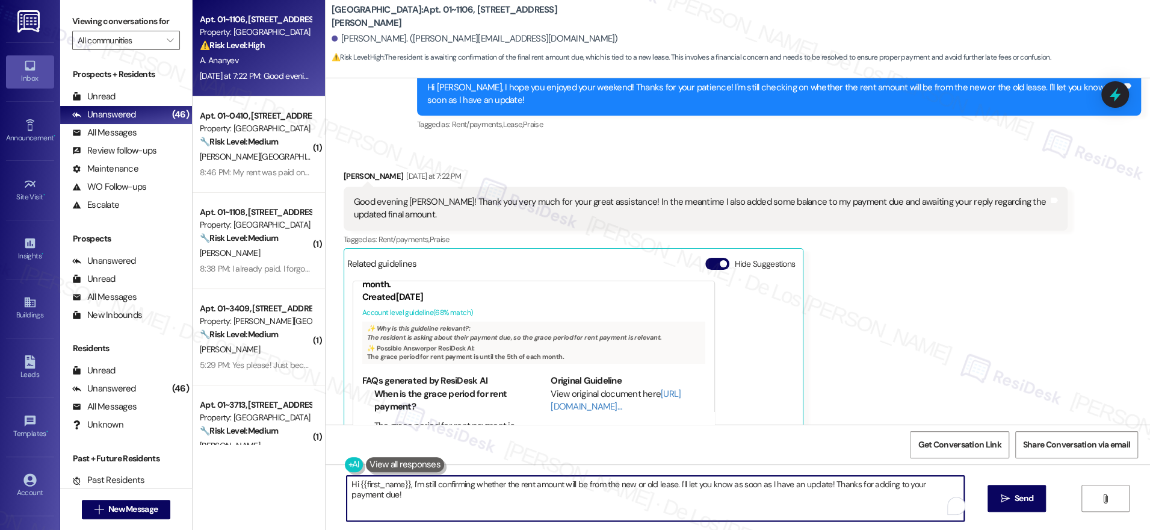
drag, startPoint x: 466, startPoint y: 484, endPoint x: 515, endPoint y: 507, distance: 53.8
click at [515, 507] on textarea "Hi {{first_name}}, I'm still confirming whether the rent amount will be from th…" at bounding box center [655, 497] width 617 height 45
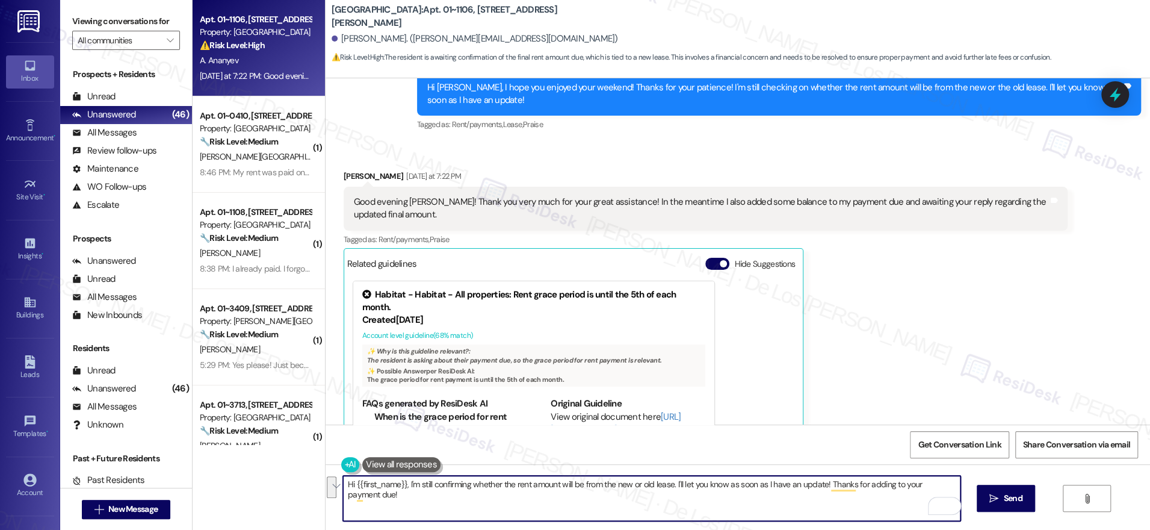
drag, startPoint x: 464, startPoint y: 485, endPoint x: 510, endPoint y: 516, distance: 55.9
click at [510, 516] on textarea "Hi {{first_name}}, I'm still confirming whether the rent amount will be from th…" at bounding box center [651, 497] width 617 height 45
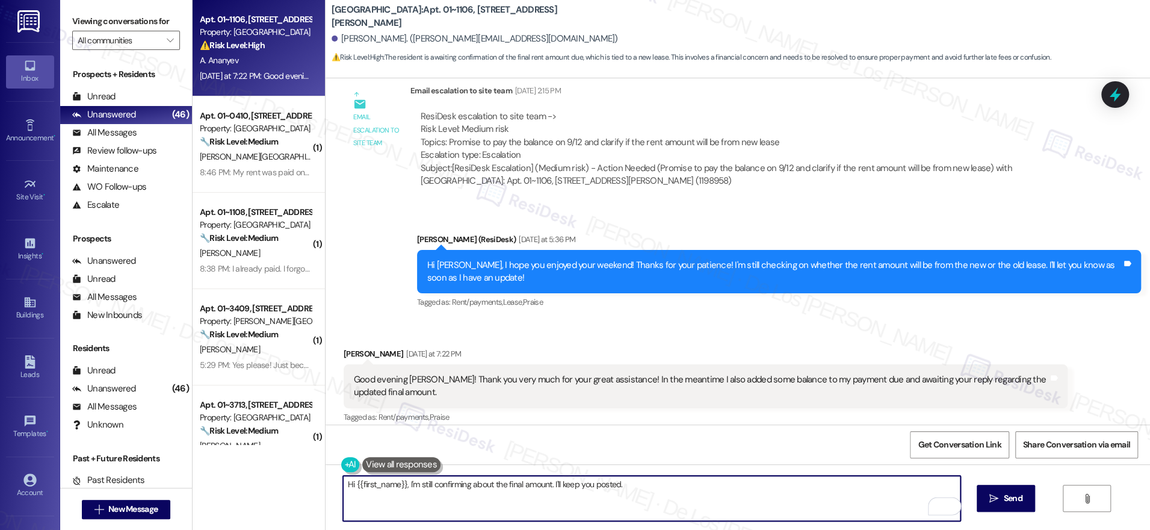
scroll to position [6837, 0]
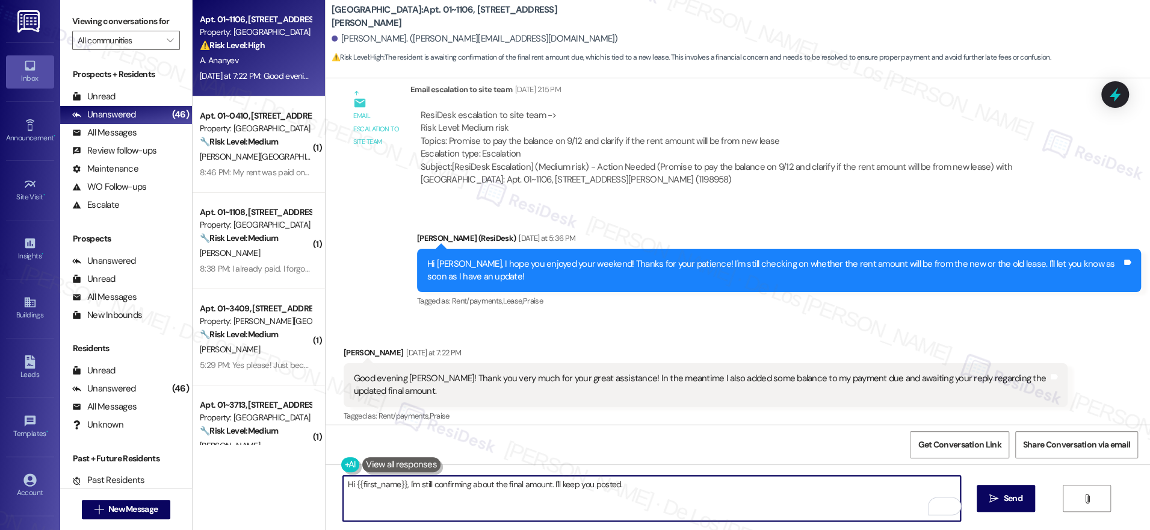
click at [400, 483] on textarea "Hi {{first_name}}, I'm still confirming about the final amount. I'll keep you p…" at bounding box center [651, 497] width 617 height 45
click at [607, 483] on textarea "Hi {{first_name}}, tahnsk fro the update. I'm still confirming about the final …" at bounding box center [651, 497] width 617 height 45
paste textarea "hanks for the update. I’m still confirming the final amount, but I’ll keep you …"
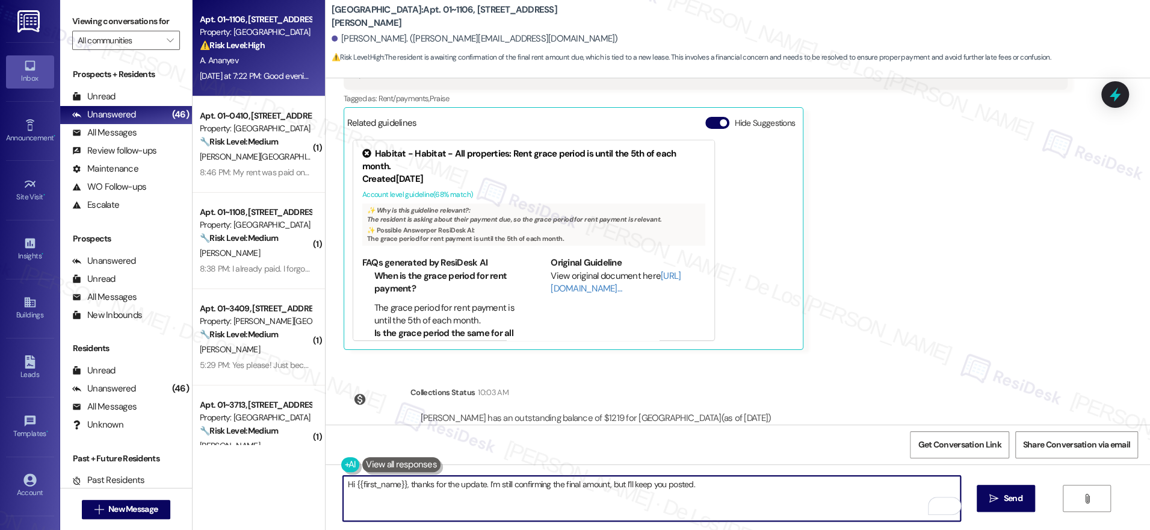
scroll to position [7155, 0]
type textarea "Hi {{first_name}}, thanks for the update. I’m still confirming the final amount…"
click at [1004, 496] on span "Send" at bounding box center [1013, 498] width 19 height 13
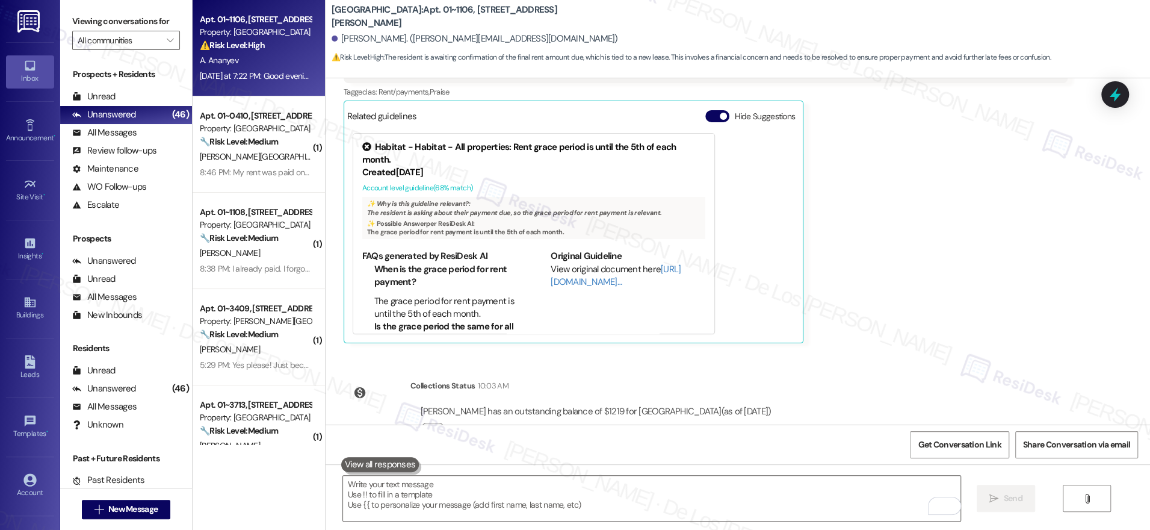
scroll to position [7239, 0]
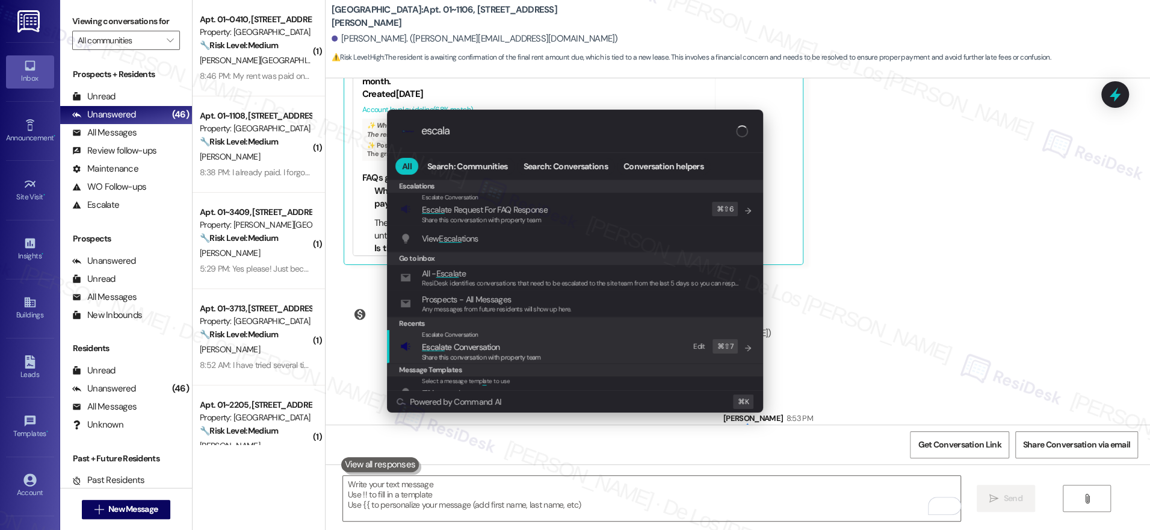
type input "escala"
click at [622, 337] on div "Escalate Conversation Escala te Conversation Share this conversation with prope…" at bounding box center [576, 346] width 352 height 32
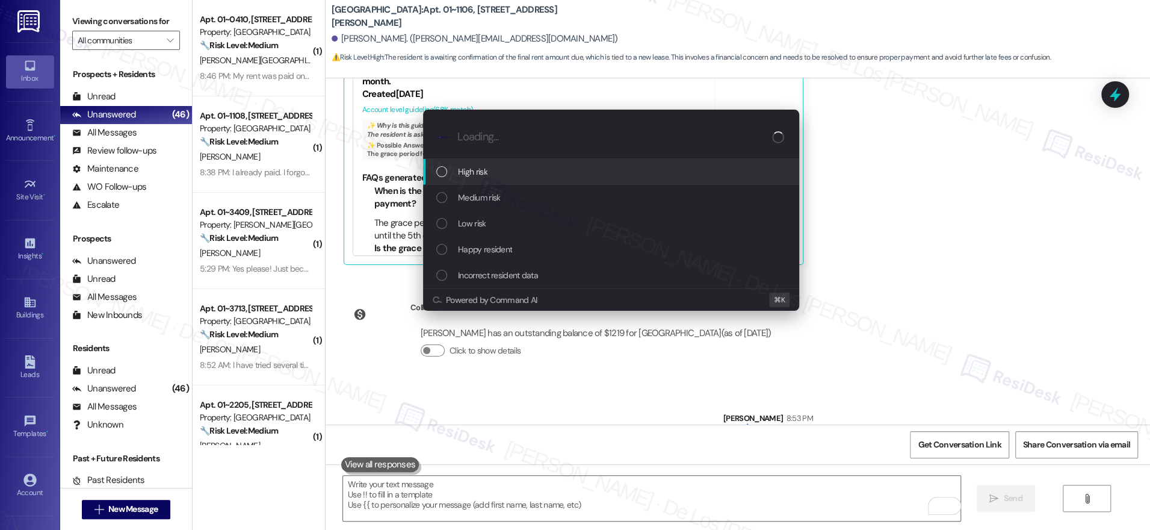
drag, startPoint x: 531, startPoint y: 167, endPoint x: 543, endPoint y: 172, distance: 13.2
click at [531, 167] on div "High risk" at bounding box center [612, 171] width 352 height 13
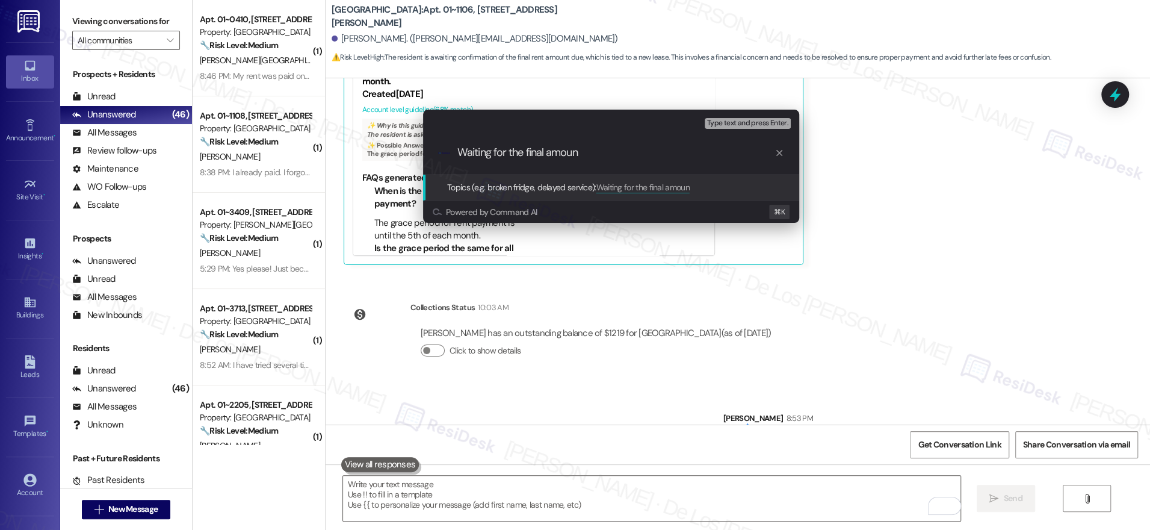
type input "Waiting for the final amount"
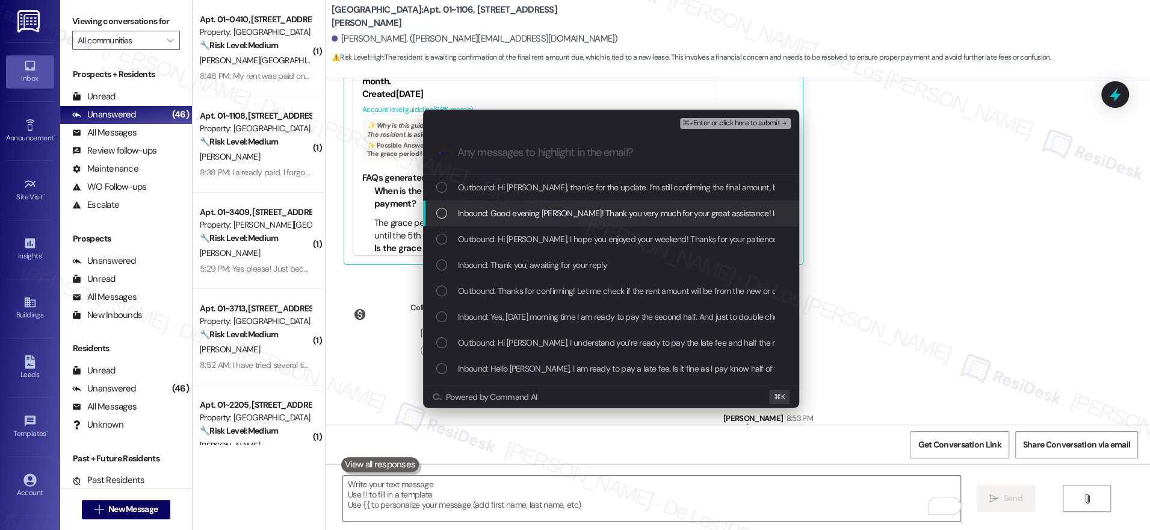
click at [608, 212] on span "Inbound: Good evening Sarah! Thank you very much for your great assistance! In …" at bounding box center [834, 212] width 752 height 13
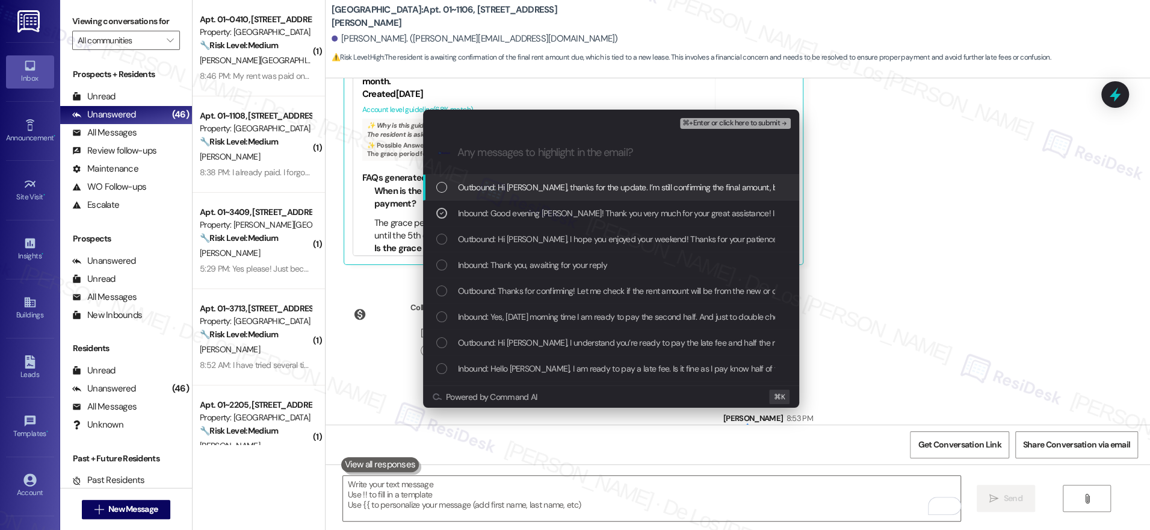
click at [697, 125] on span "⌘+Enter or click here to submit" at bounding box center [730, 123] width 97 height 8
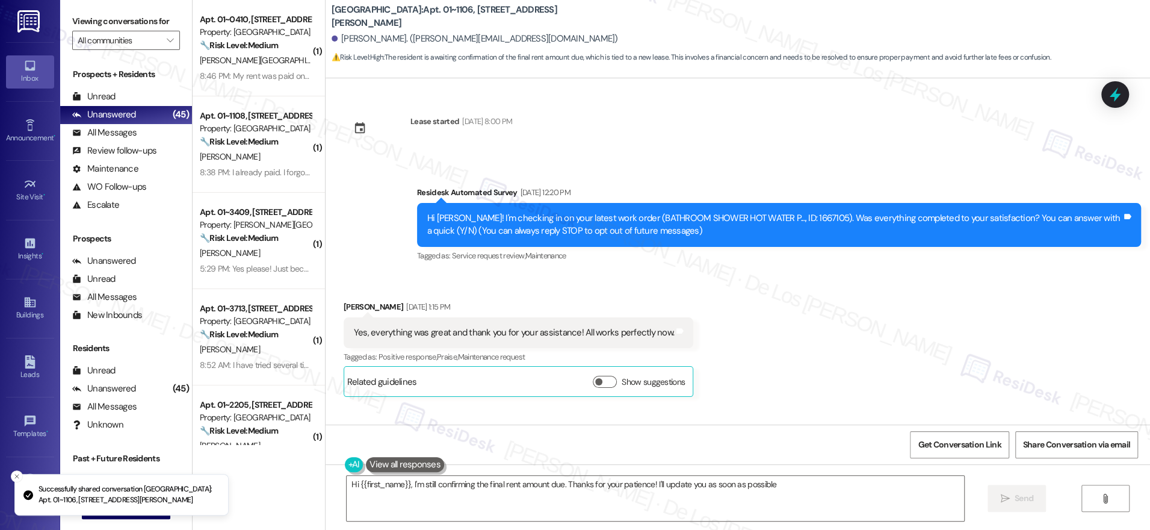
type textarea "Hi {{first_name}}, I'm still confirming the final rent amount due. Thanks for y…"
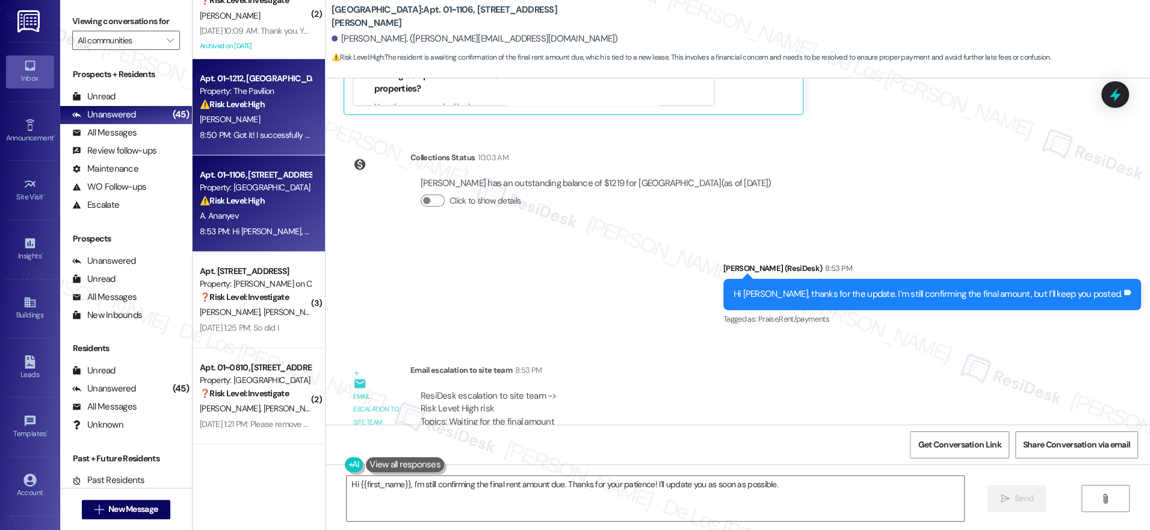
scroll to position [7388, 0]
click at [268, 126] on div "[PERSON_NAME]" at bounding box center [256, 119] width 114 height 15
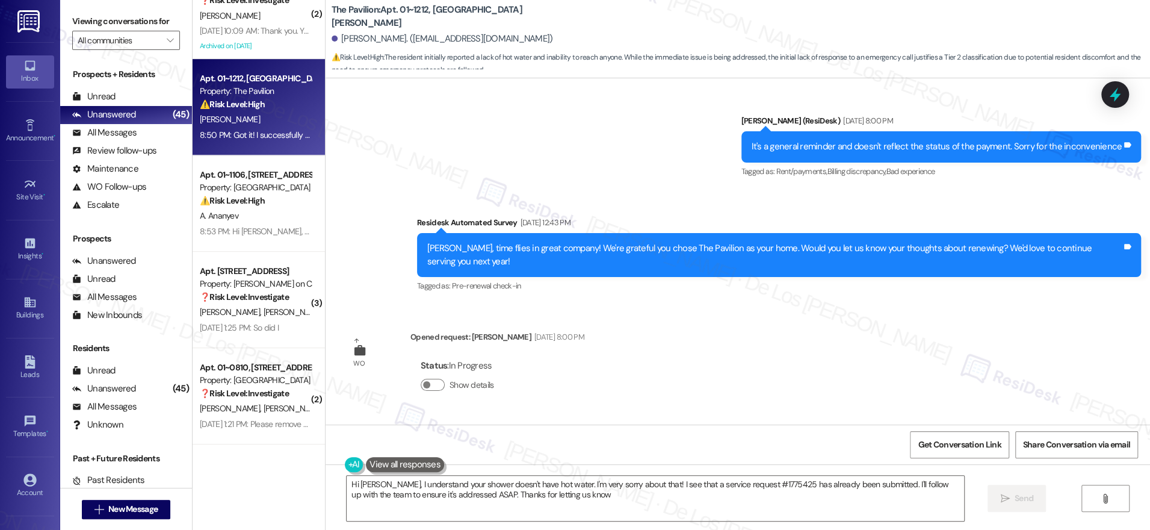
type textarea "Hi Philip, I understand your shower doesn't have hot water. I'm very sorry abou…"
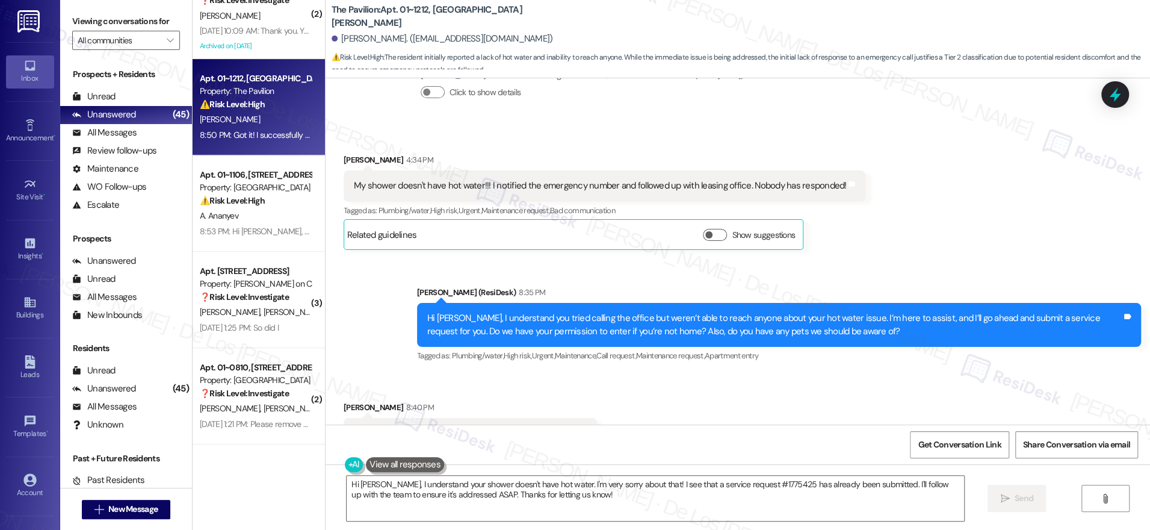
scroll to position [2382, 0]
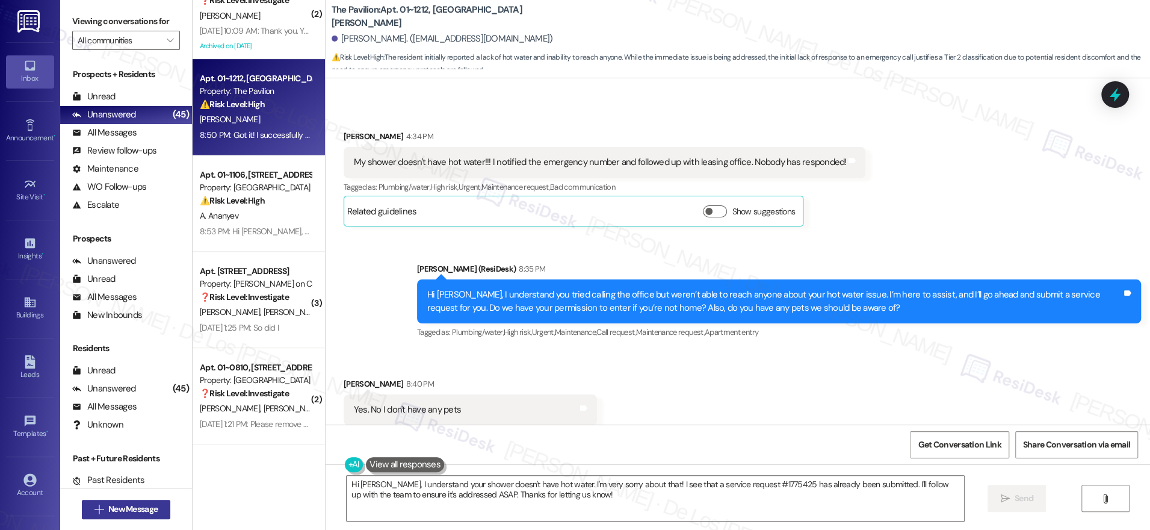
click at [94, 512] on icon "" at bounding box center [98, 509] width 9 height 10
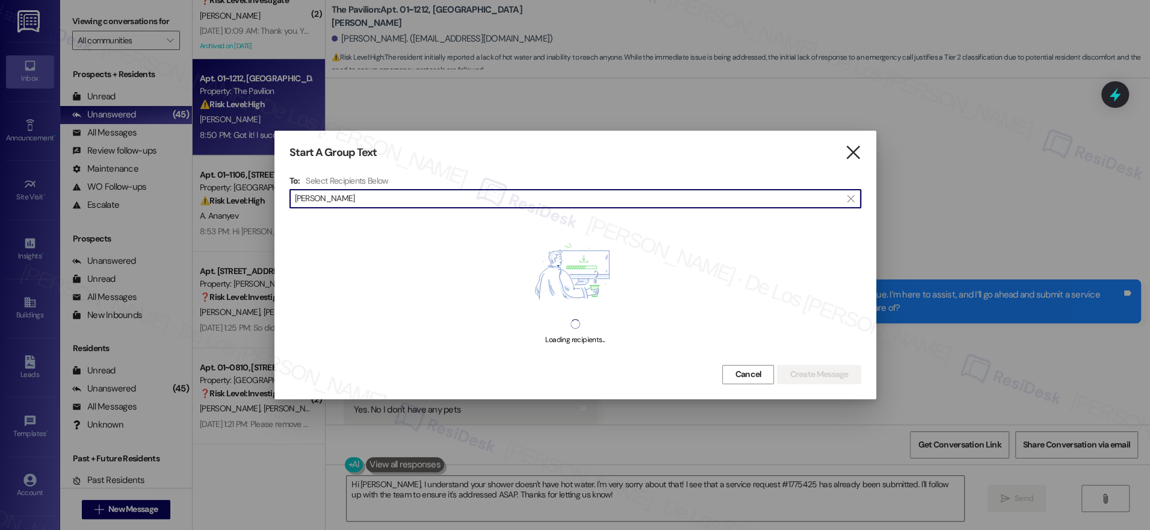
type input "ava nelms"
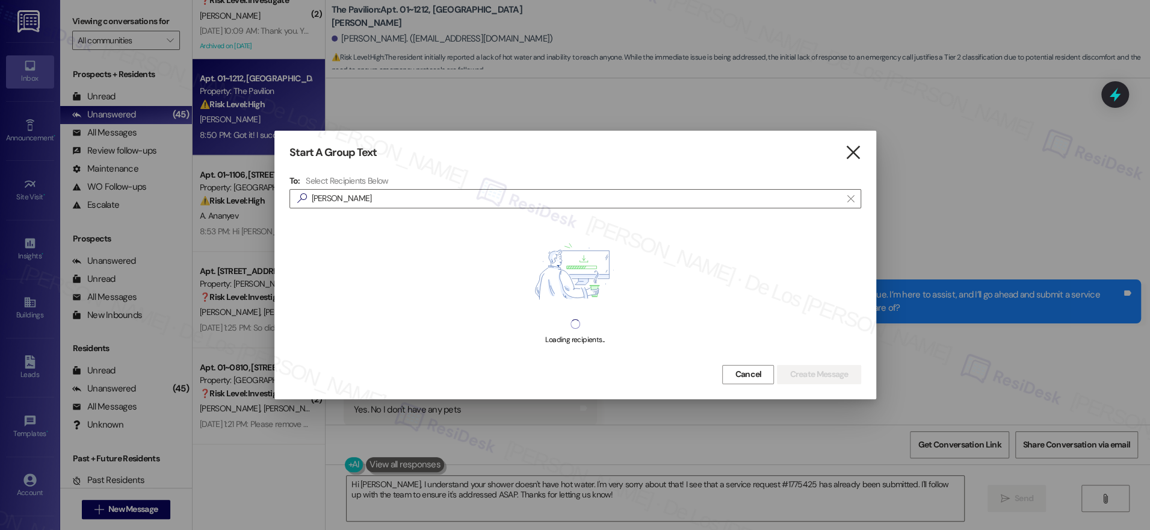
click at [856, 155] on icon "" at bounding box center [853, 152] width 16 height 13
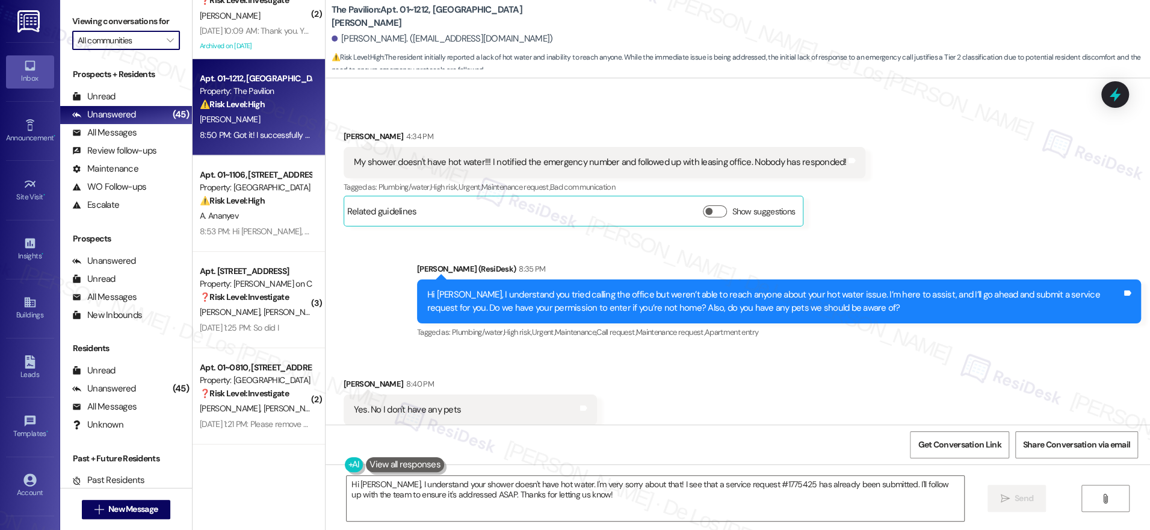
click at [116, 43] on input "All communities" at bounding box center [119, 40] width 83 height 19
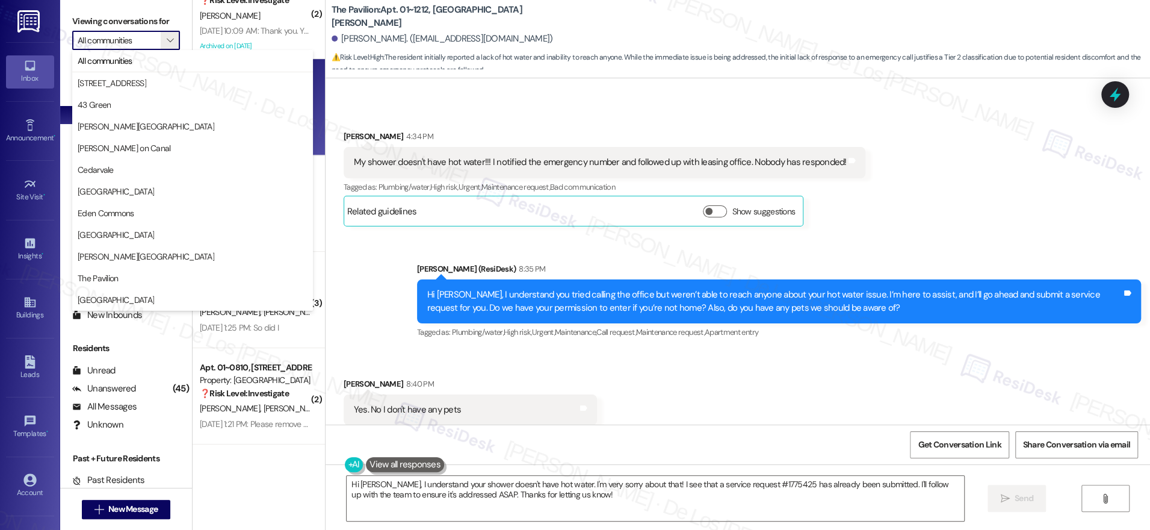
click at [383, 235] on div "Sent via SMS Sarah (ResiDesk) 8:35 PM Hi Philip, I understand you tried calling…" at bounding box center [738, 292] width 824 height 114
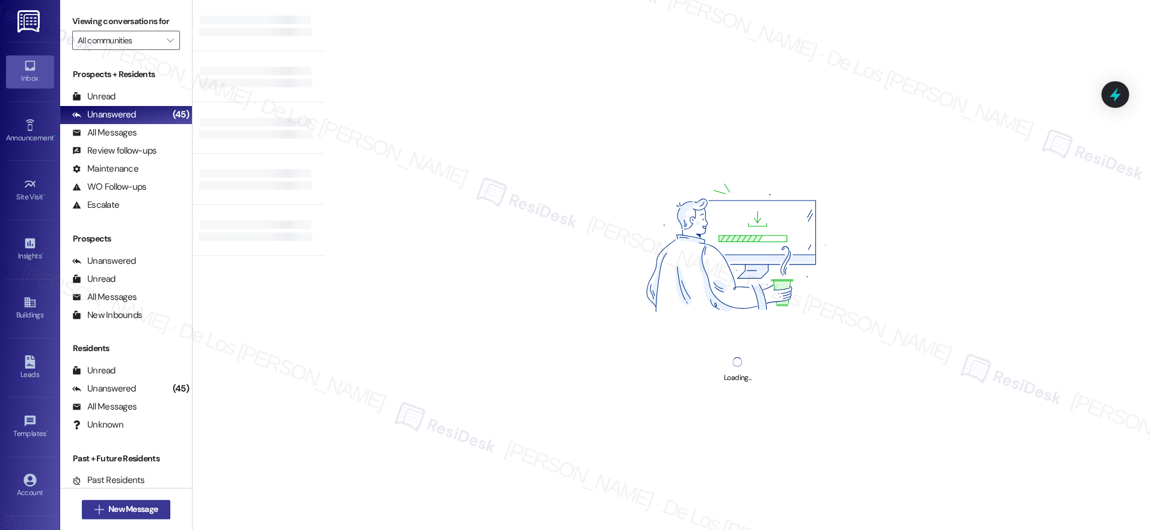
click at [140, 505] on span "New Message" at bounding box center [132, 508] width 49 height 13
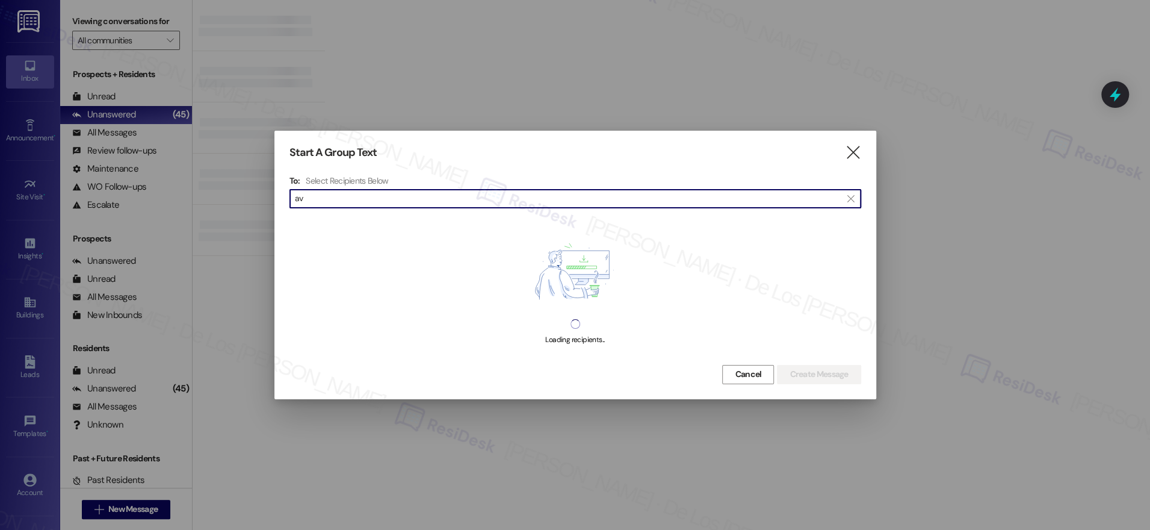
type input "ava"
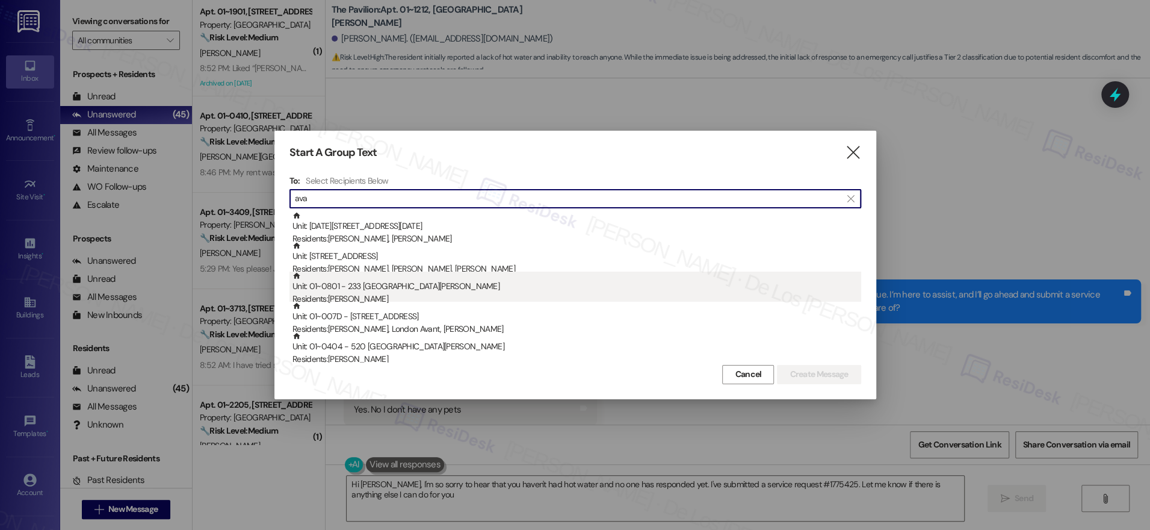
type textarea "Hi Philip, I'm so sorry to hear that you haven't had hot water and no one has r…"
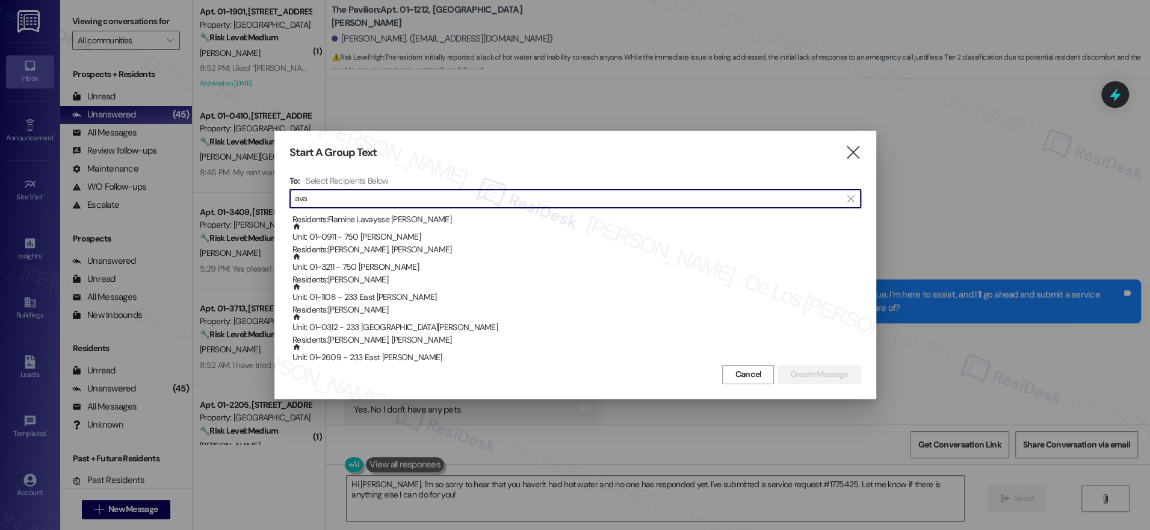
scroll to position [354, 0]
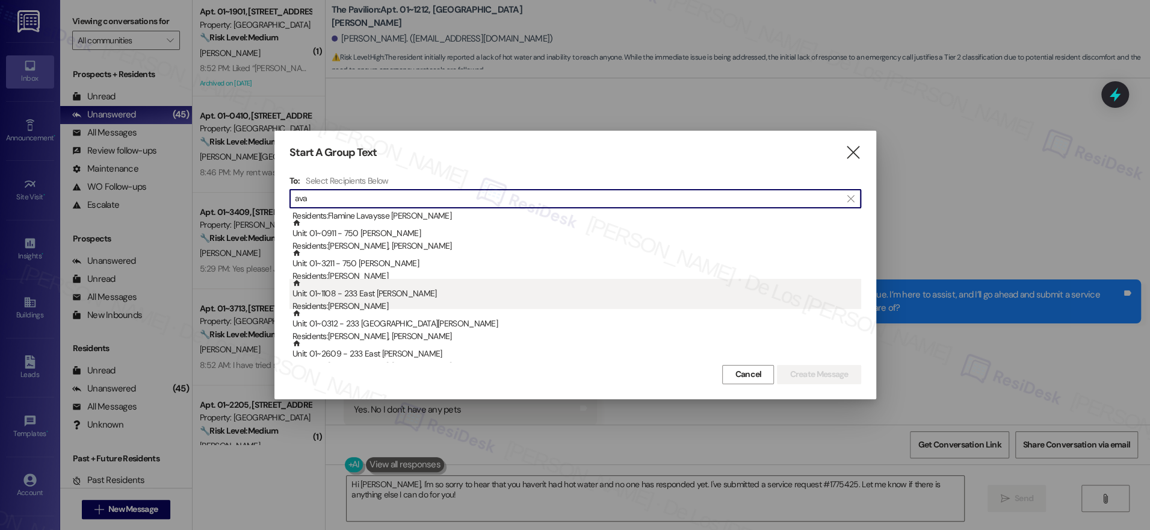
type input "ava"
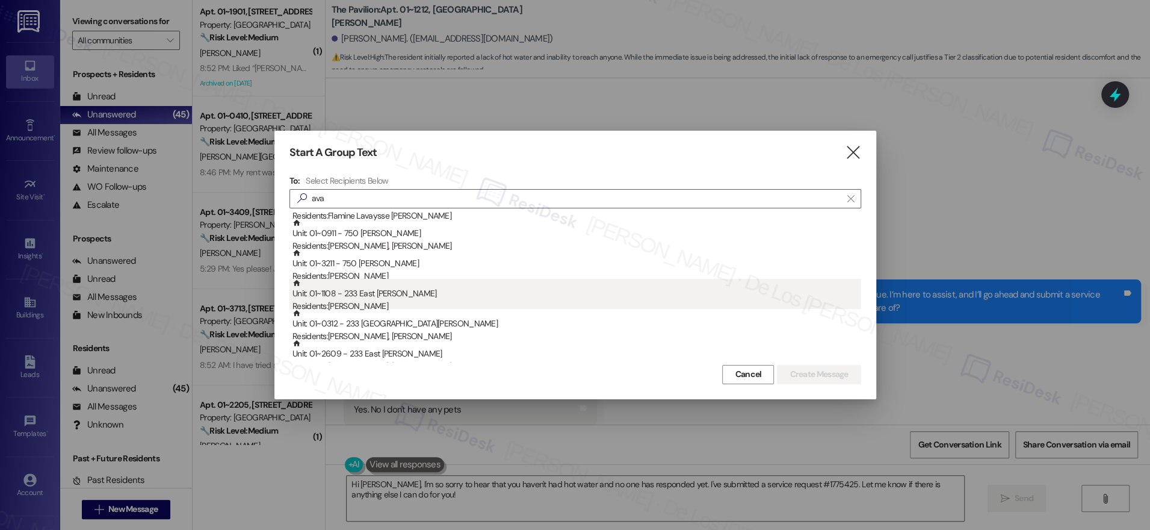
click at [449, 296] on div "Unit: 01~1108 - 233 East Wacker Residents: Ava Nelms" at bounding box center [576, 296] width 569 height 34
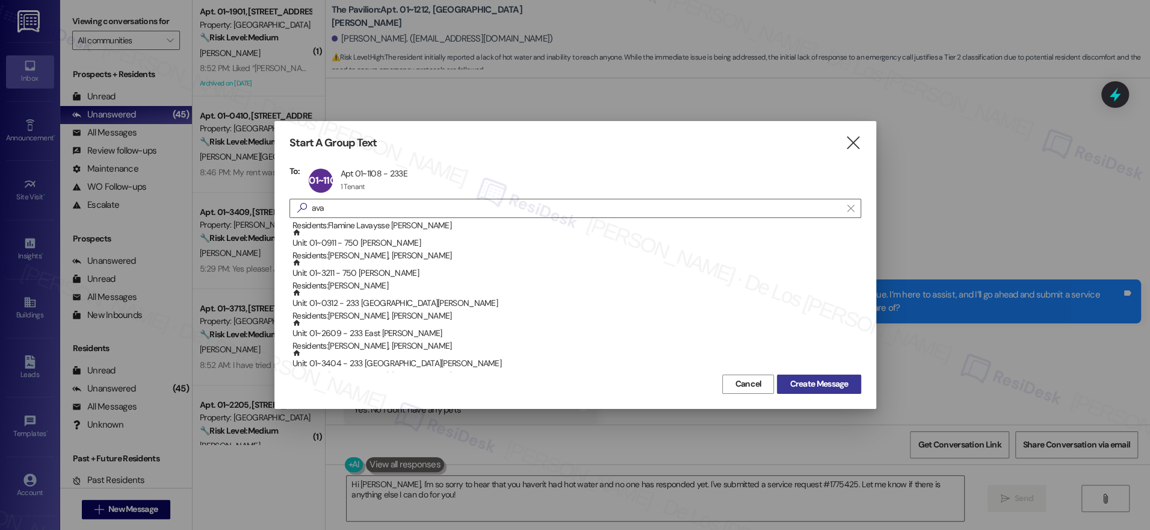
click at [841, 383] on span "Create Message" at bounding box center [818, 383] width 58 height 13
click at [826, 381] on span "Create Message" at bounding box center [818, 383] width 58 height 13
click at [803, 386] on span "Create Message" at bounding box center [818, 383] width 58 height 13
click at [827, 375] on button "Create Message" at bounding box center [819, 383] width 84 height 19
click at [826, 379] on span "Create Message" at bounding box center [818, 383] width 58 height 13
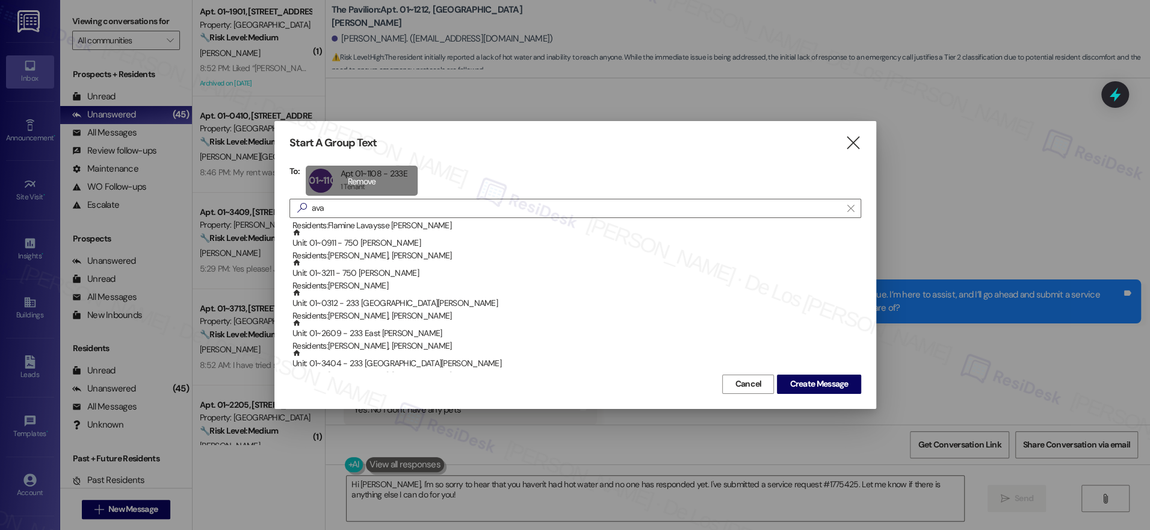
click at [377, 177] on div "01~1108 Apt 01~1108 - 233E Apt 01~1108 - 233E 1 Tenant 1 Tenant click to remove" at bounding box center [361, 180] width 111 height 30
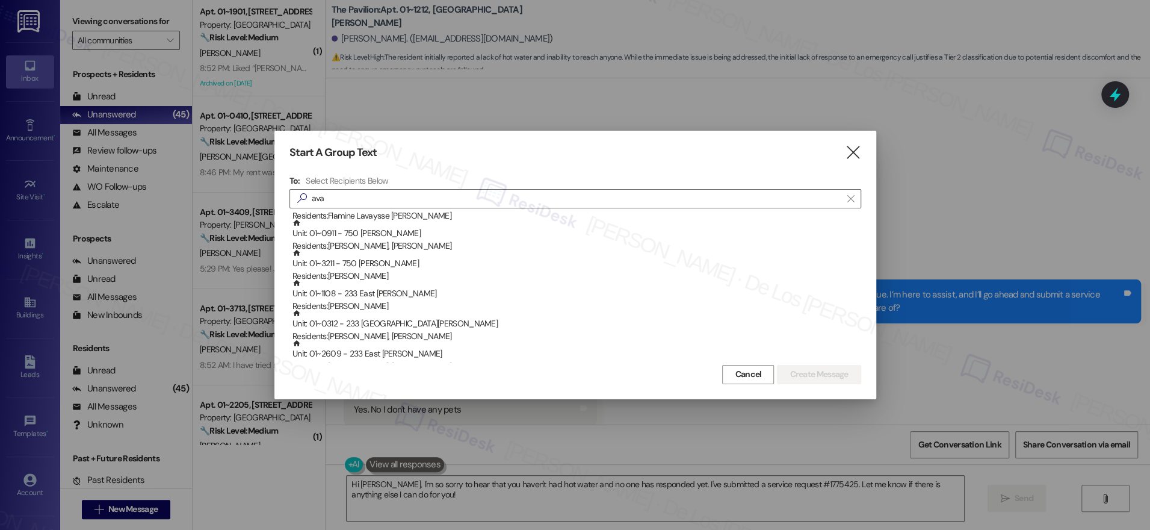
click at [859, 152] on icon "" at bounding box center [853, 152] width 16 height 13
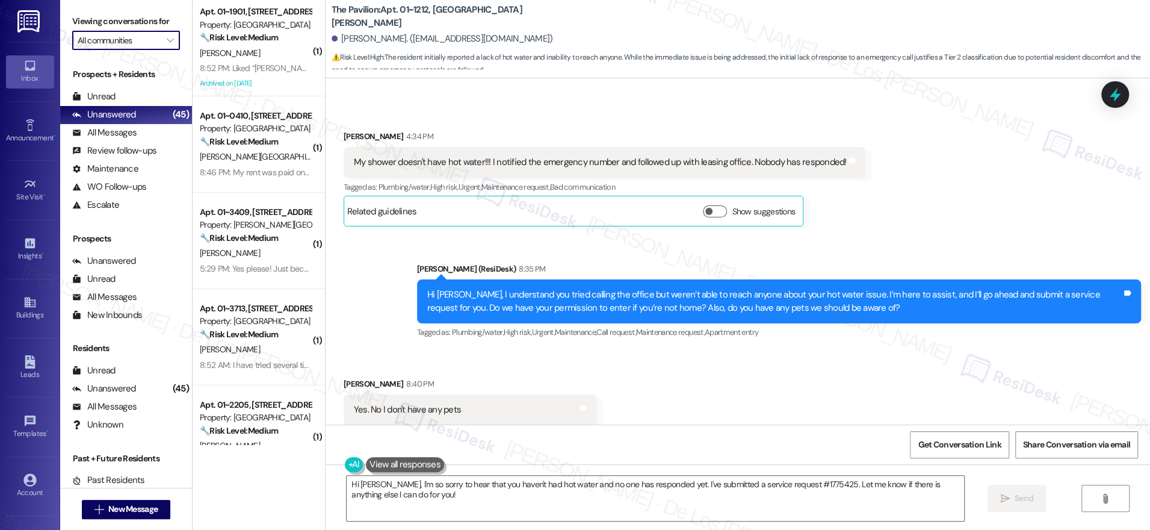
drag, startPoint x: 127, startPoint y: 36, endPoint x: 131, endPoint y: 46, distance: 10.5
click at [128, 37] on input "All communities" at bounding box center [119, 40] width 83 height 19
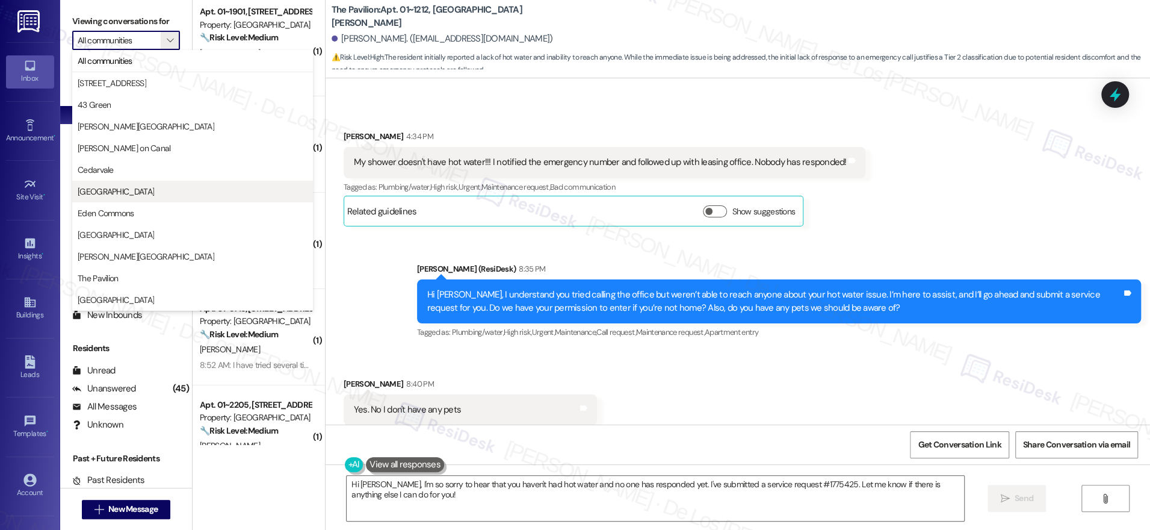
click at [125, 188] on span "Columbus Plaza" at bounding box center [116, 191] width 76 height 12
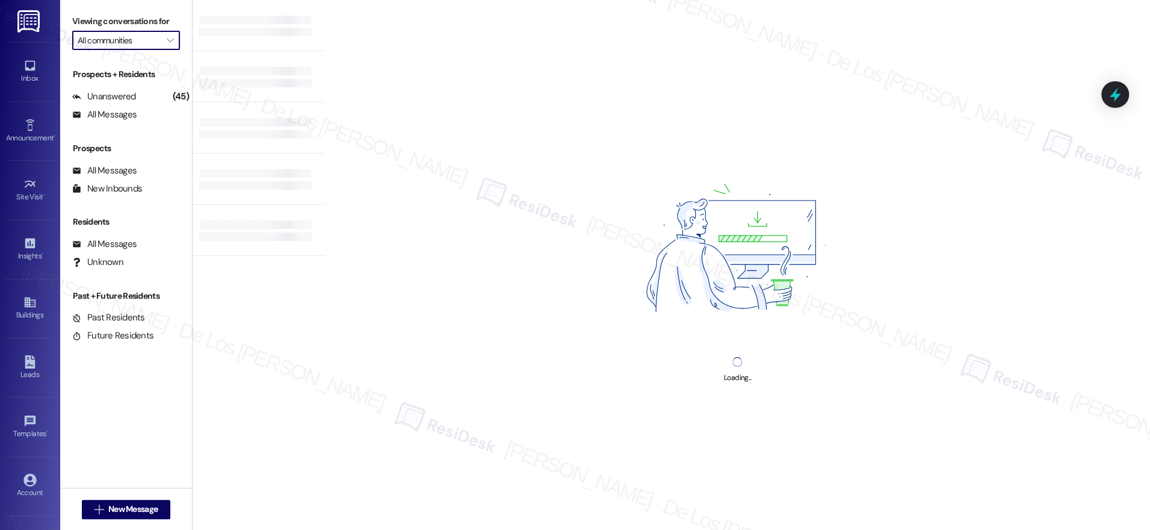
click at [143, 48] on input "All communities" at bounding box center [119, 40] width 83 height 19
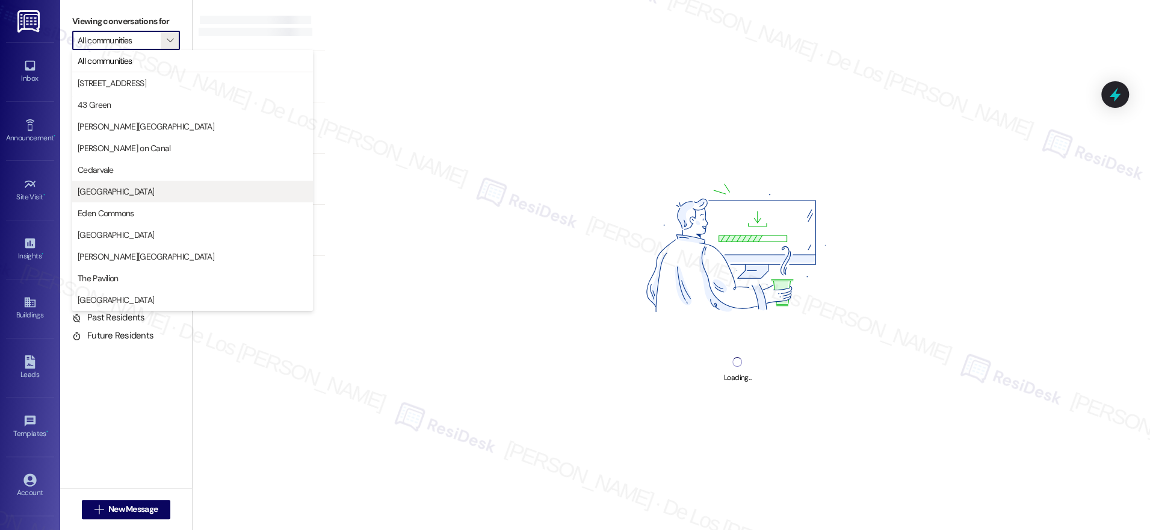
click at [138, 186] on span "Columbus Plaza" at bounding box center [193, 191] width 230 height 12
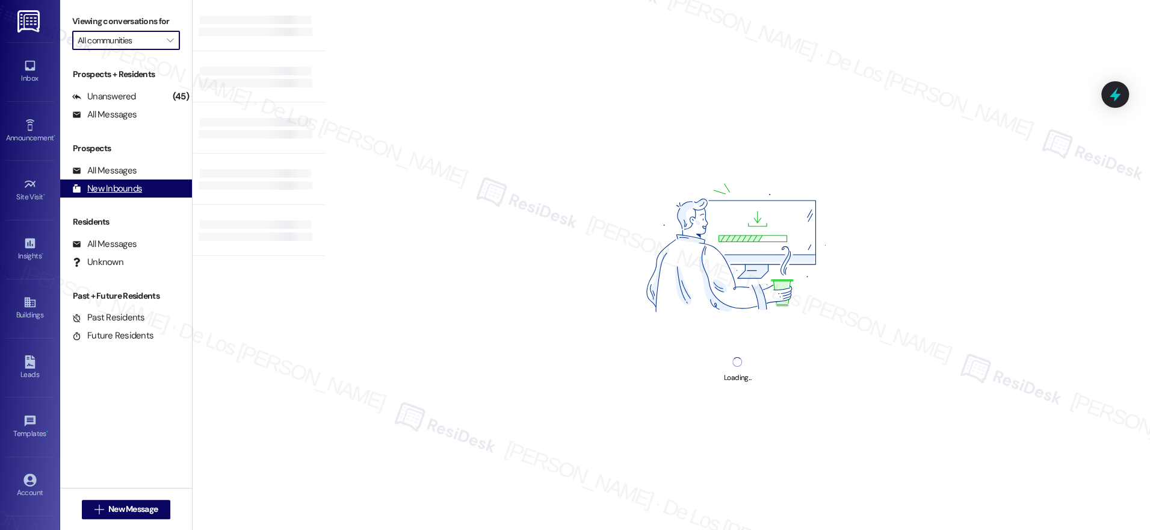
type input "Columbus Plaza"
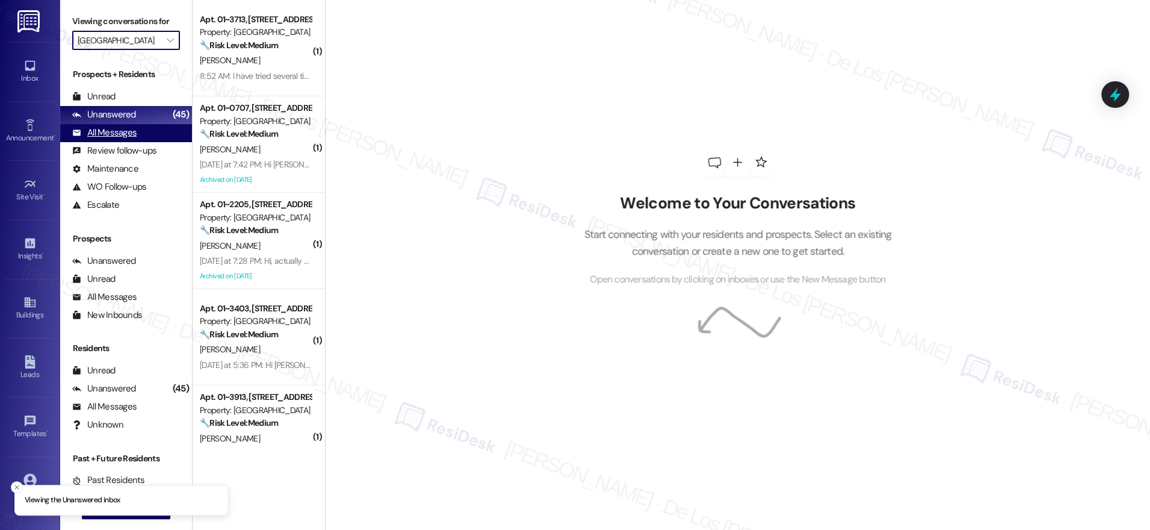
click at [161, 135] on div "All Messages (undefined)" at bounding box center [126, 133] width 132 height 18
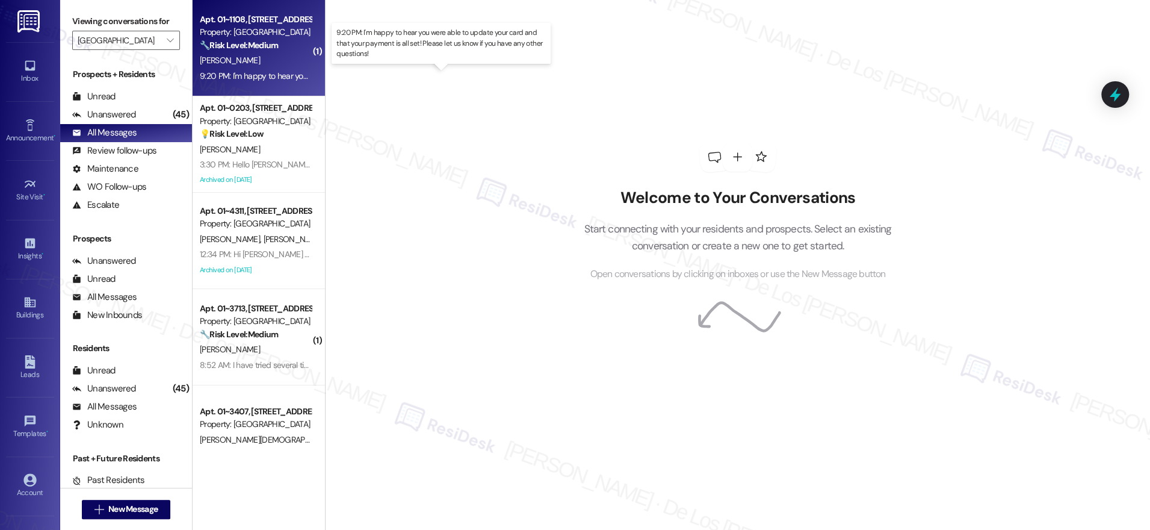
click at [261, 77] on div "9:20 PM: I'm happy to hear you were able to update your card and that your paym…" at bounding box center [455, 75] width 510 height 11
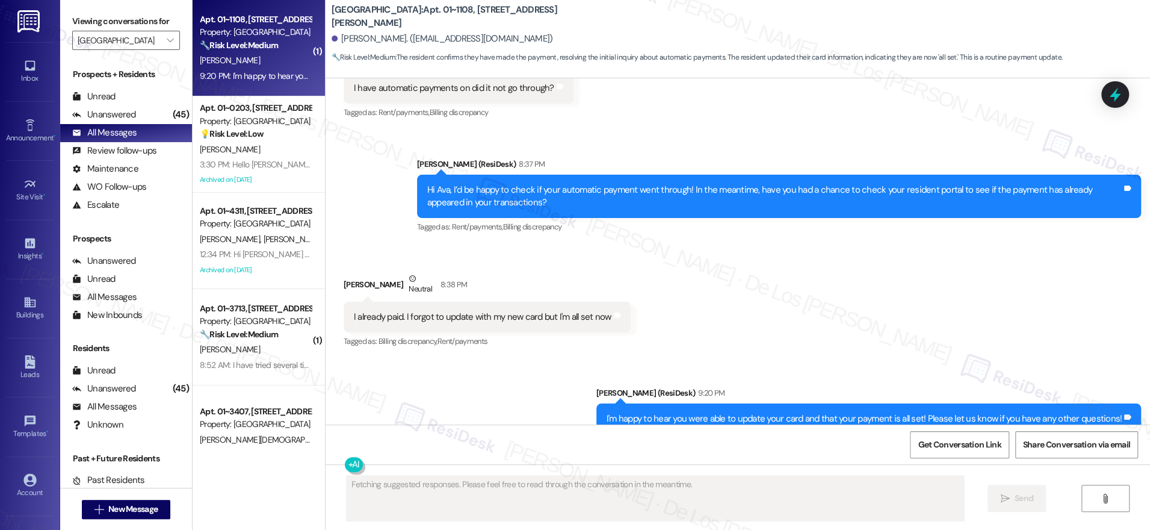
scroll to position [2603, 0]
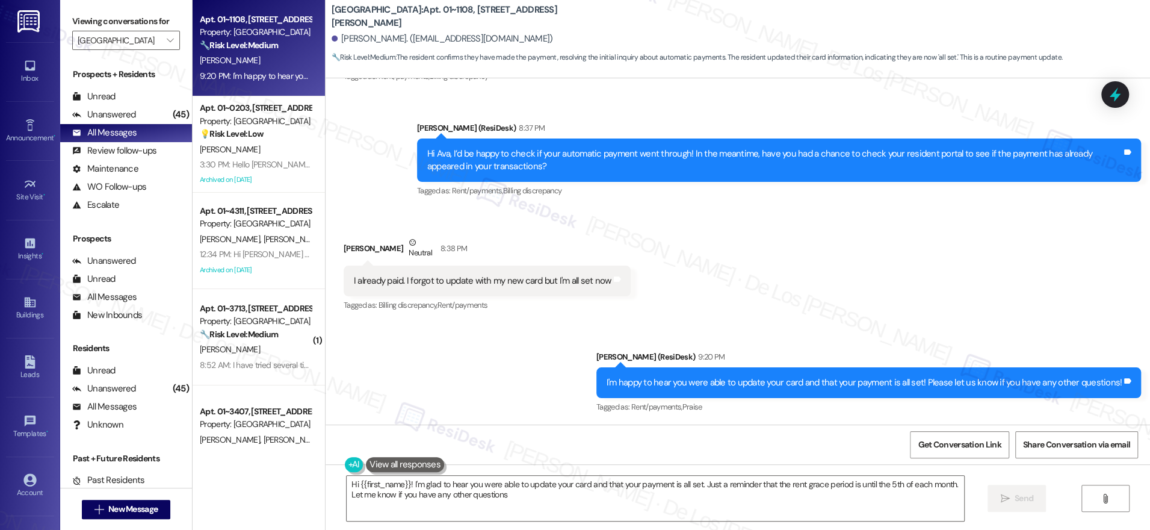
type textarea "Hi {{first_name}}! I'm glad to hear you were able to update your card and that …"
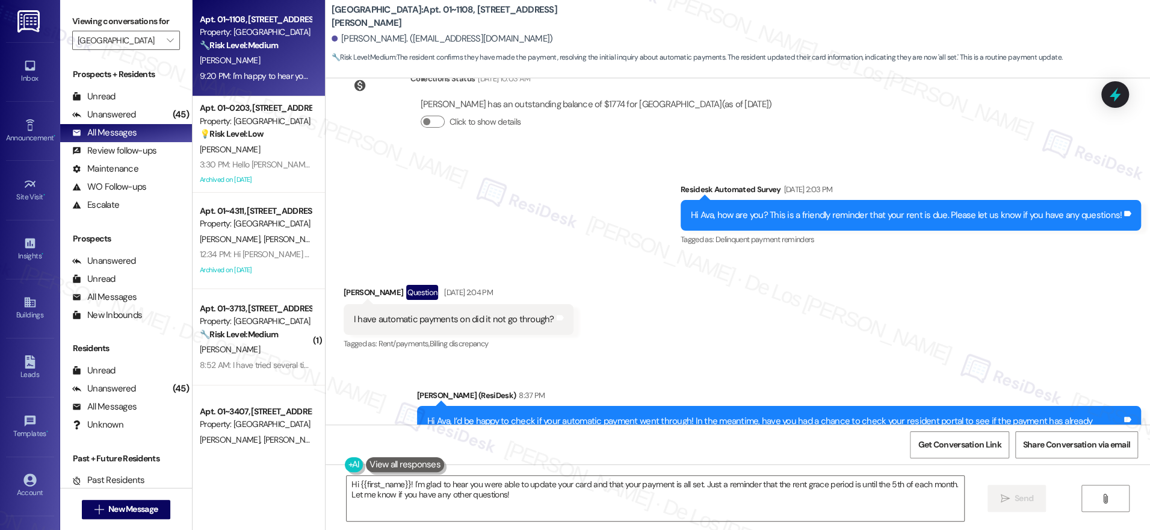
scroll to position [2335, 0]
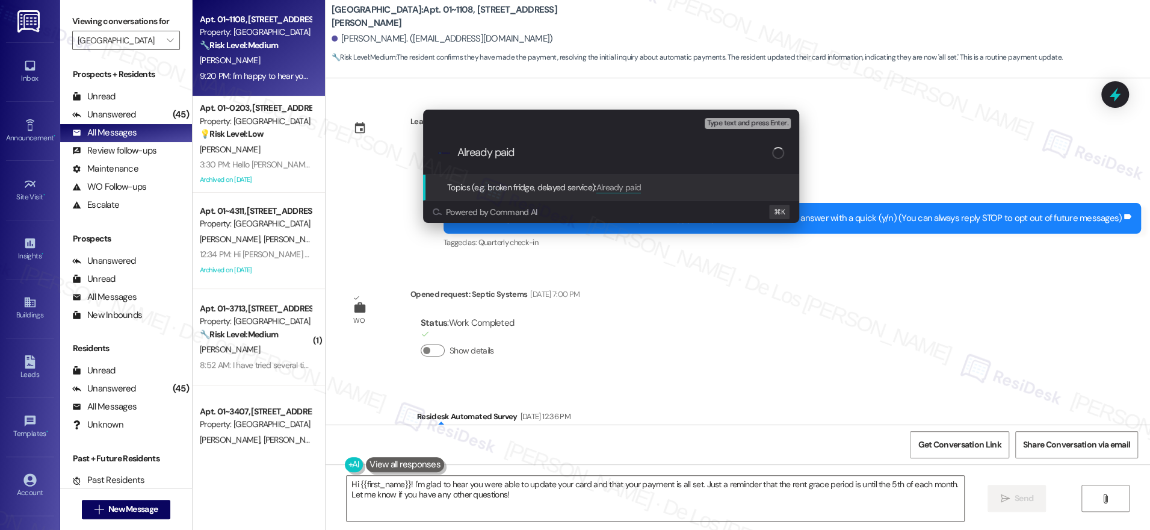
scroll to position [2603, 0]
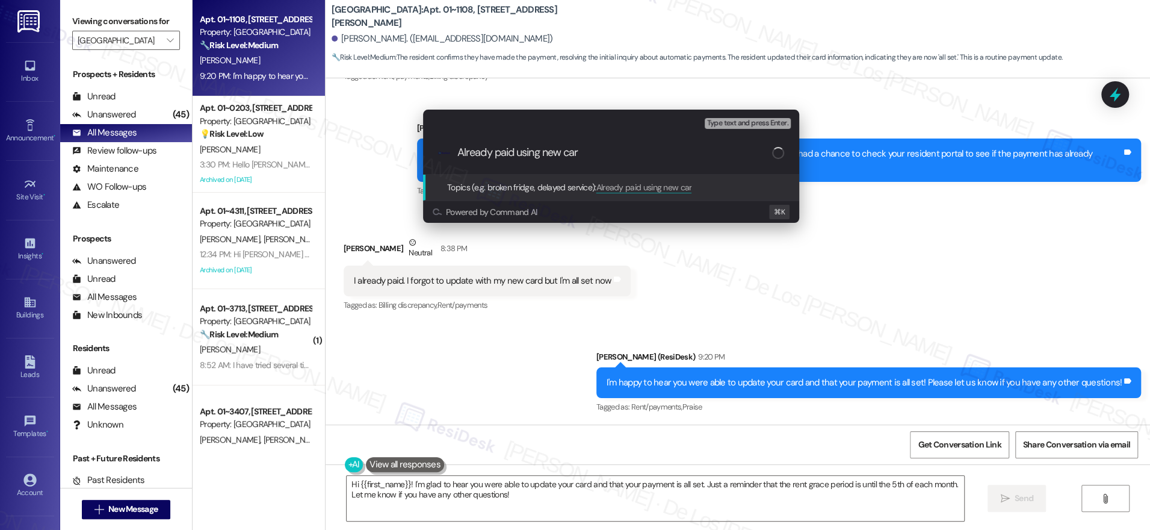
type input "Already paid using new card"
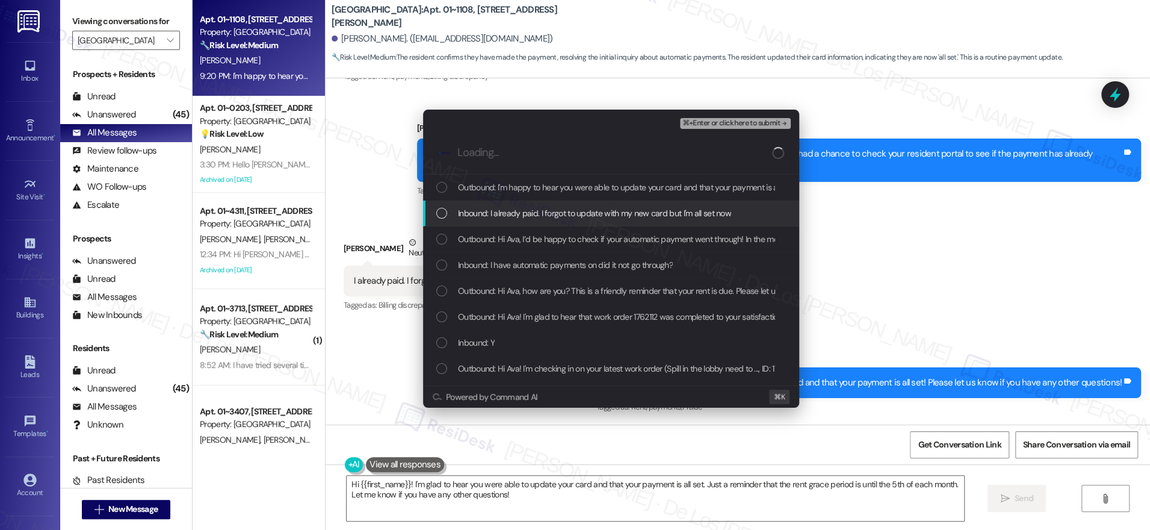
drag, startPoint x: 497, startPoint y: 220, endPoint x: 654, endPoint y: 188, distance: 160.3
click at [501, 220] on div "Inbound: I already paid. I forgot to update with my new card but I'm all set now" at bounding box center [611, 213] width 376 height 26
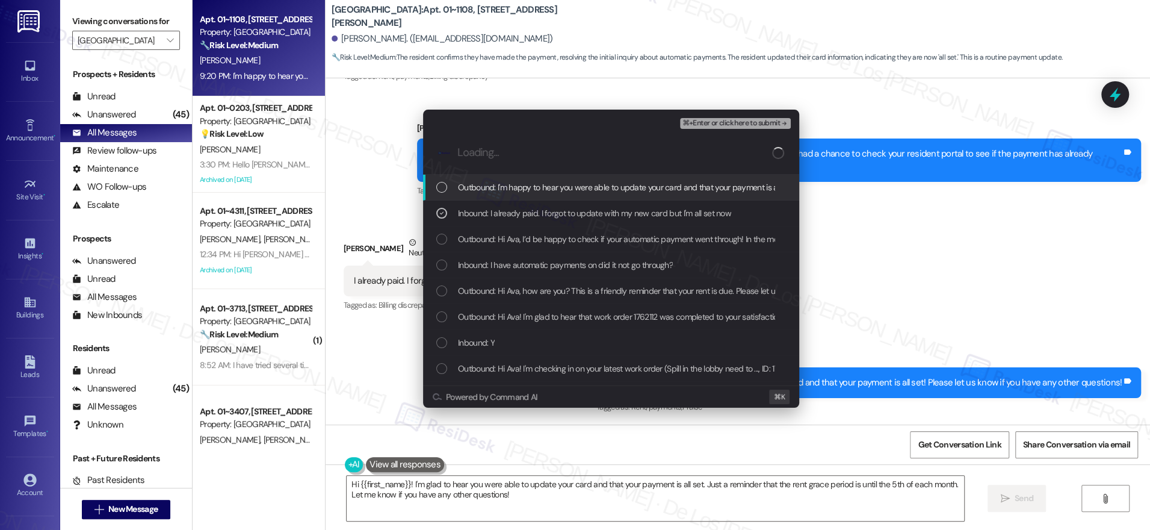
click at [730, 127] on button "⌘+Enter or click here to submit" at bounding box center [735, 123] width 111 height 11
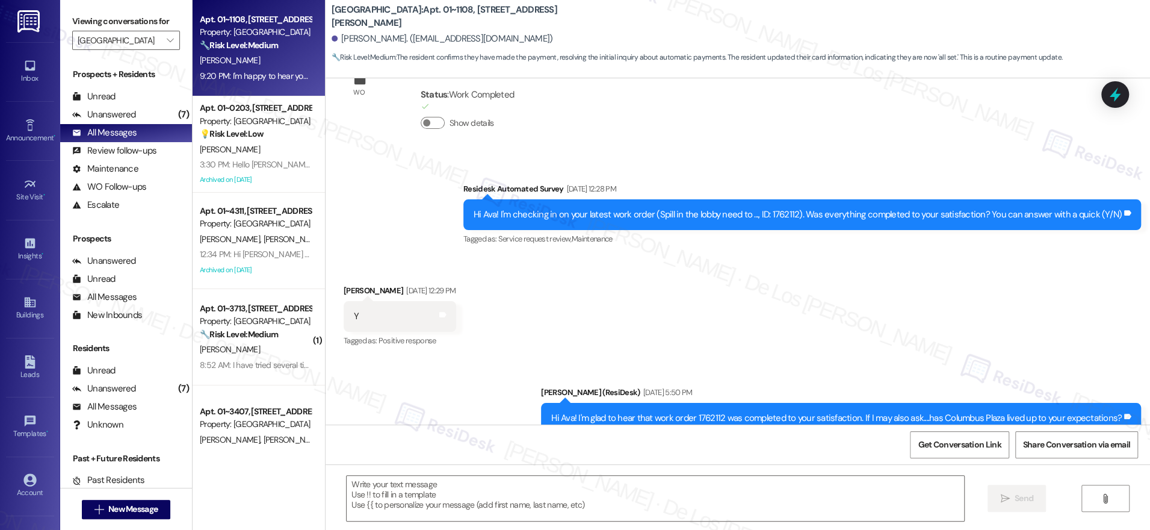
scroll to position [2501, 0]
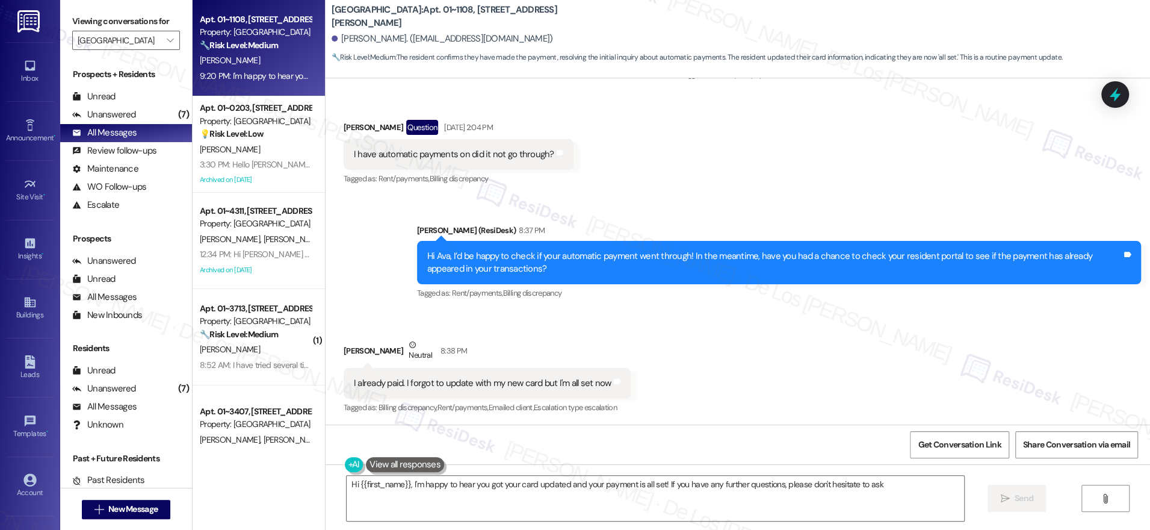
type textarea "Hi {{first_name}}, I'm happy to hear you got your card updated and your payment…"
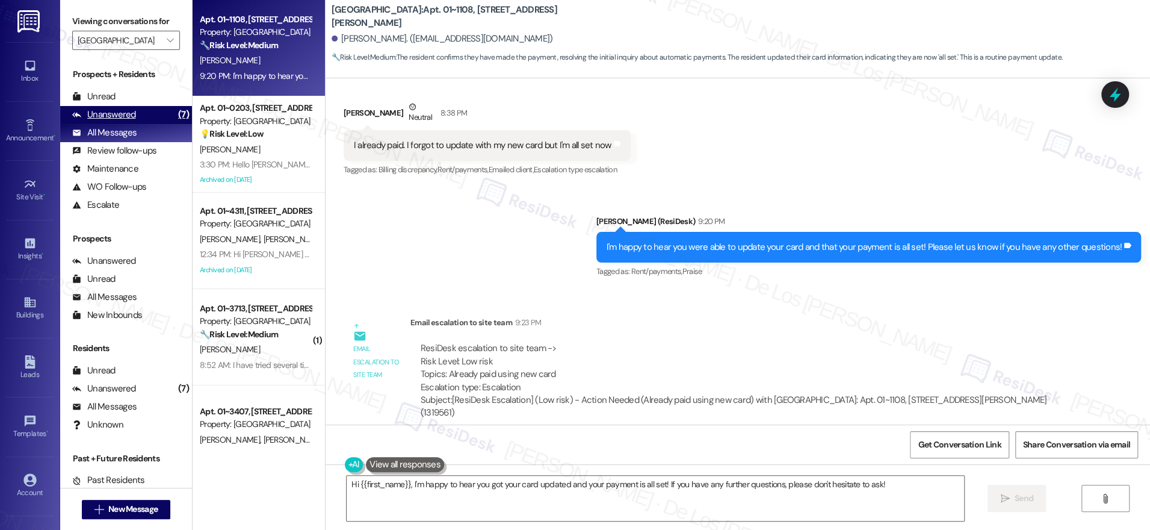
click at [175, 111] on div "(7)" at bounding box center [183, 114] width 17 height 19
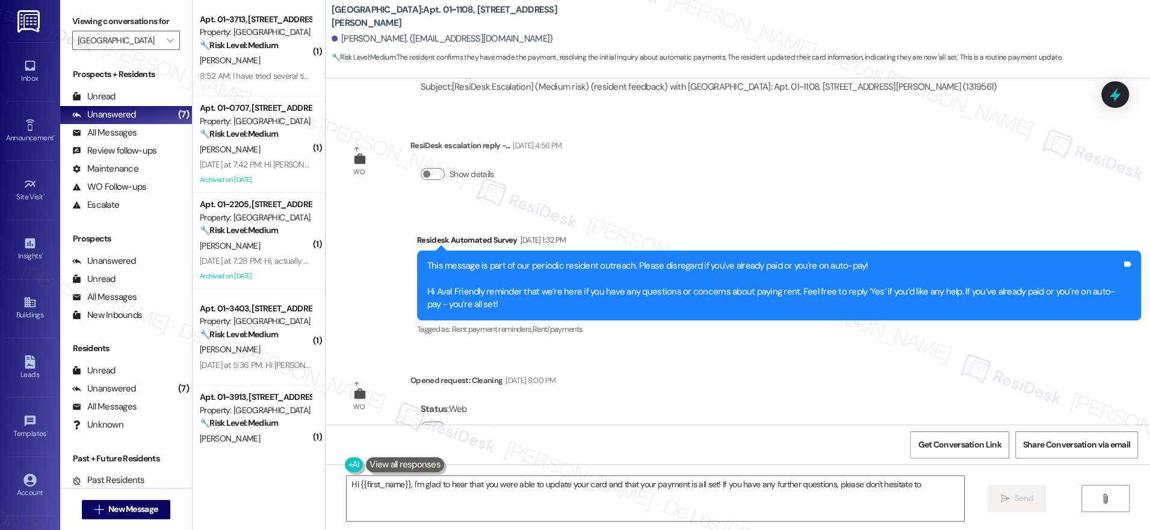
scroll to position [2501, 0]
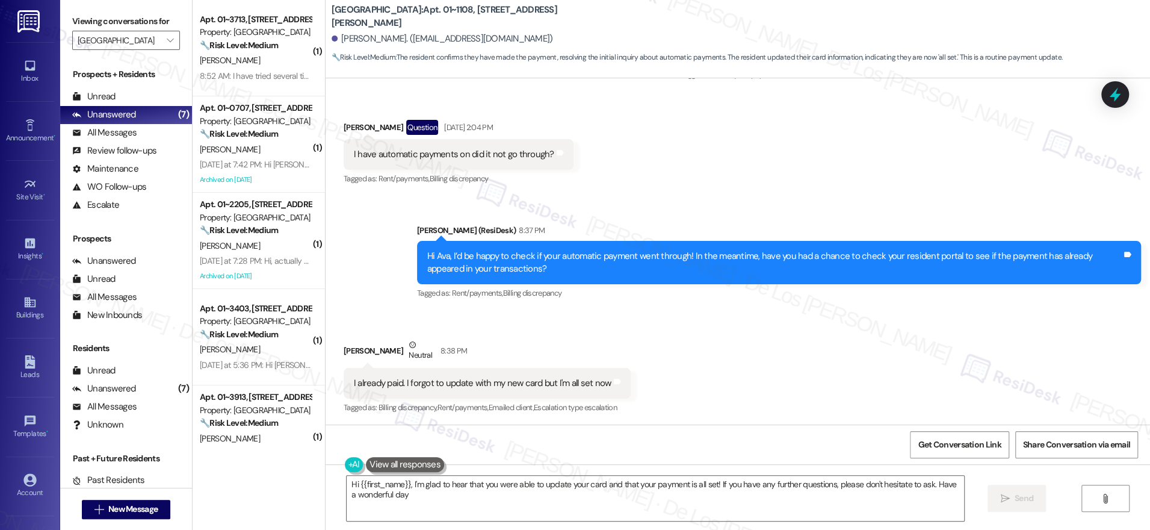
type textarea "Hi {{first_name}}, I'm glad to hear that you were able to update your card and …"
